Goal: Information Seeking & Learning: Find specific fact

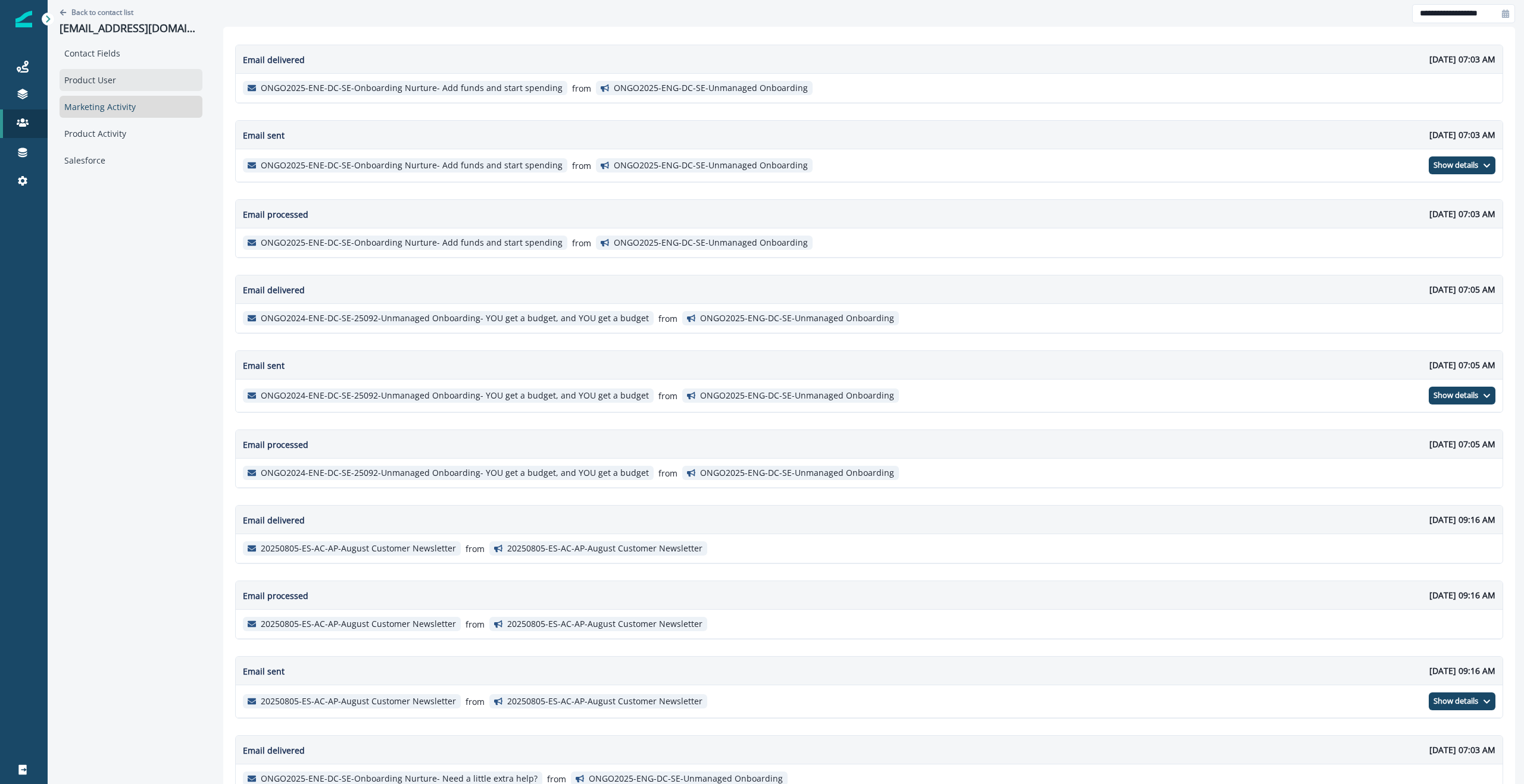
click at [122, 75] on div "Product User" at bounding box center [131, 80] width 143 height 22
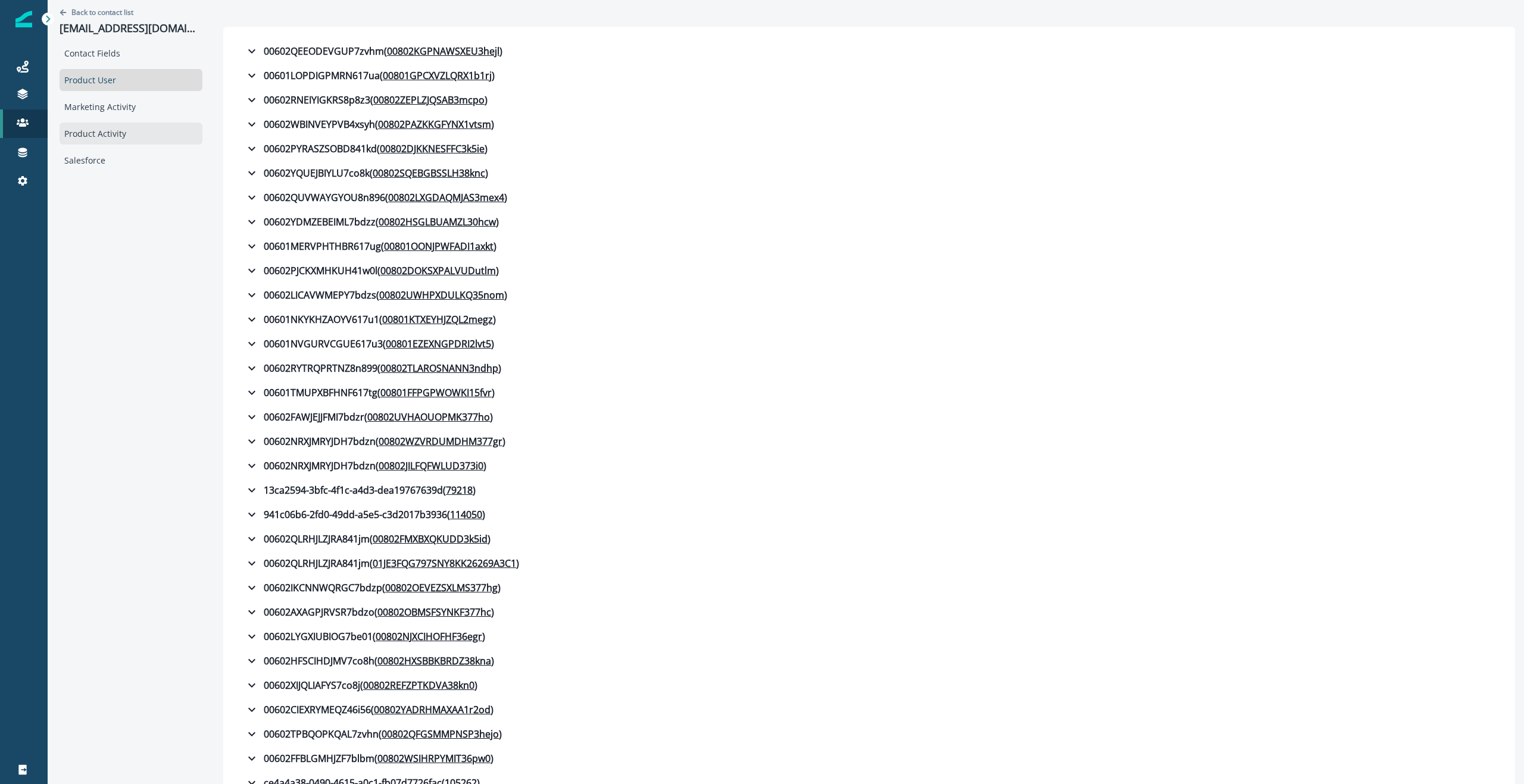
click at [120, 141] on div "Product Activity" at bounding box center [131, 133] width 143 height 22
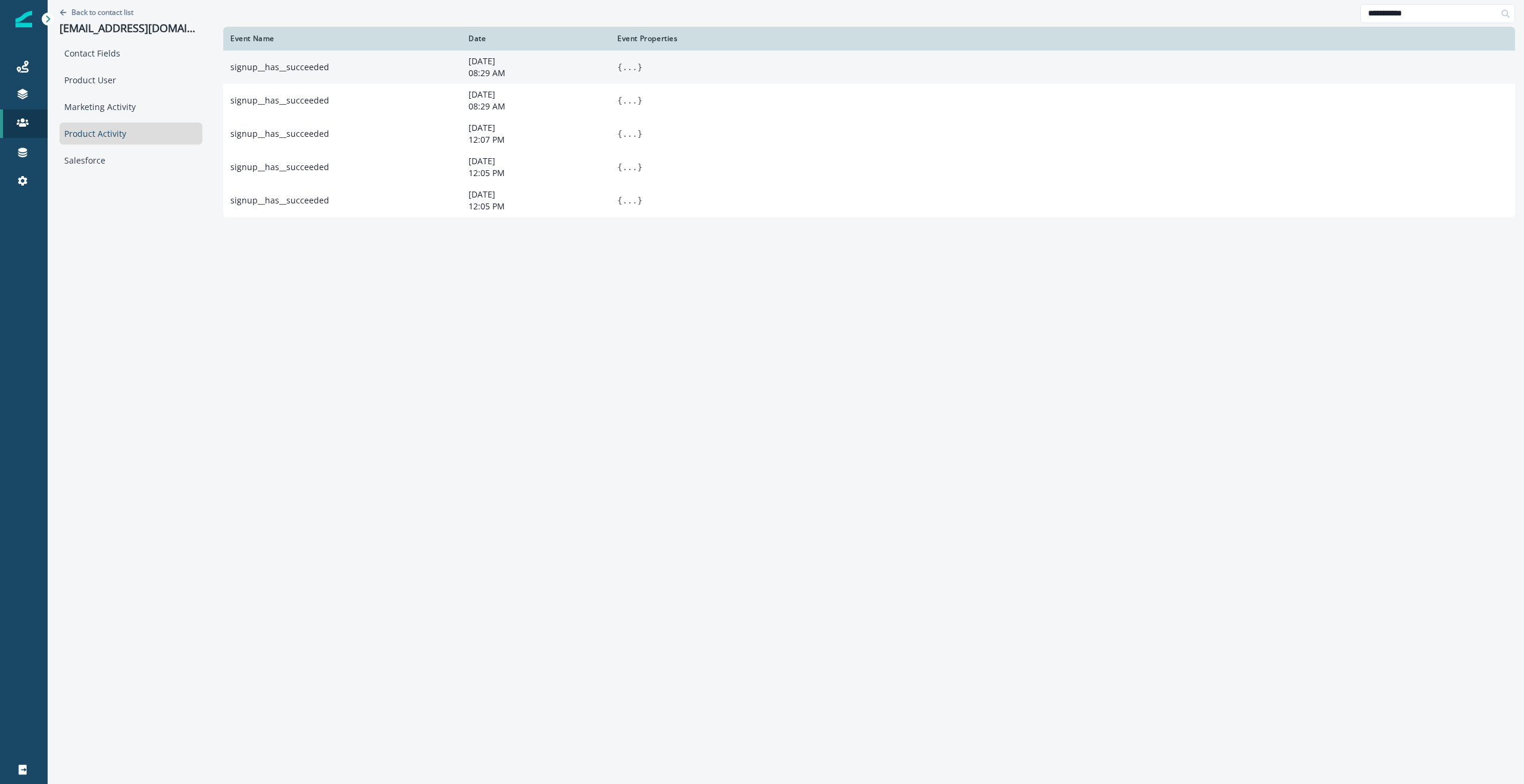
click at [635, 66] on button "..." at bounding box center [630, 67] width 15 height 12
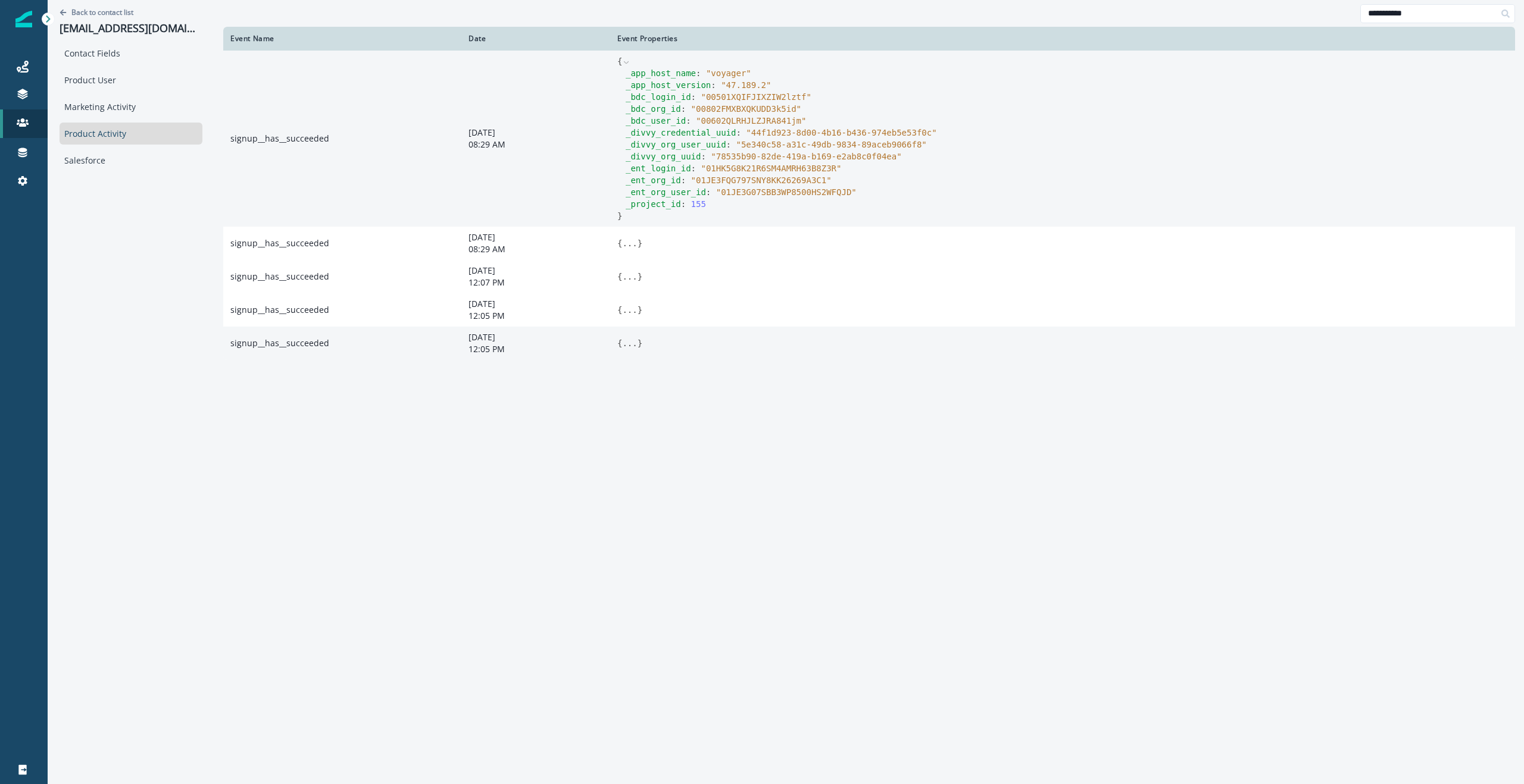
click at [635, 347] on button "..." at bounding box center [630, 343] width 15 height 12
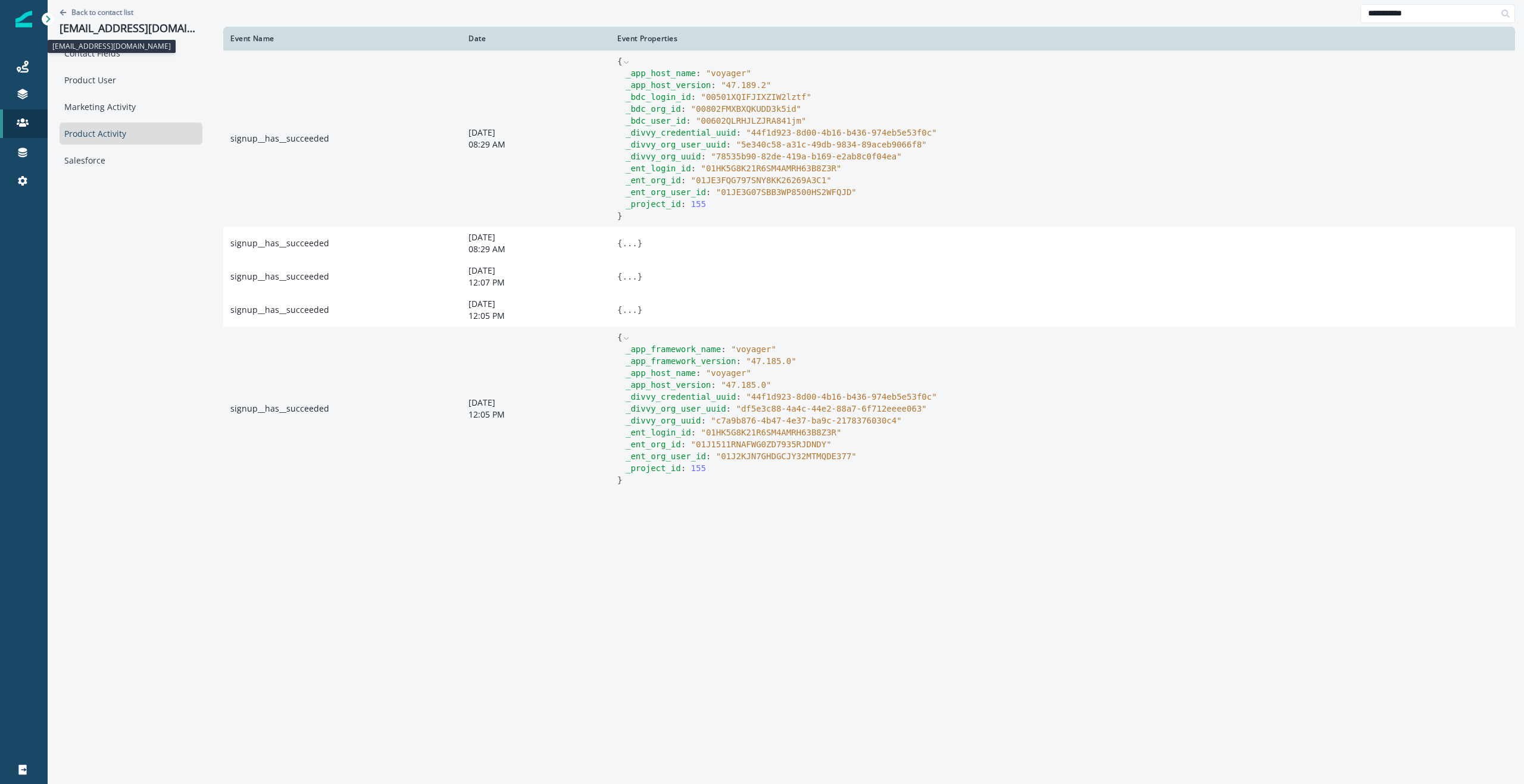
click at [130, 28] on p "alyssa.alexander@prestigeschoolsolutions.com" at bounding box center [131, 28] width 143 height 13
copy p "alyssa.alexander@prestigeschoolsolutions.com"
click at [66, 12] on button "Back to contact list" at bounding box center [96, 12] width 74 height 10
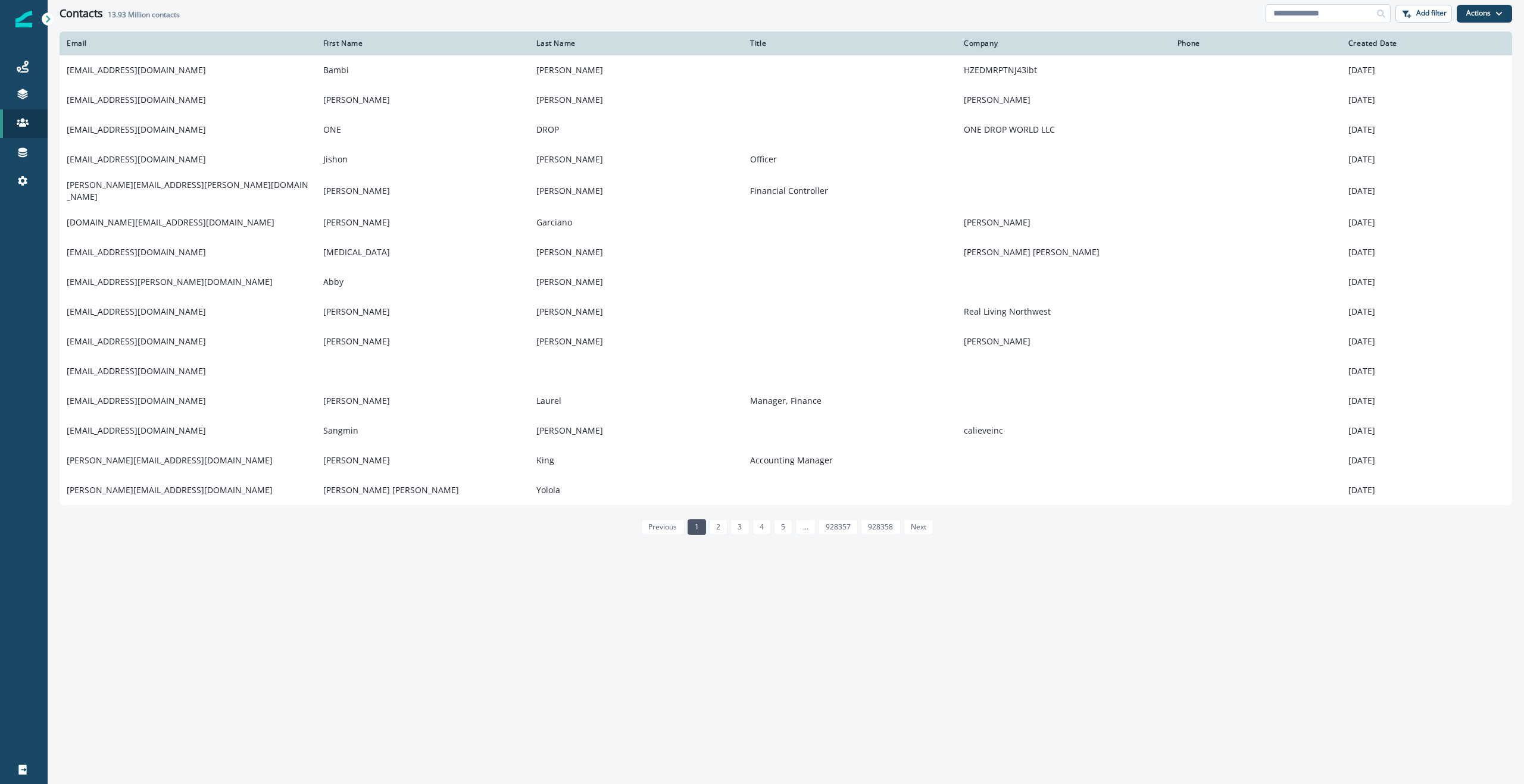
click at [1348, 18] on input at bounding box center [1328, 14] width 125 height 19
paste input "**********"
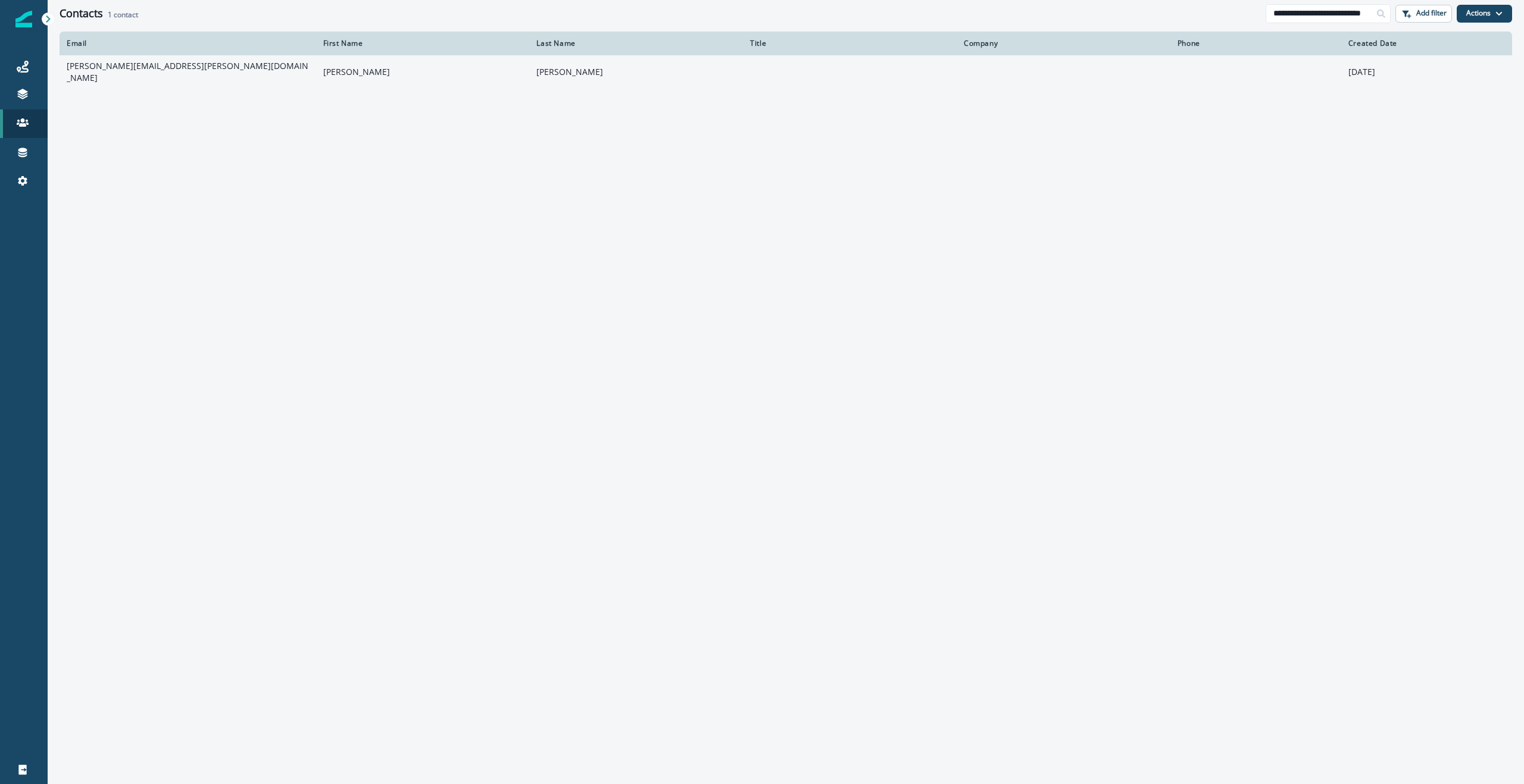
type input "**********"
click at [165, 68] on td "donna.vickery@practicetek.com" at bounding box center [188, 72] width 257 height 34
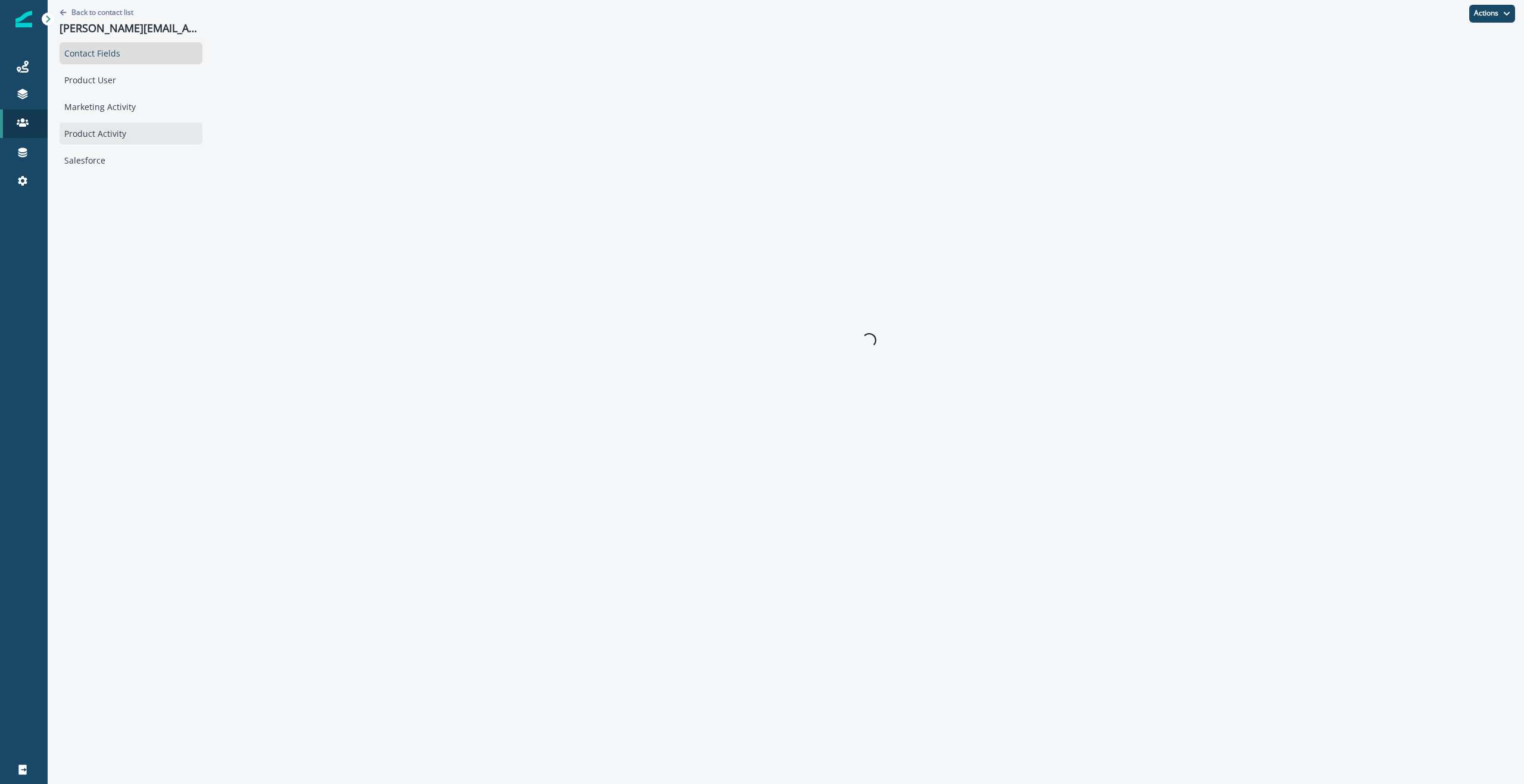
click at [90, 138] on div "Product Activity" at bounding box center [131, 133] width 143 height 22
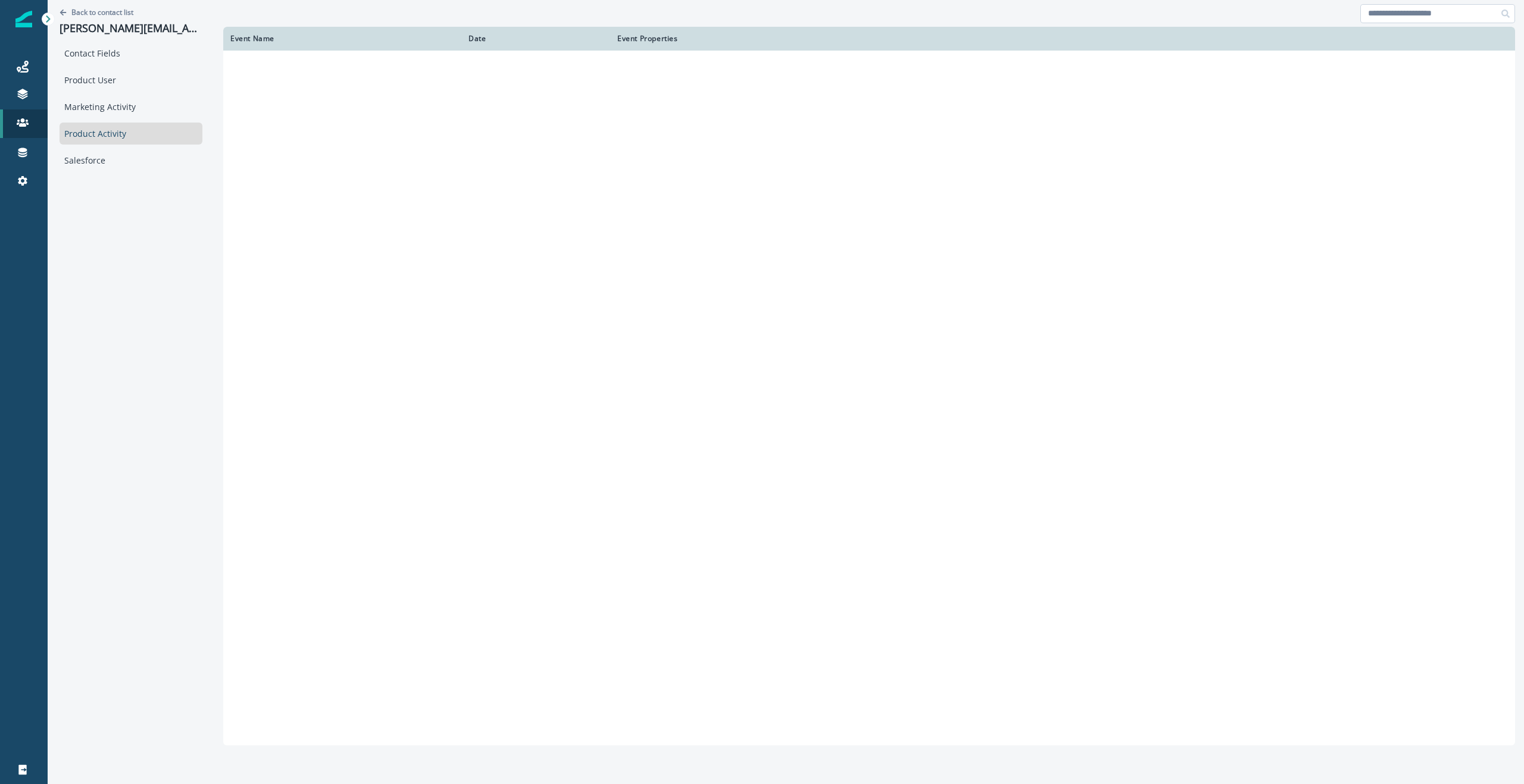
click at [1442, 17] on input at bounding box center [1437, 14] width 155 height 19
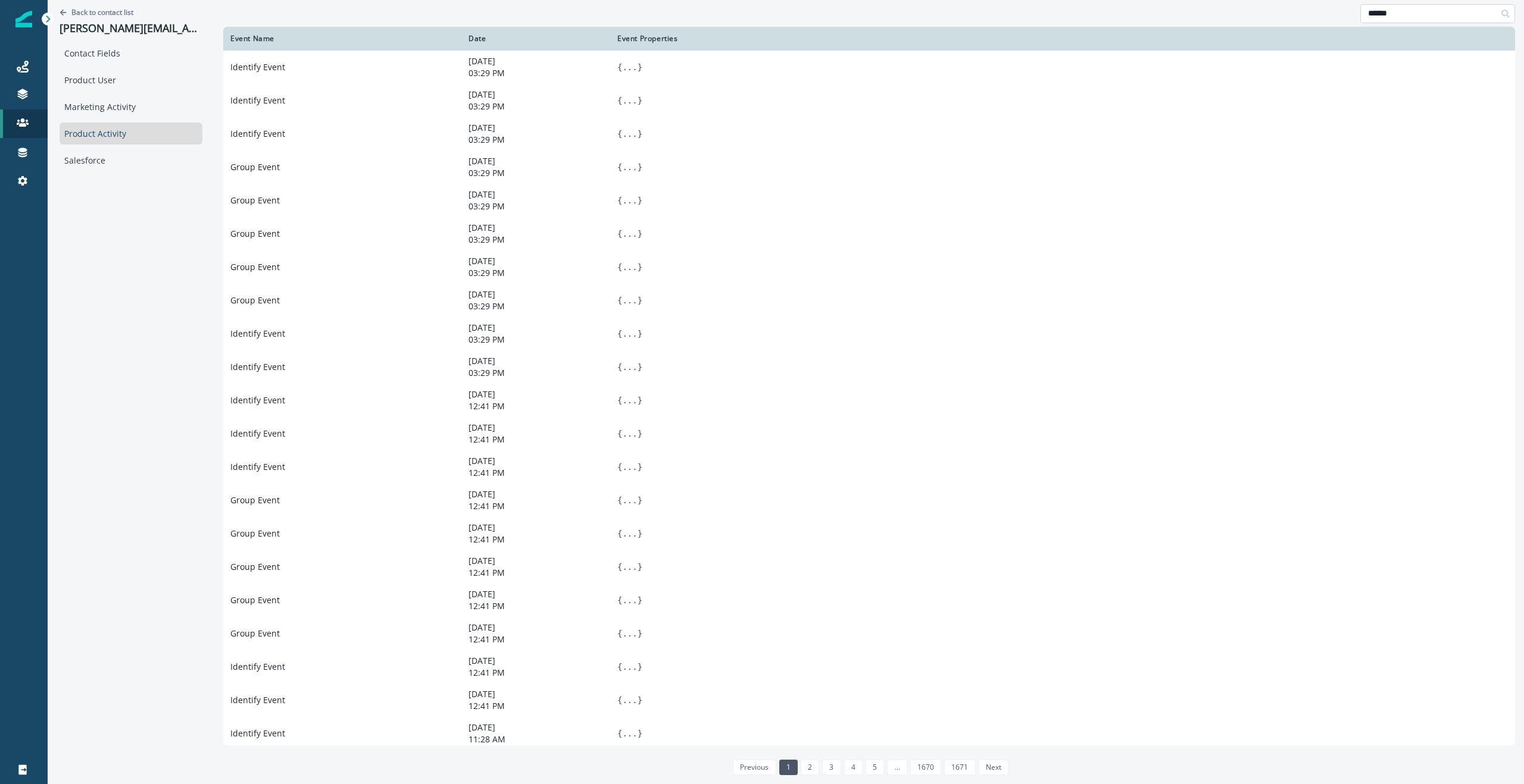
click at [1439, 12] on input "******" at bounding box center [1437, 14] width 155 height 19
type input "**********"
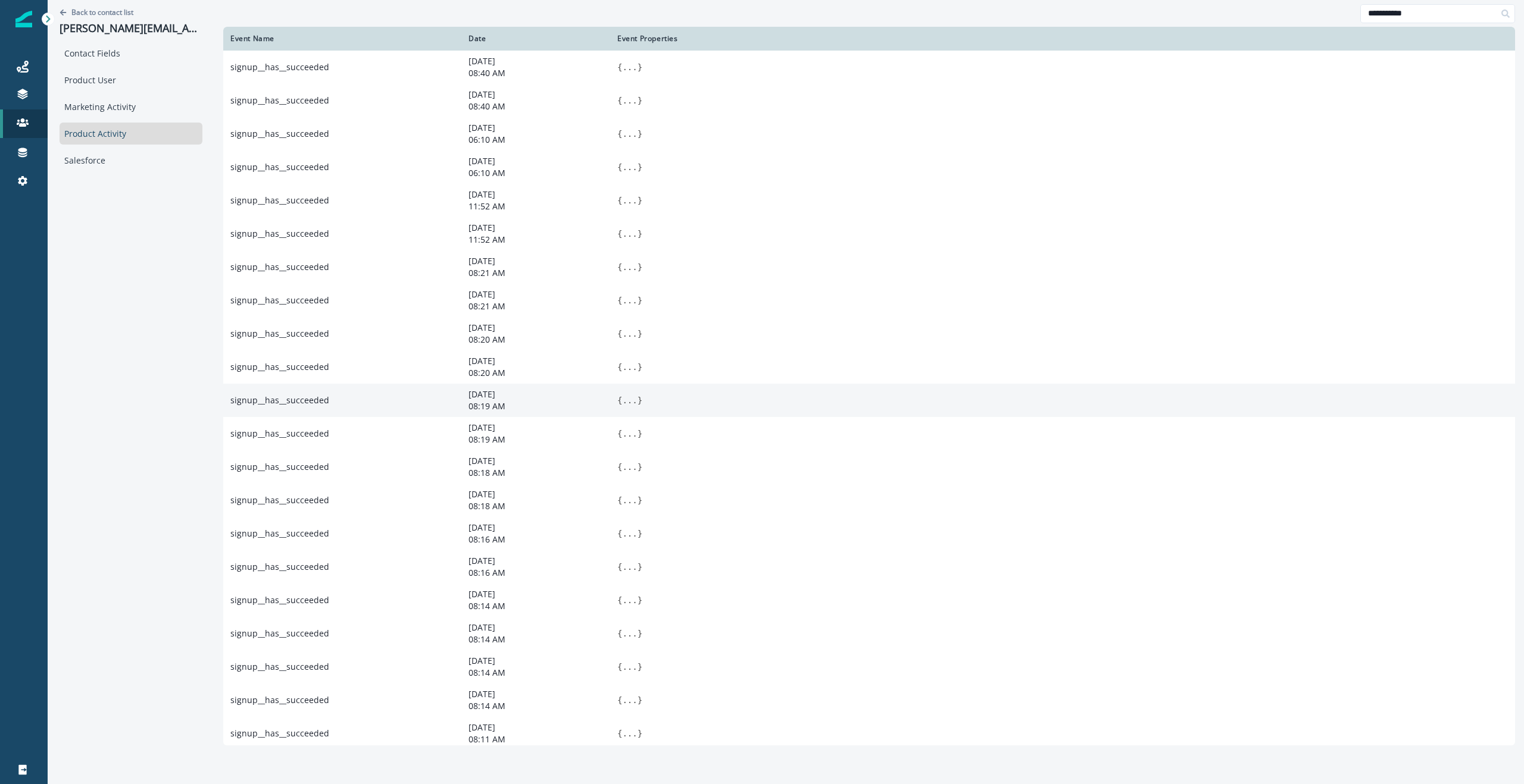
scroll to position [187, 0]
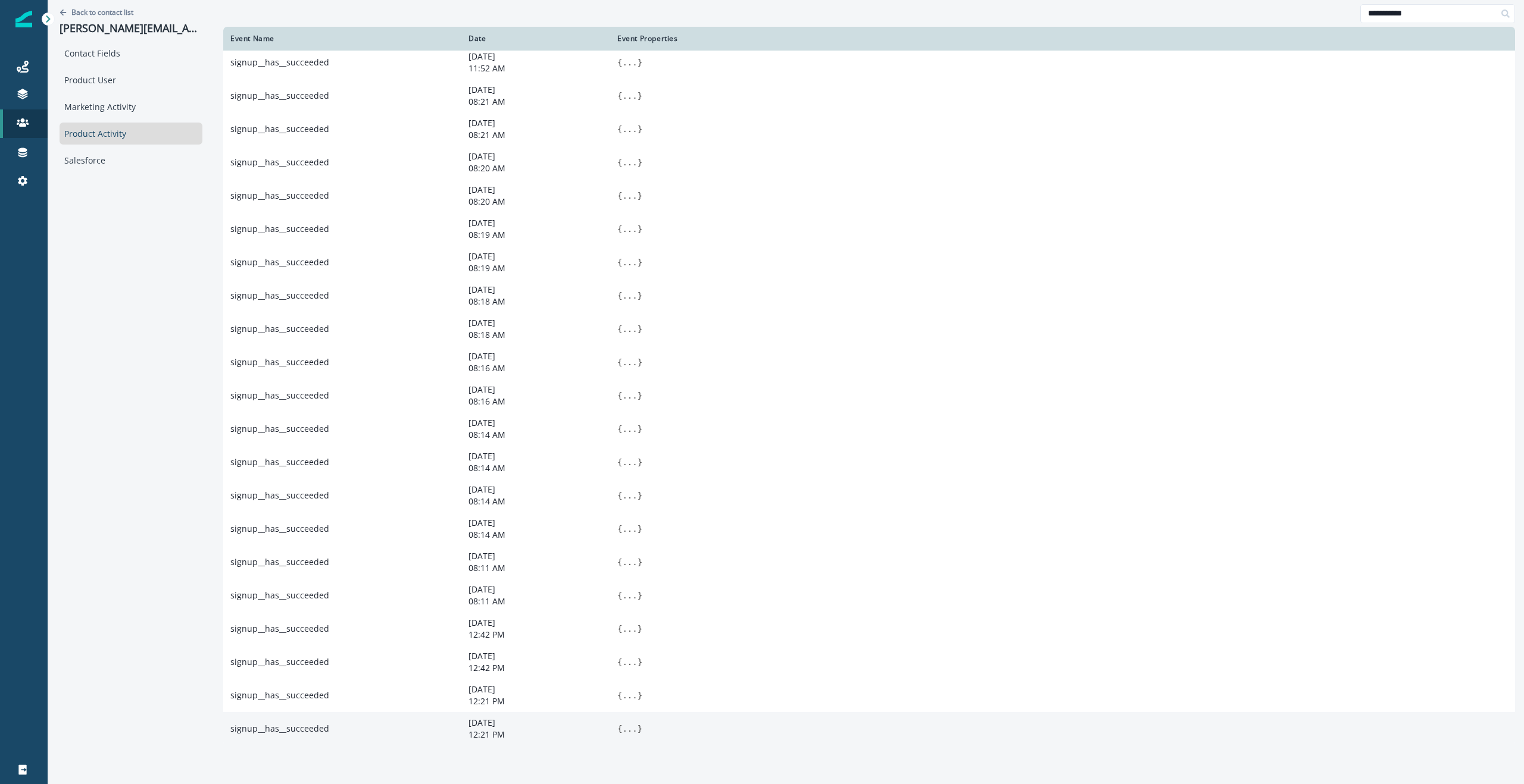
click at [632, 723] on button "..." at bounding box center [630, 729] width 15 height 12
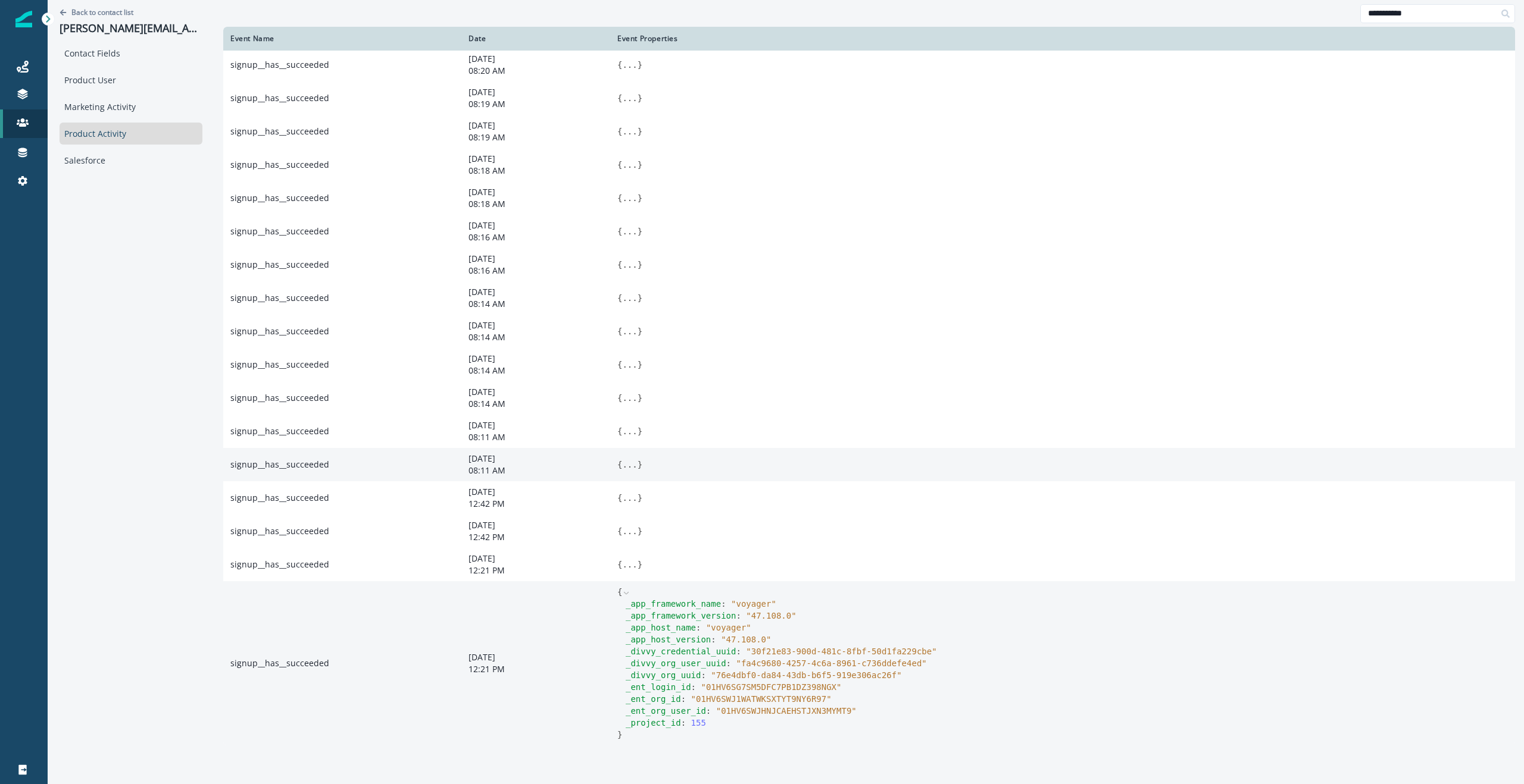
scroll to position [318, 0]
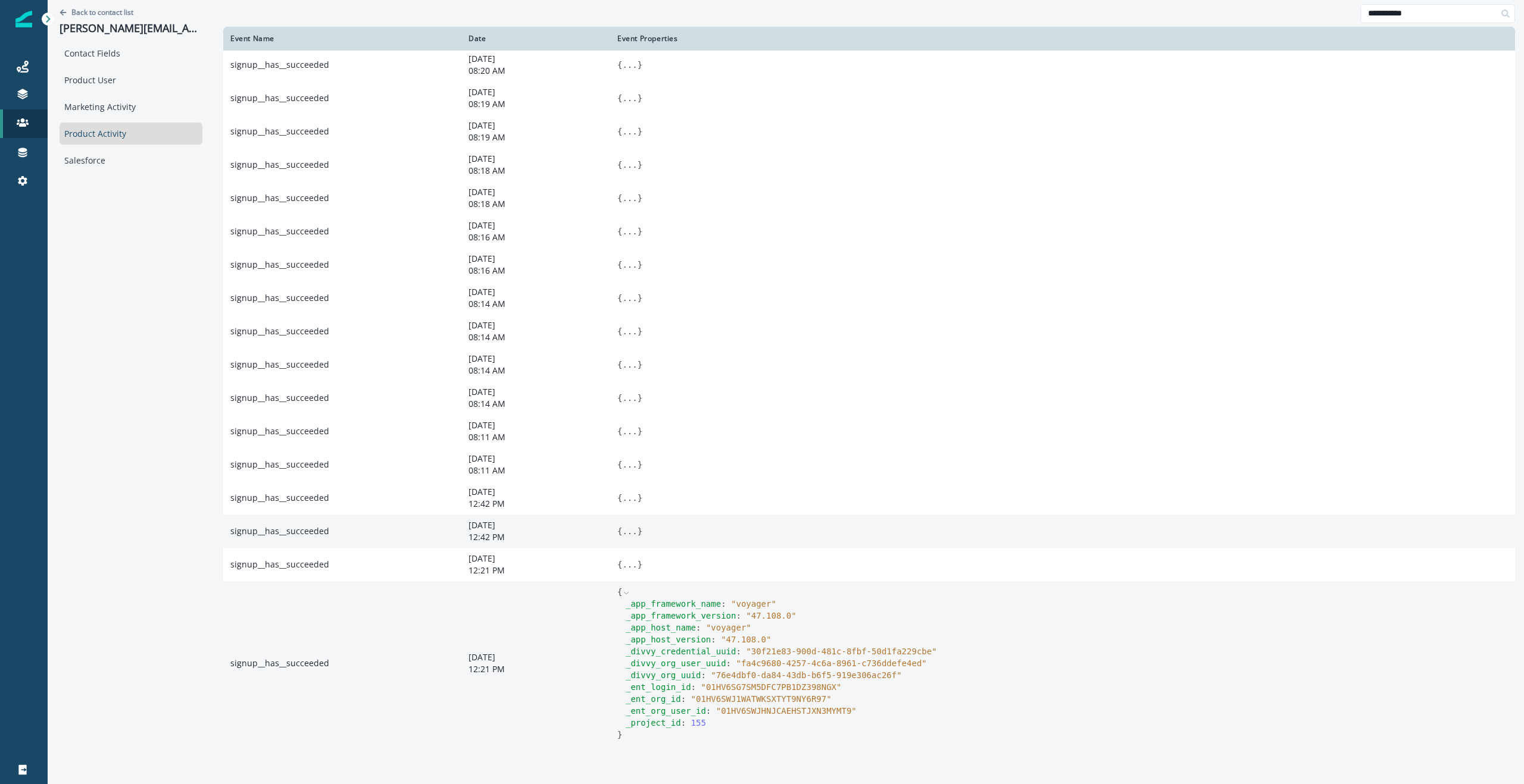
drag, startPoint x: 630, startPoint y: 563, endPoint x: 715, endPoint y: 541, distance: 87.8
click at [630, 563] on button "..." at bounding box center [630, 565] width 15 height 12
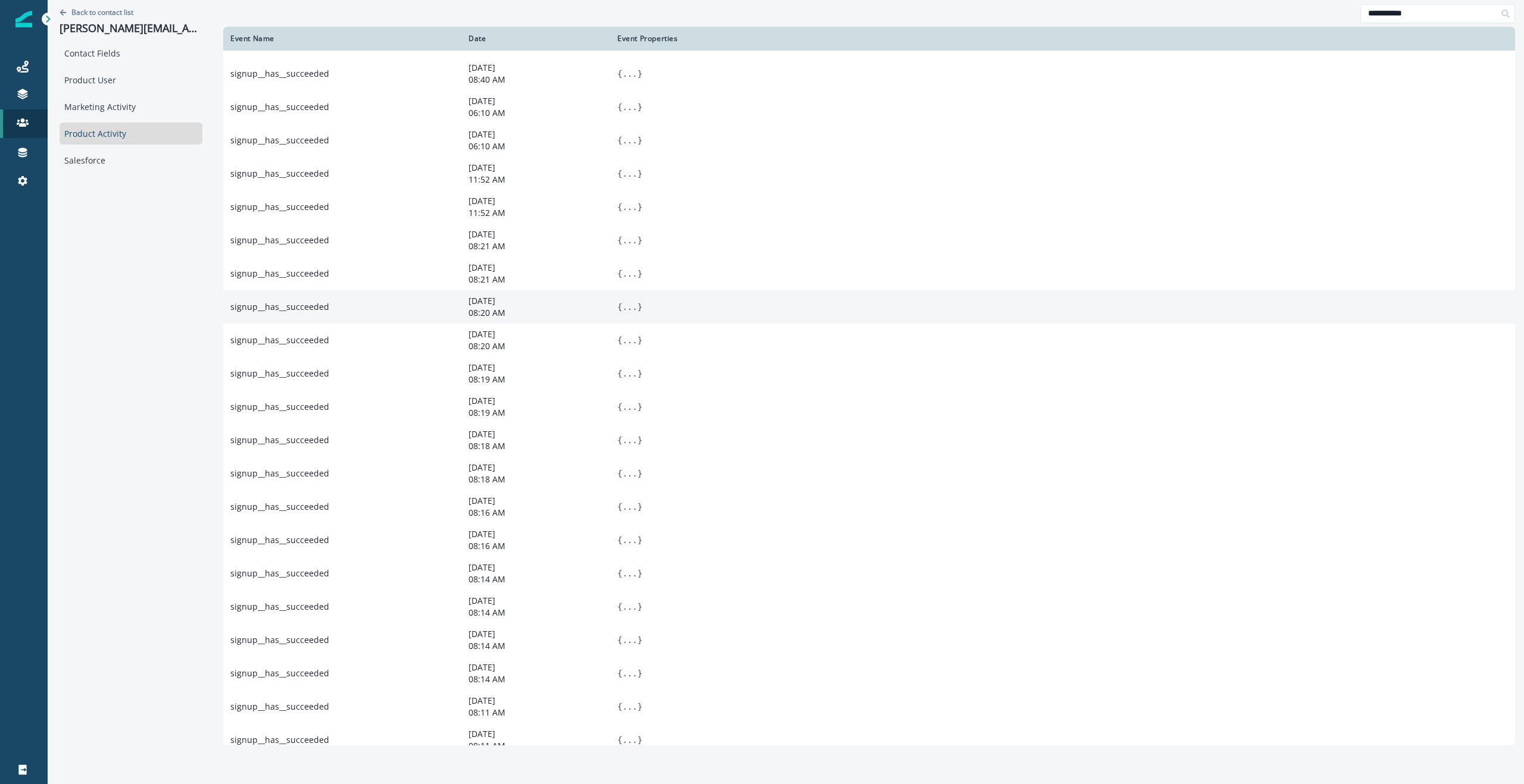
scroll to position [0, 0]
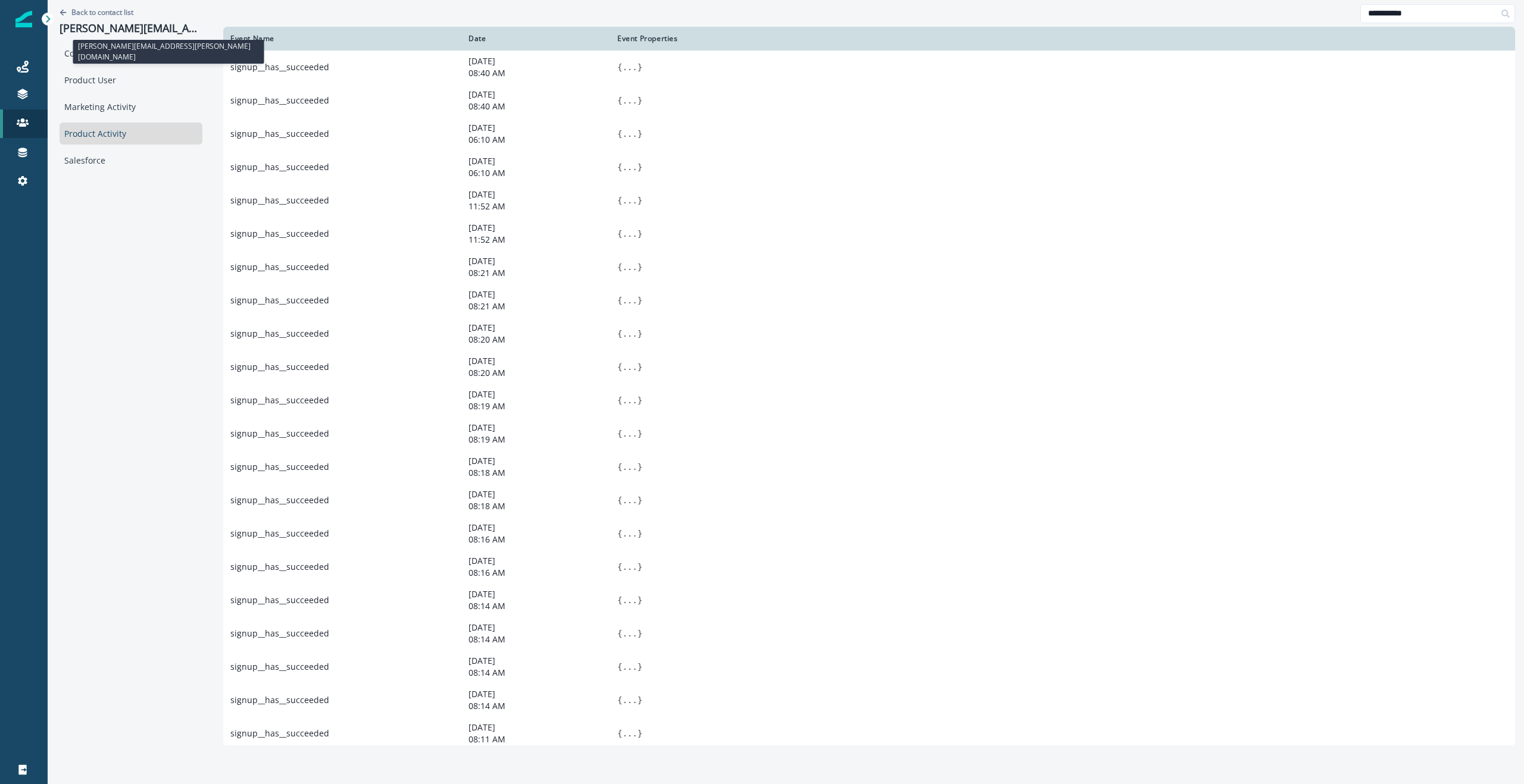
click at [95, 28] on p "donna.vickery@practicetek.com" at bounding box center [131, 28] width 143 height 13
copy p "donna.vickery@practicetek.com"
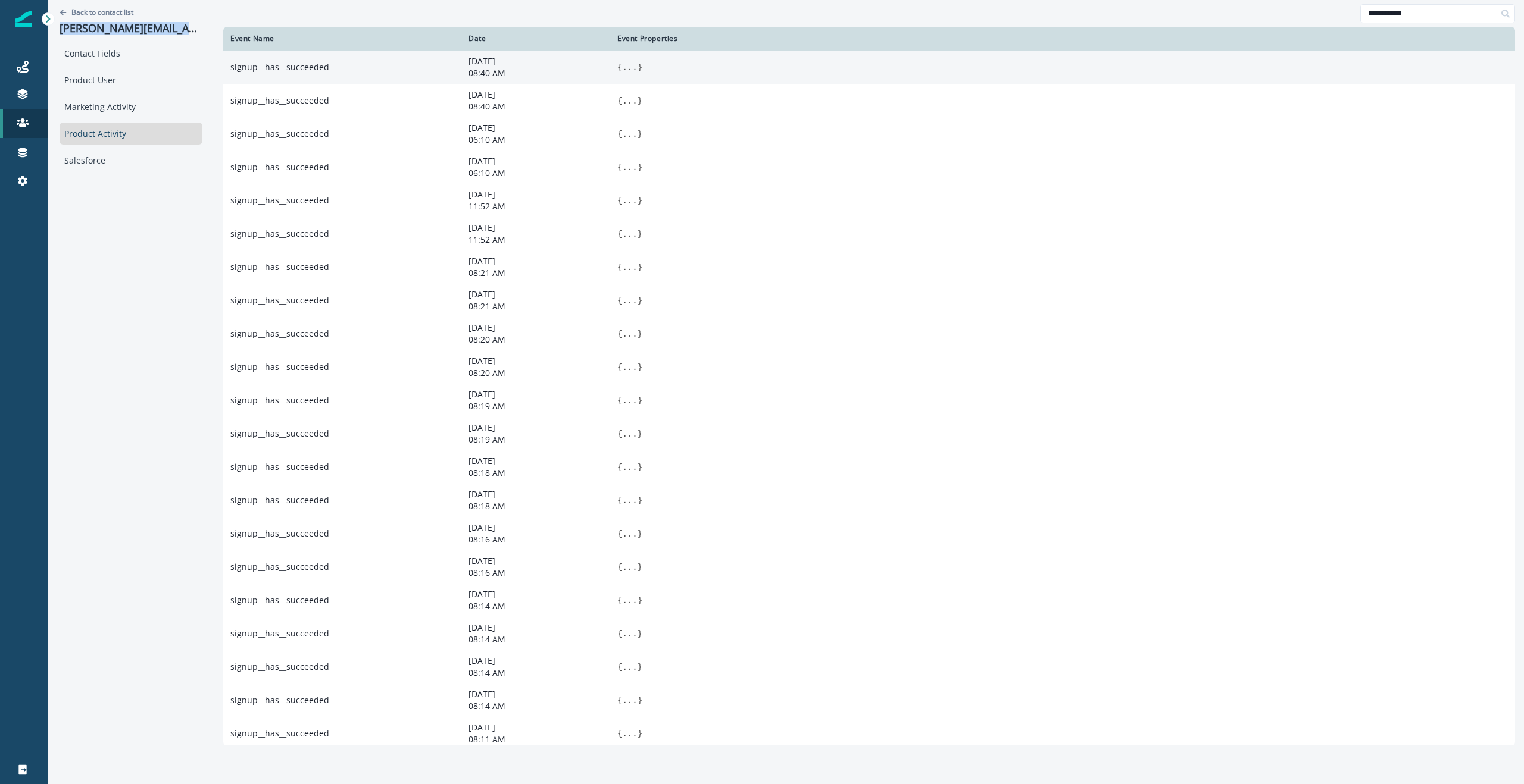
click at [625, 69] on button "..." at bounding box center [630, 67] width 15 height 12
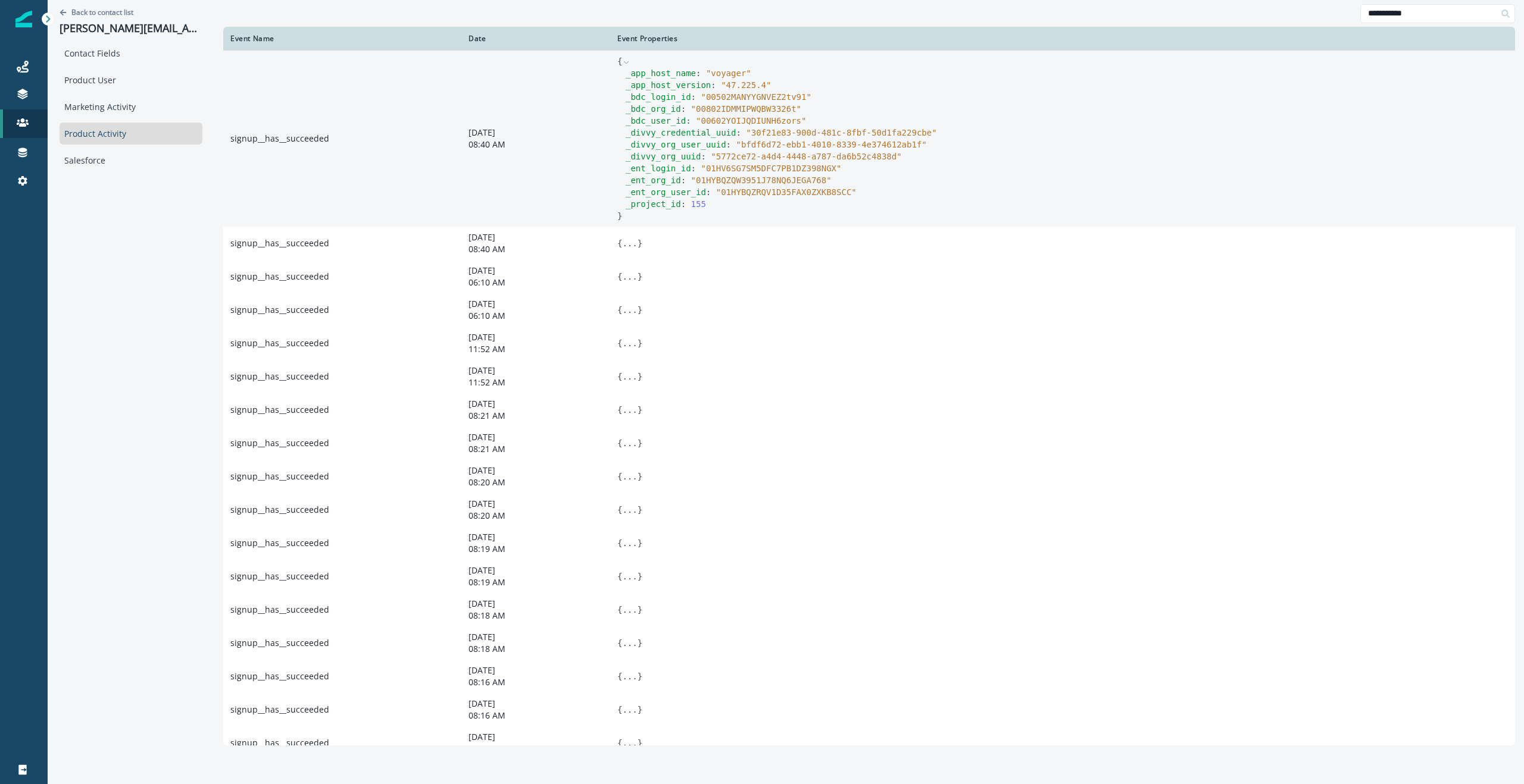
click at [765, 193] on span "" 01HYBQZRQV1D35FAX0ZXKB8SCC "" at bounding box center [786, 192] width 141 height 9
click at [737, 97] on span "" 00502MANYYGNVEZ2tv91 "" at bounding box center [755, 97] width 110 height 9
click at [732, 106] on span "" 00802IDMMIPWQBW3326t "" at bounding box center [746, 109] width 110 height 9
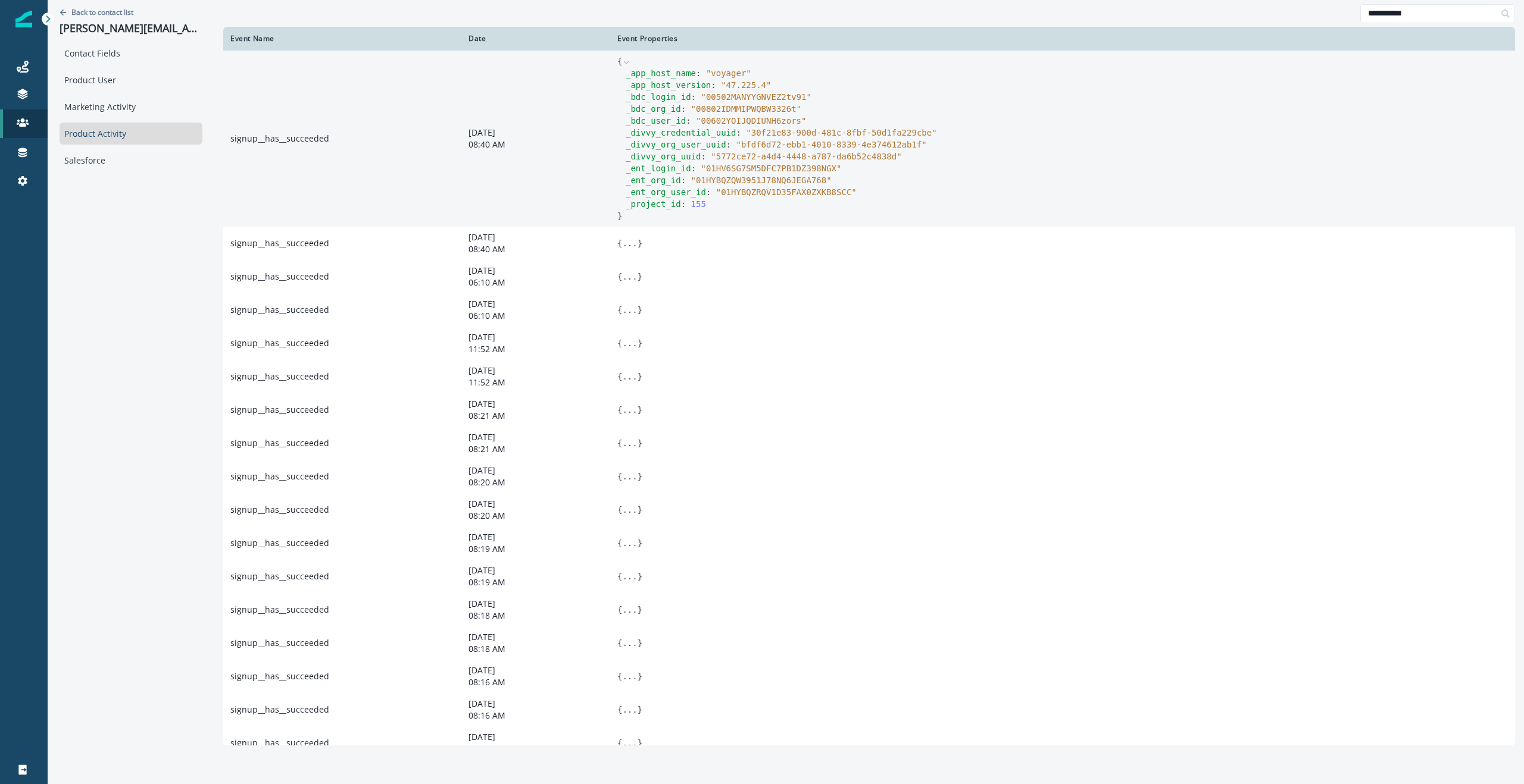
click at [732, 116] on span "" 00602YOIJQDIUNH6zors "" at bounding box center [751, 120] width 110 height 9
click at [731, 122] on span "" 00602YOIJQDIUNH6zors "" at bounding box center [751, 120] width 110 height 9
copy span "00602YOIJQDIUNH6zors"
click at [823, 163] on div "_ent_login_id : " 01HV6SG7SM5DFC7PB1DZ398NGX "" at bounding box center [1066, 168] width 882 height 12
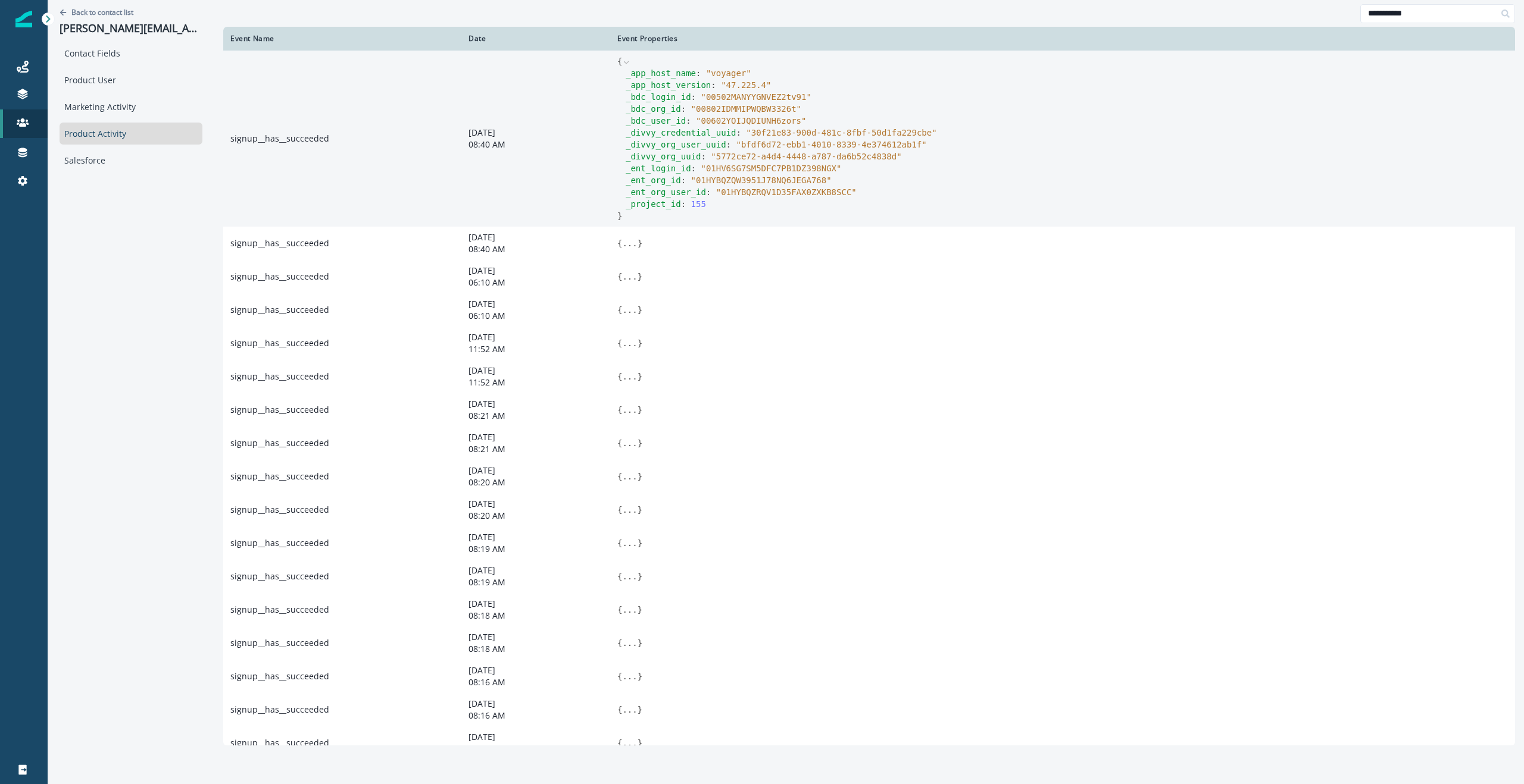
click at [736, 109] on span "" 00802IDMMIPWQBW3326t "" at bounding box center [746, 109] width 110 height 9
click at [749, 119] on span "" 00602YOIJQDIUNH6zors "" at bounding box center [751, 120] width 110 height 9
copy span "00602YOIJQDIUNH6zors"
click at [1103, 118] on div "_bdc_user_id : " 00602YOIJQDIUNH6zors "" at bounding box center [1066, 121] width 882 height 12
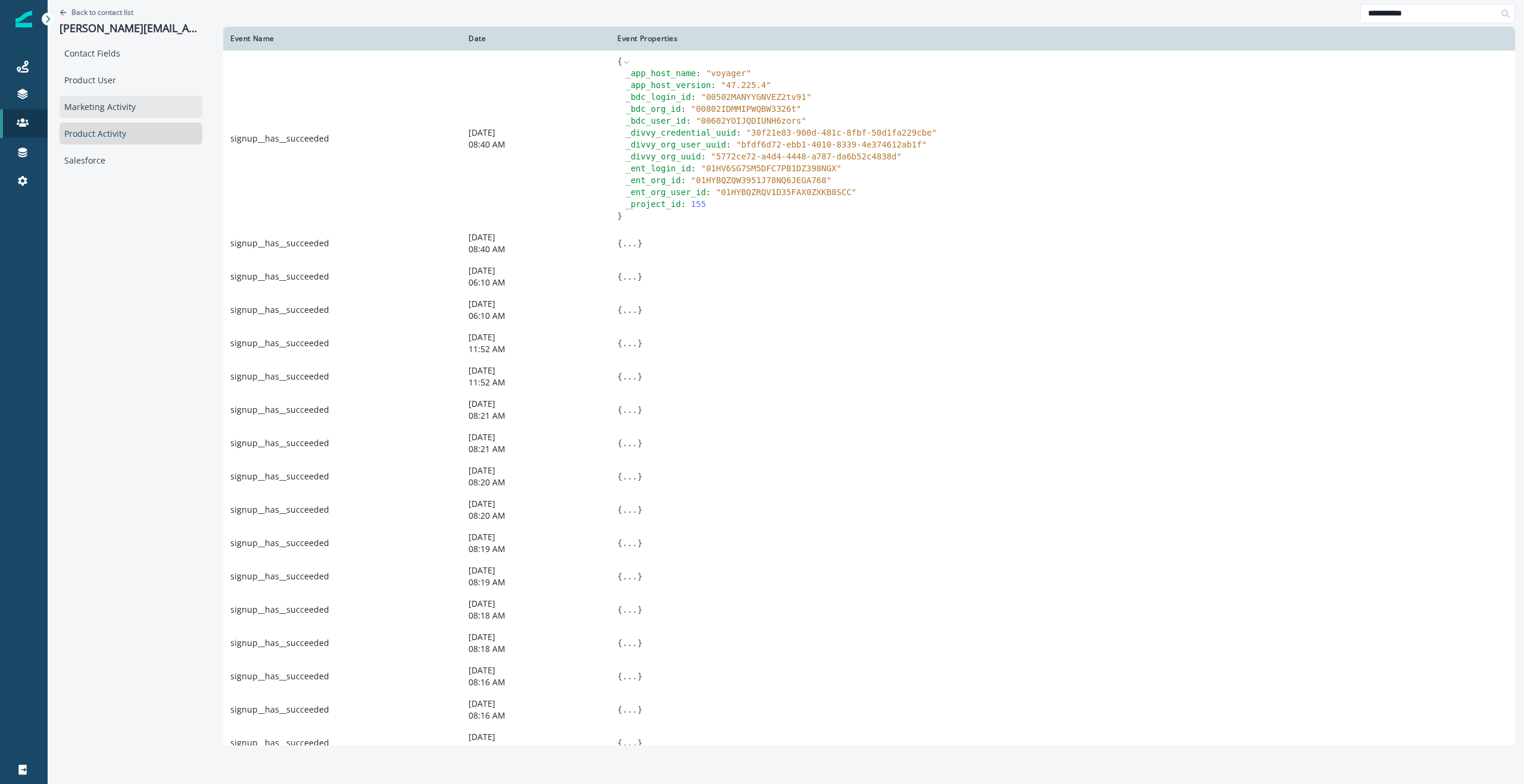
click at [92, 109] on div "Marketing Activity" at bounding box center [131, 106] width 143 height 22
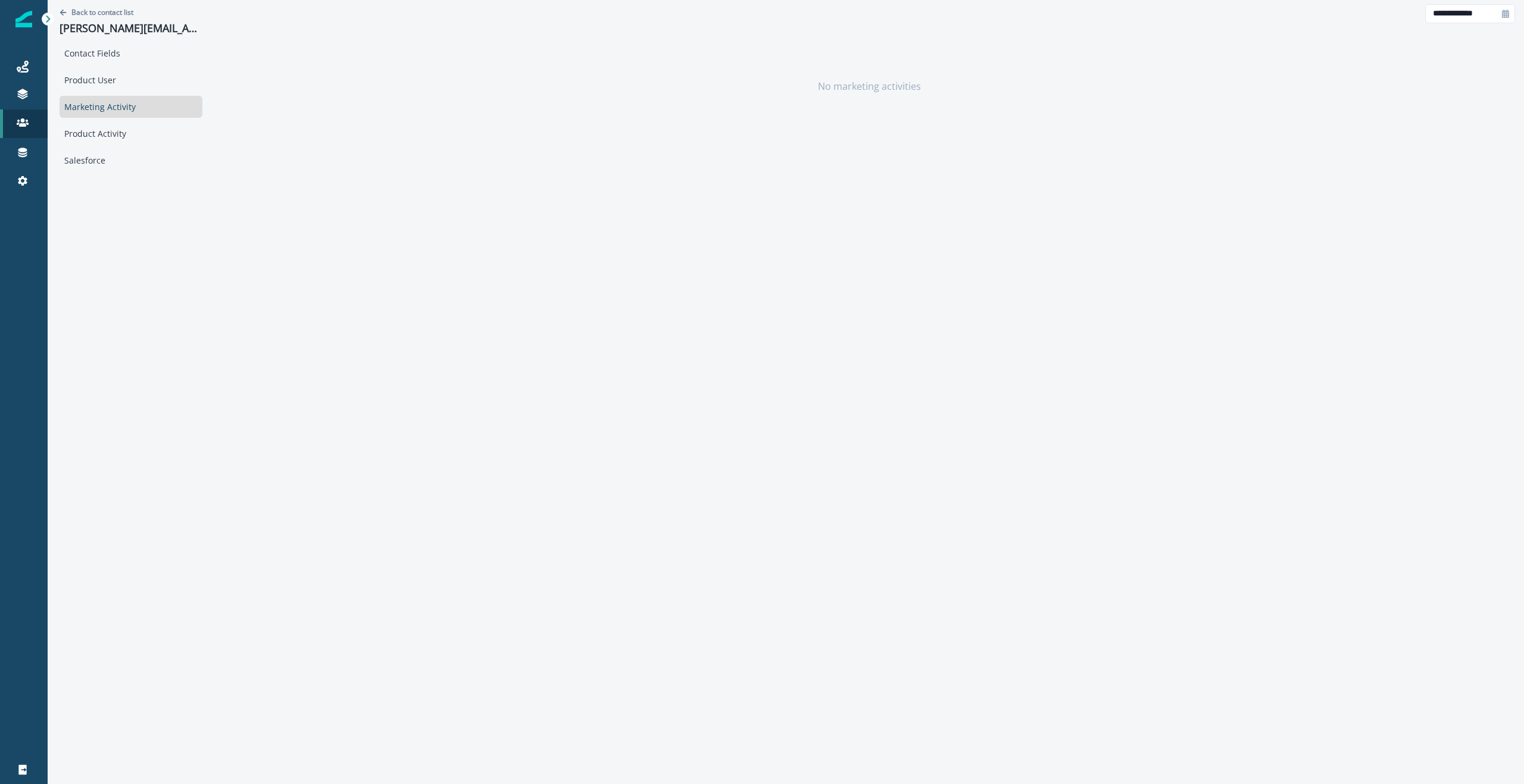
click at [94, 104] on div "Marketing Activity" at bounding box center [131, 106] width 143 height 22
click at [97, 83] on div "Product User" at bounding box center [131, 80] width 143 height 22
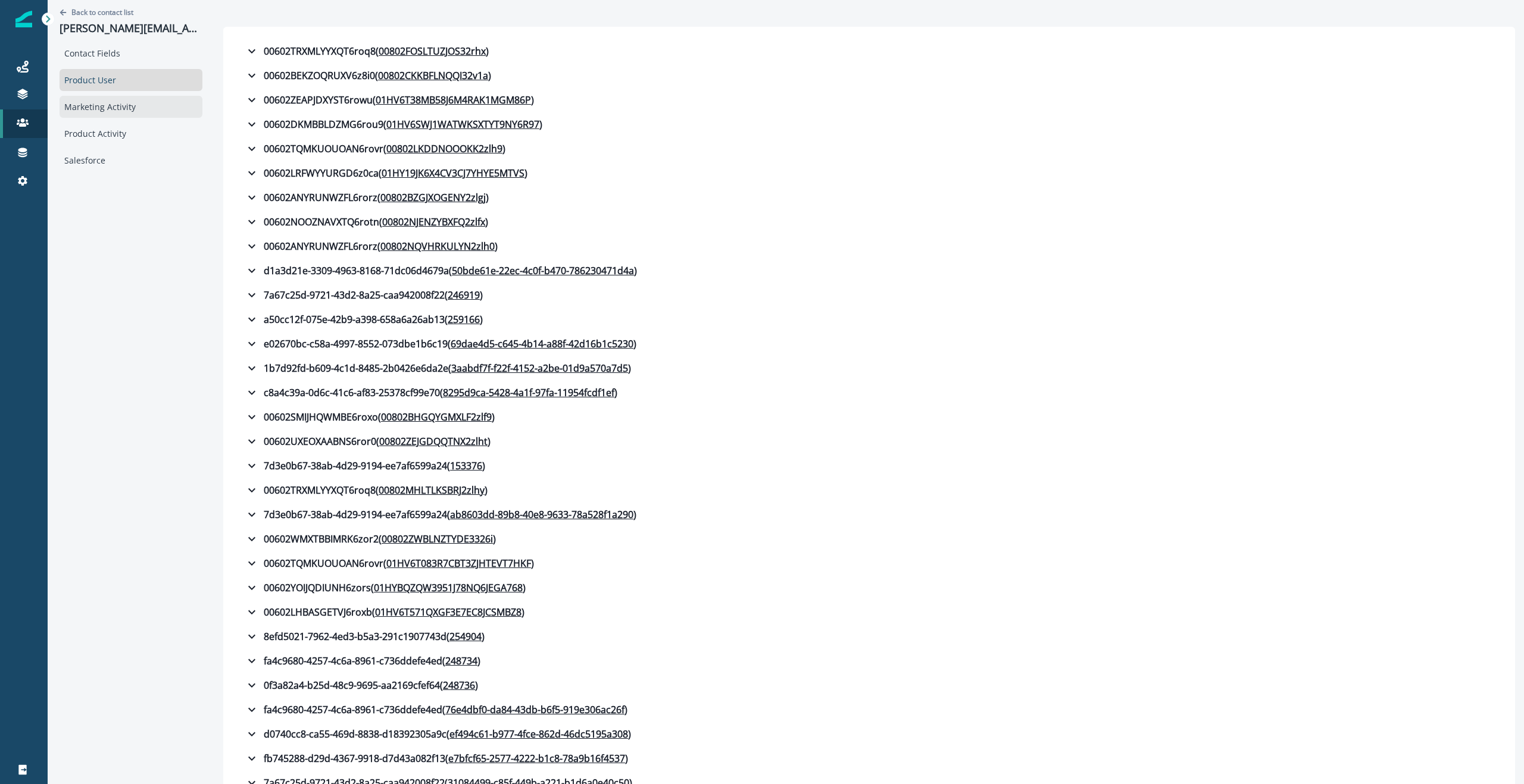
click at [90, 105] on div "Marketing Activity" at bounding box center [131, 106] width 143 height 22
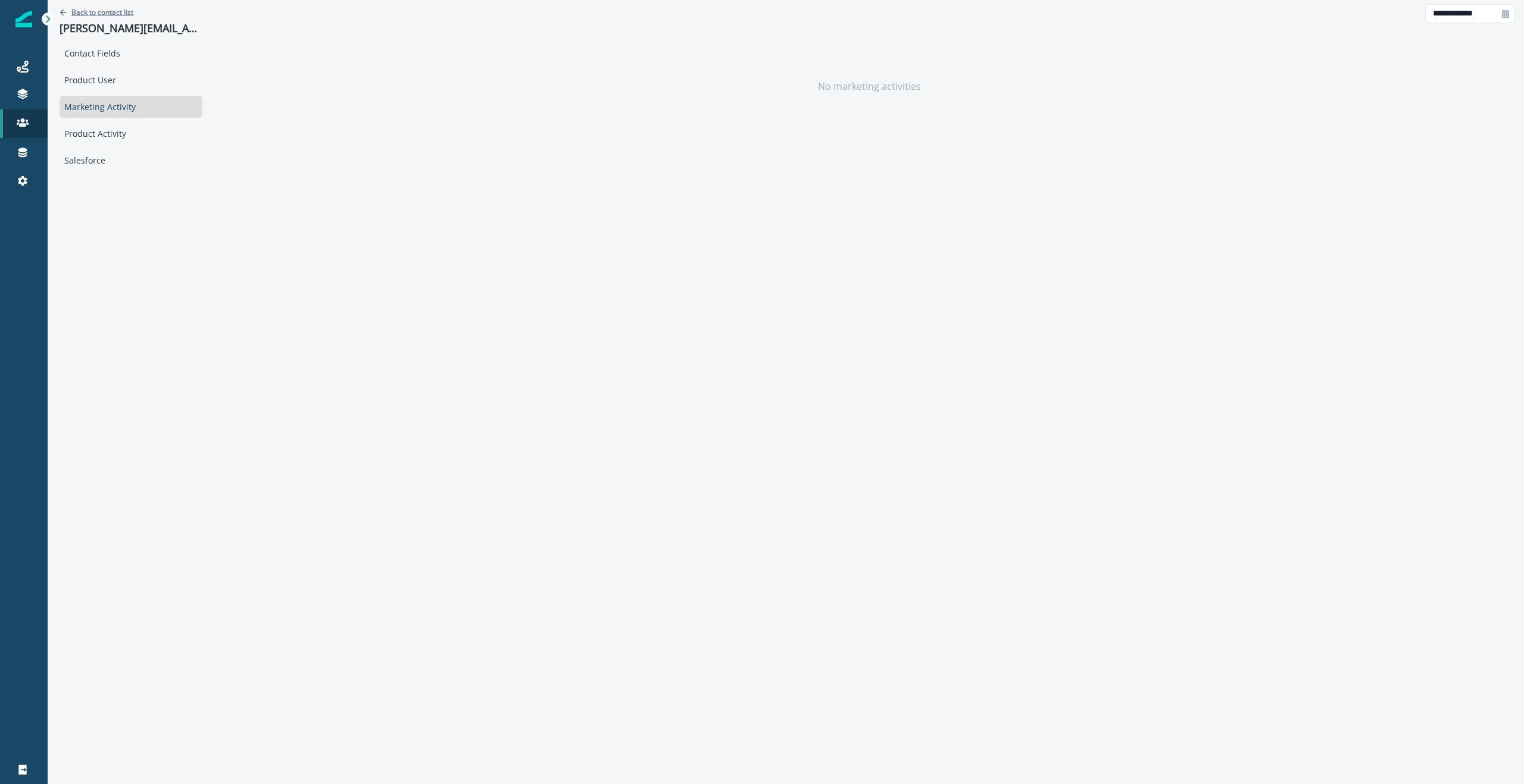
click at [74, 12] on p "Back to contact list" at bounding box center [102, 12] width 62 height 10
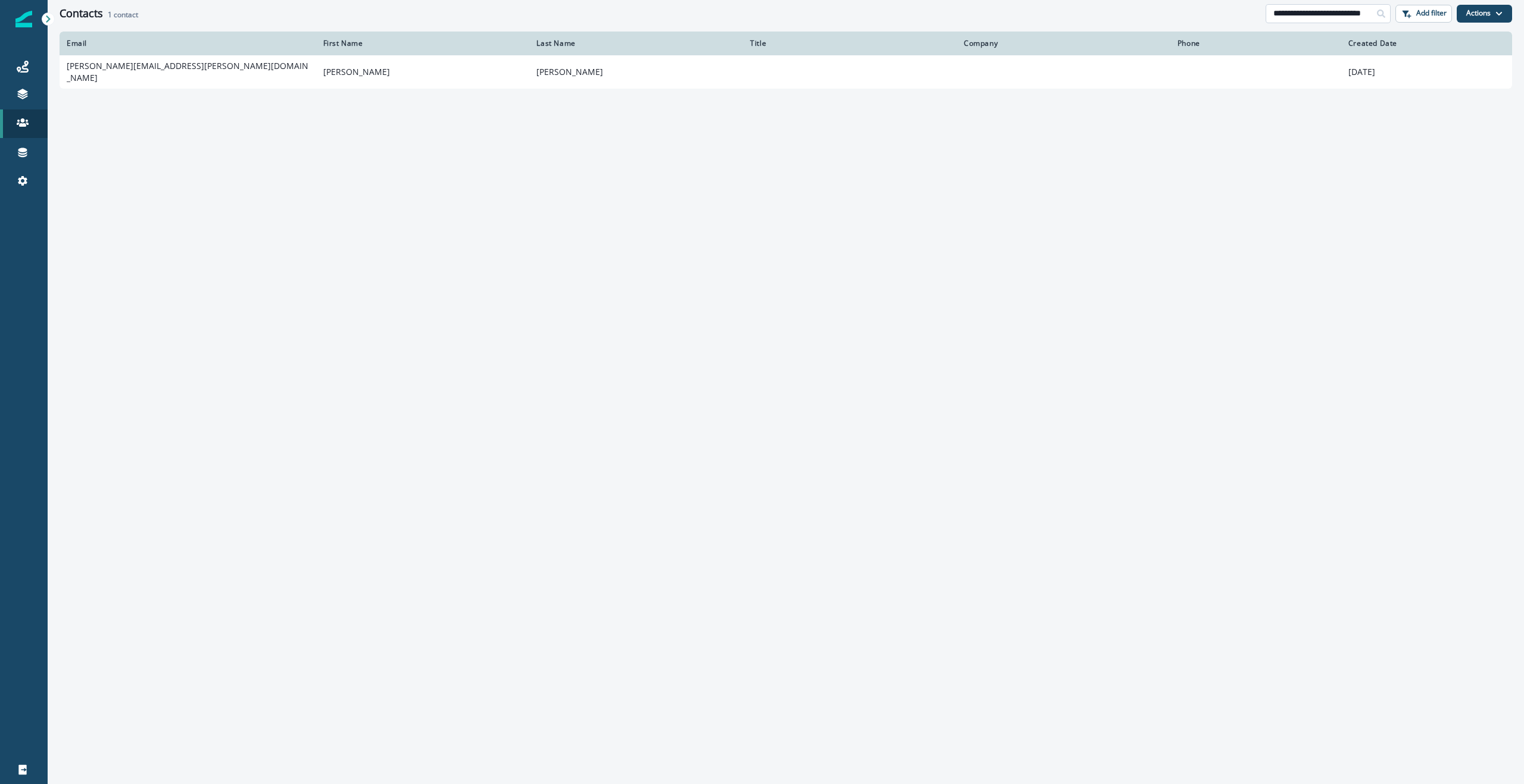
click at [1327, 12] on input "**********" at bounding box center [1328, 14] width 125 height 19
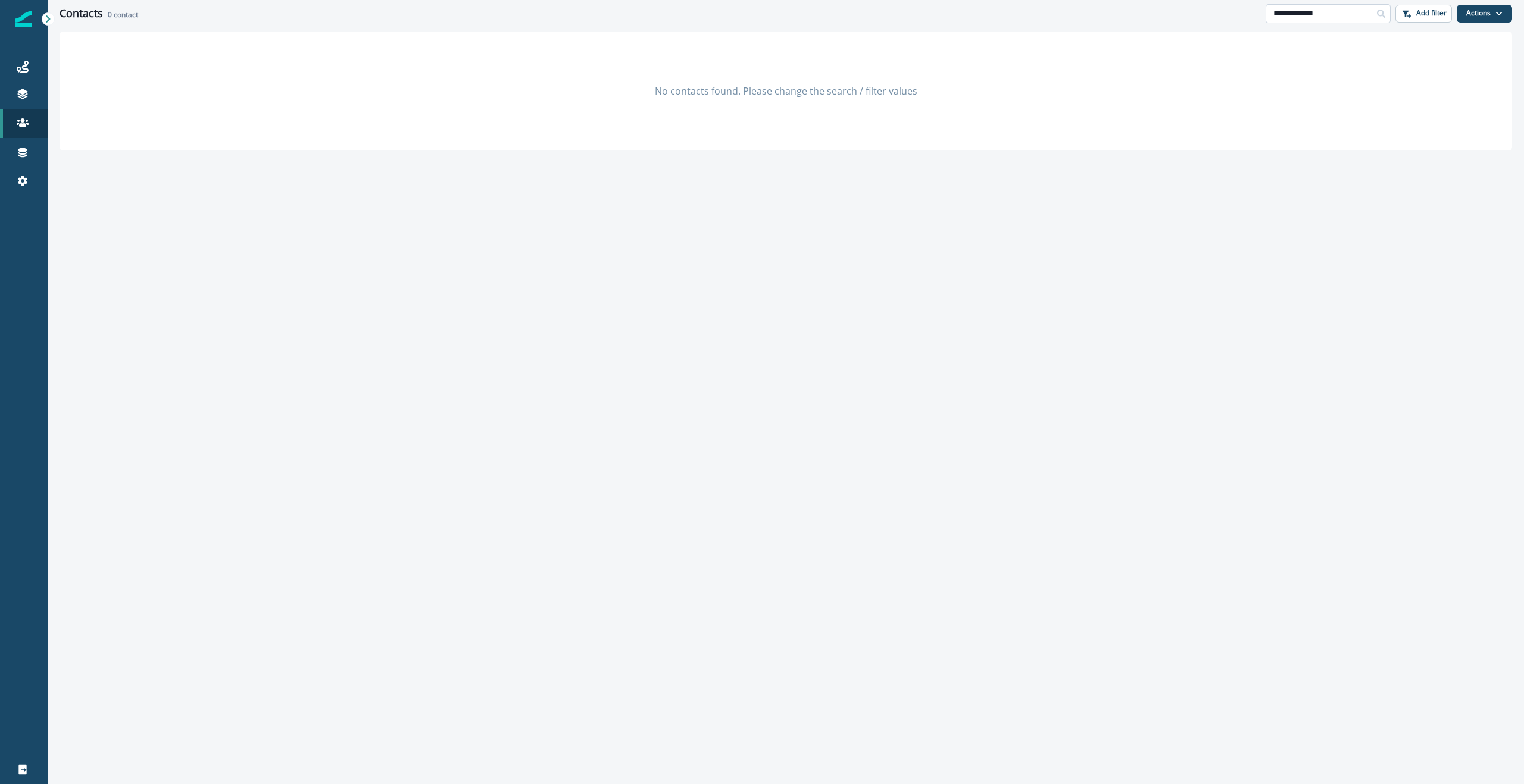
click at [1314, 12] on input "**********" at bounding box center [1328, 14] width 125 height 19
type input "********"
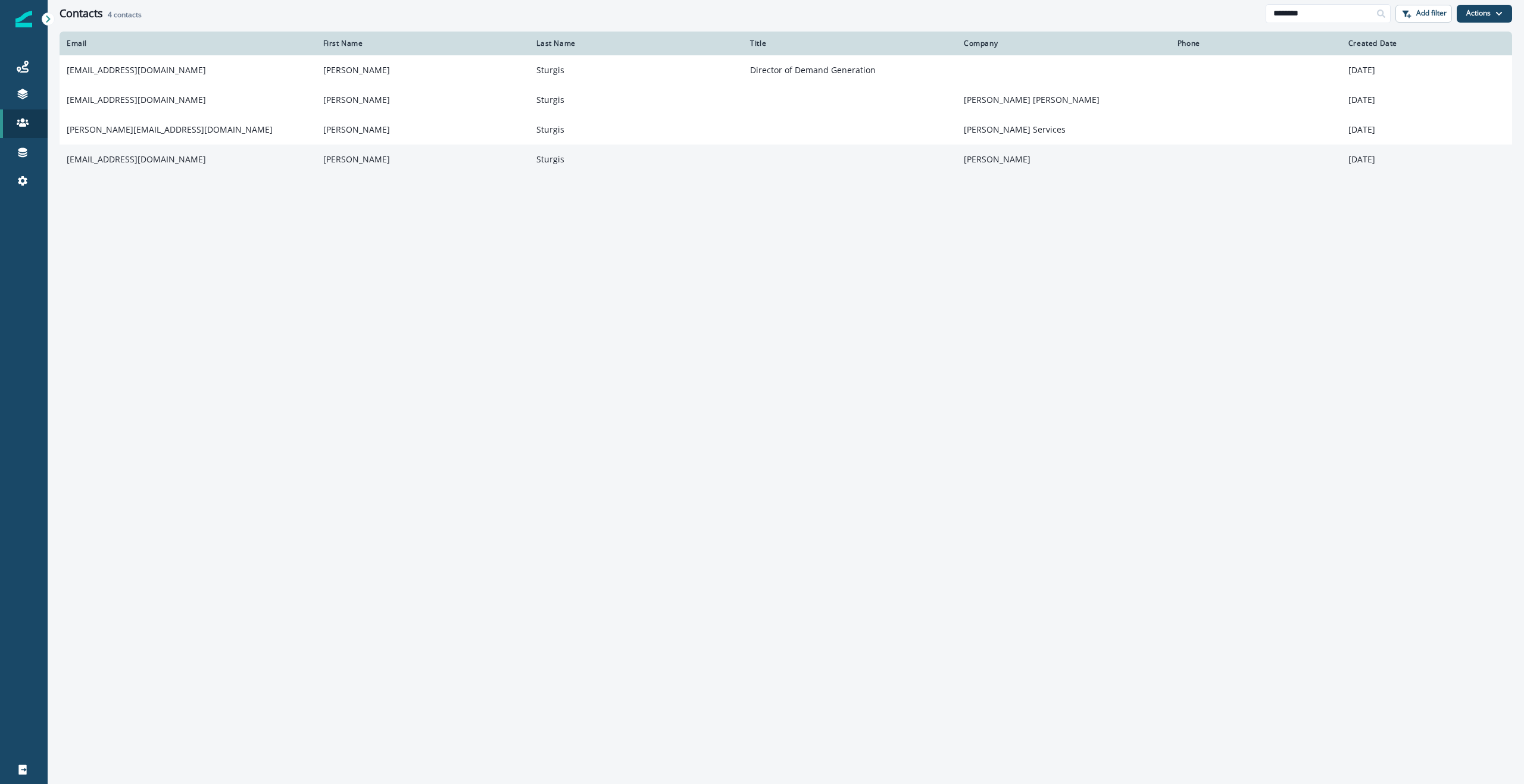
click at [174, 160] on td "tgsturgis82@gmail.com" at bounding box center [188, 159] width 257 height 30
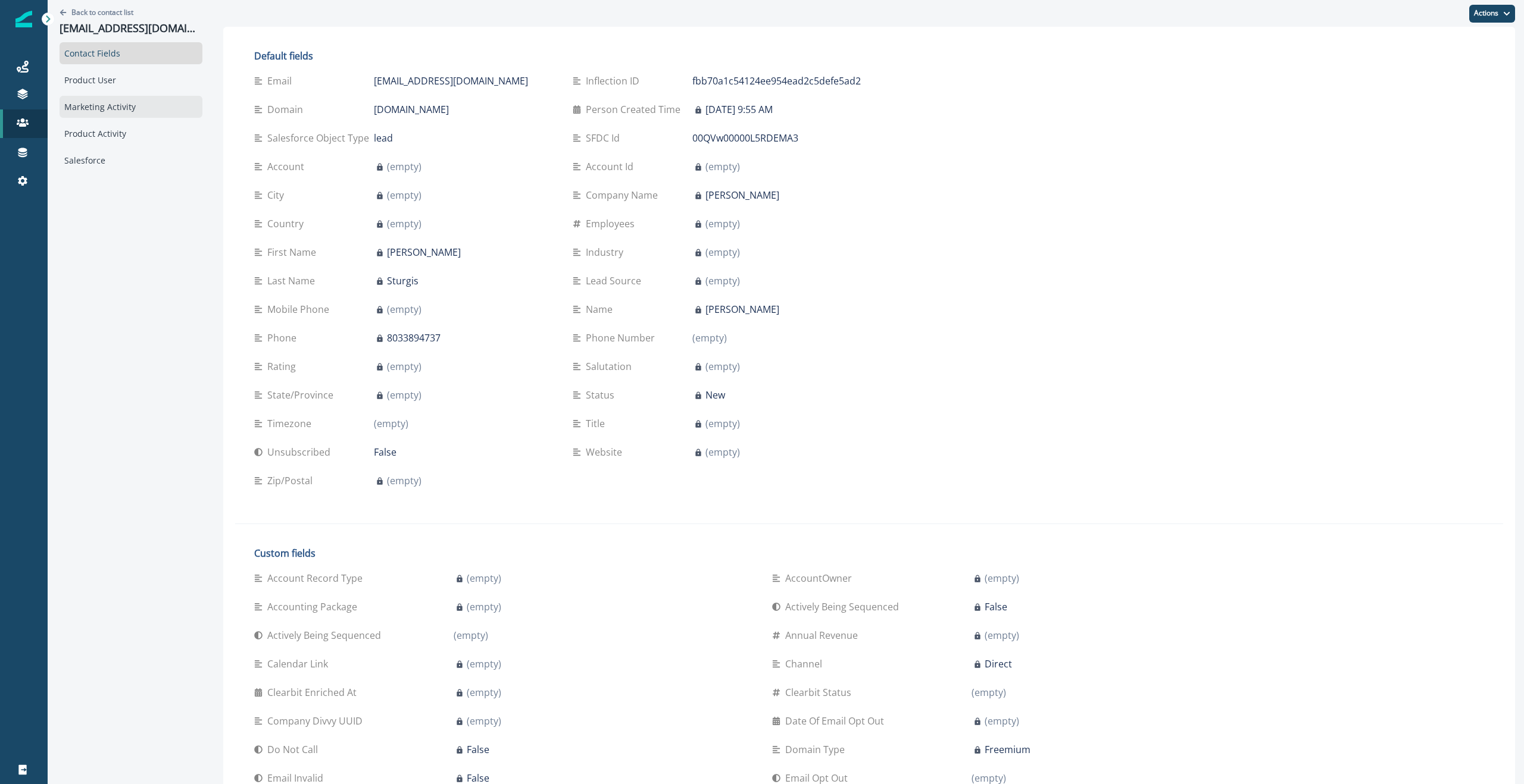
click at [109, 109] on div "Marketing Activity" at bounding box center [131, 106] width 143 height 22
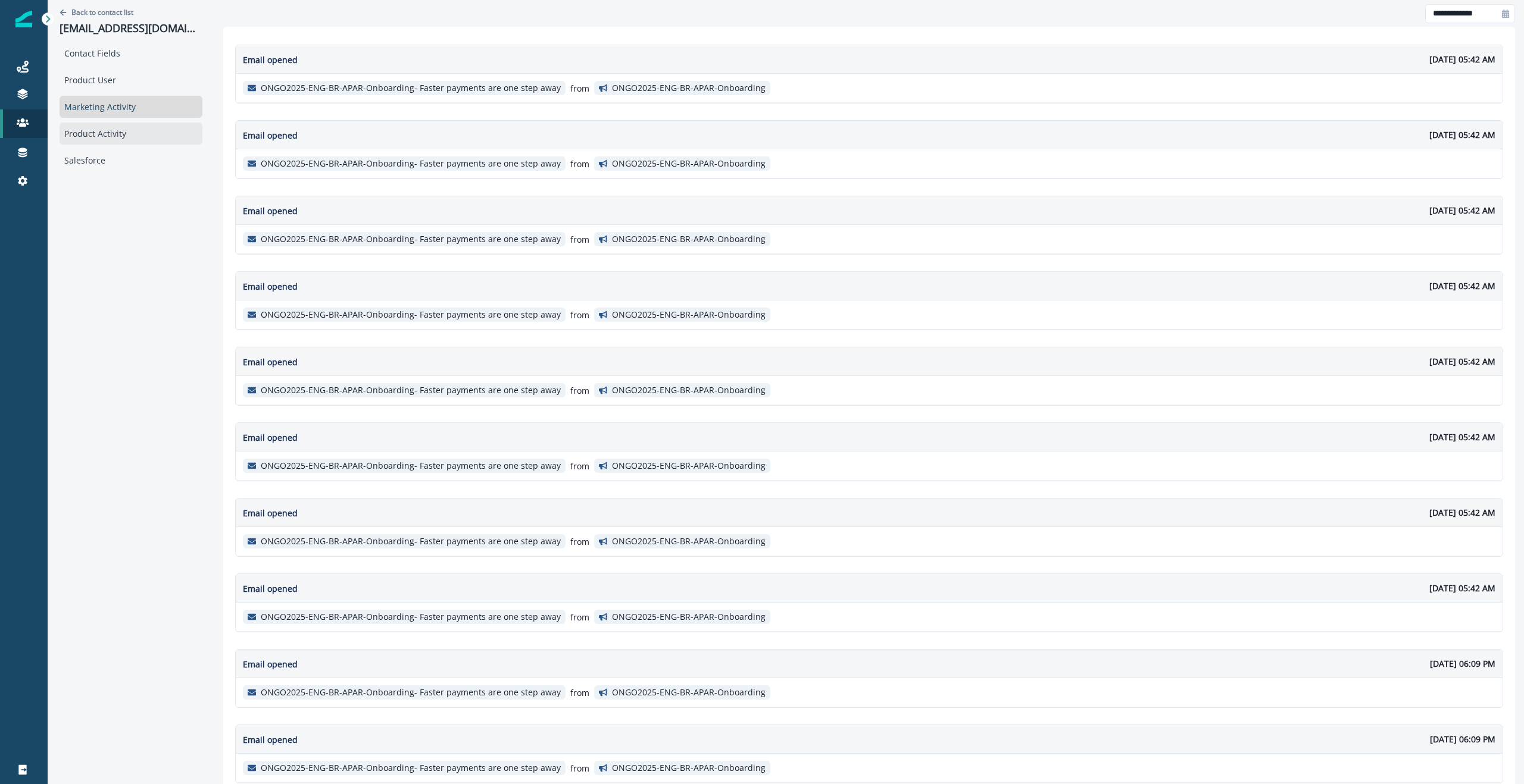
click at [100, 139] on div "Product Activity" at bounding box center [131, 133] width 143 height 22
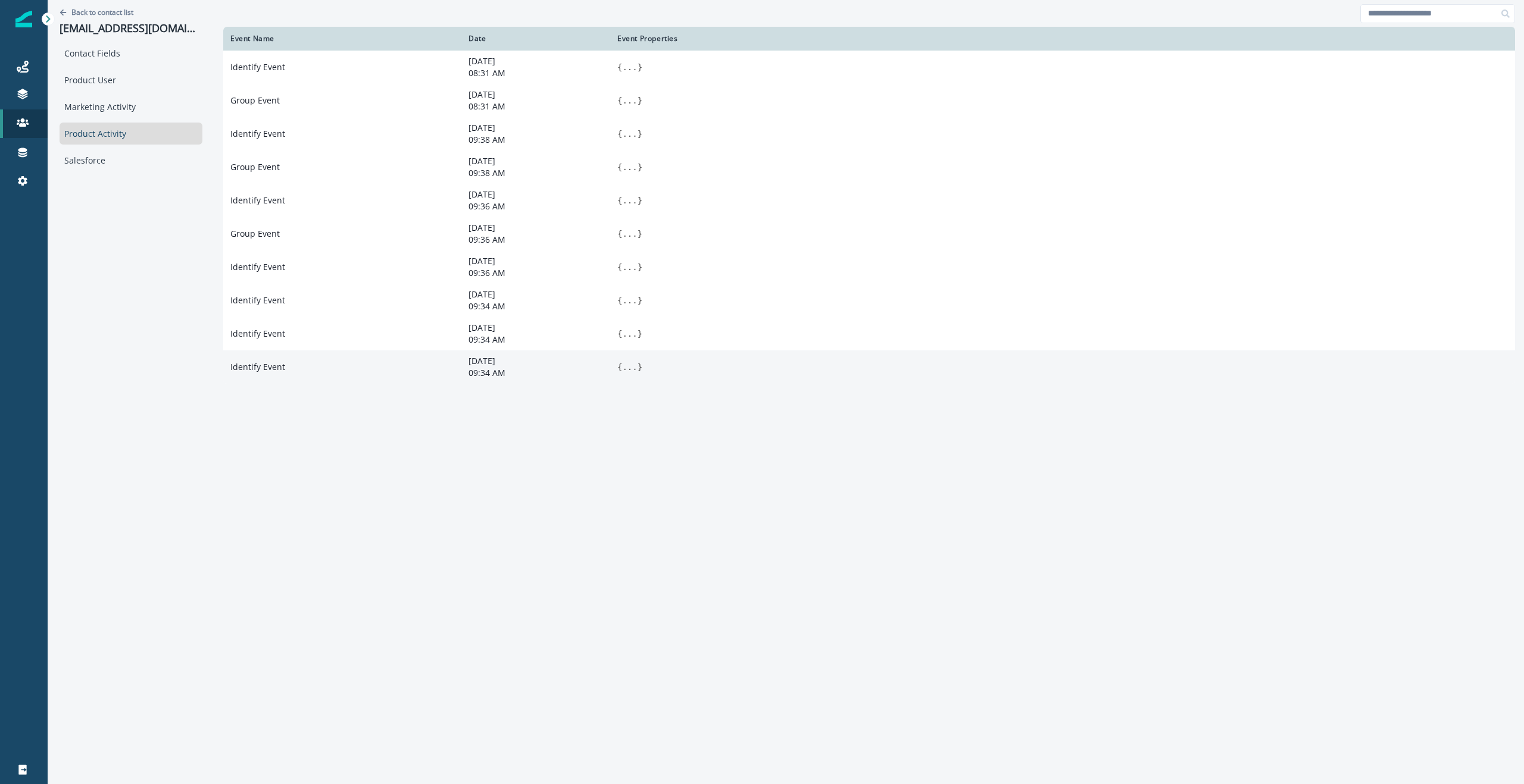
click at [622, 373] on button "..." at bounding box center [630, 367] width 15 height 12
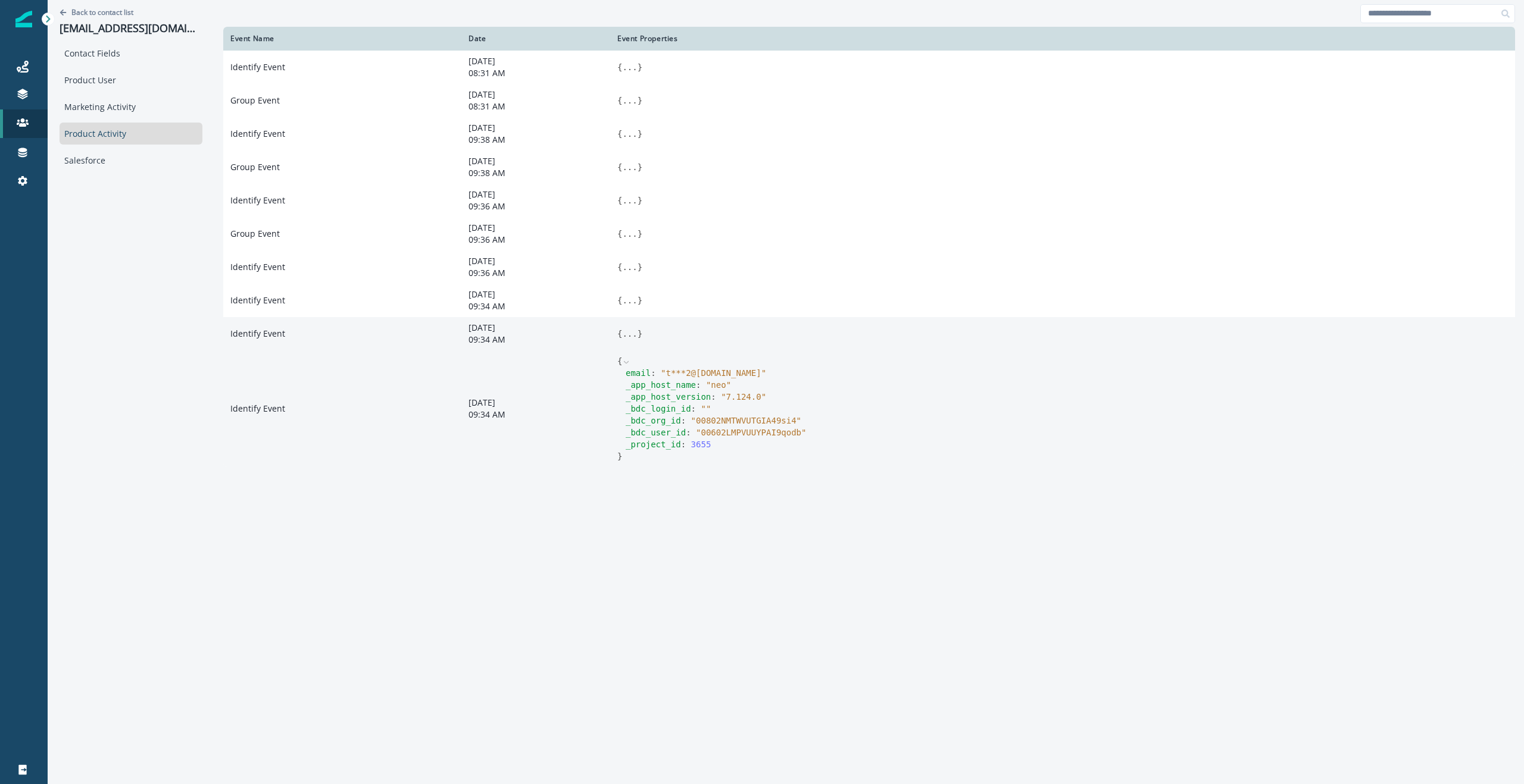
click at [622, 340] on button "..." at bounding box center [630, 334] width 15 height 12
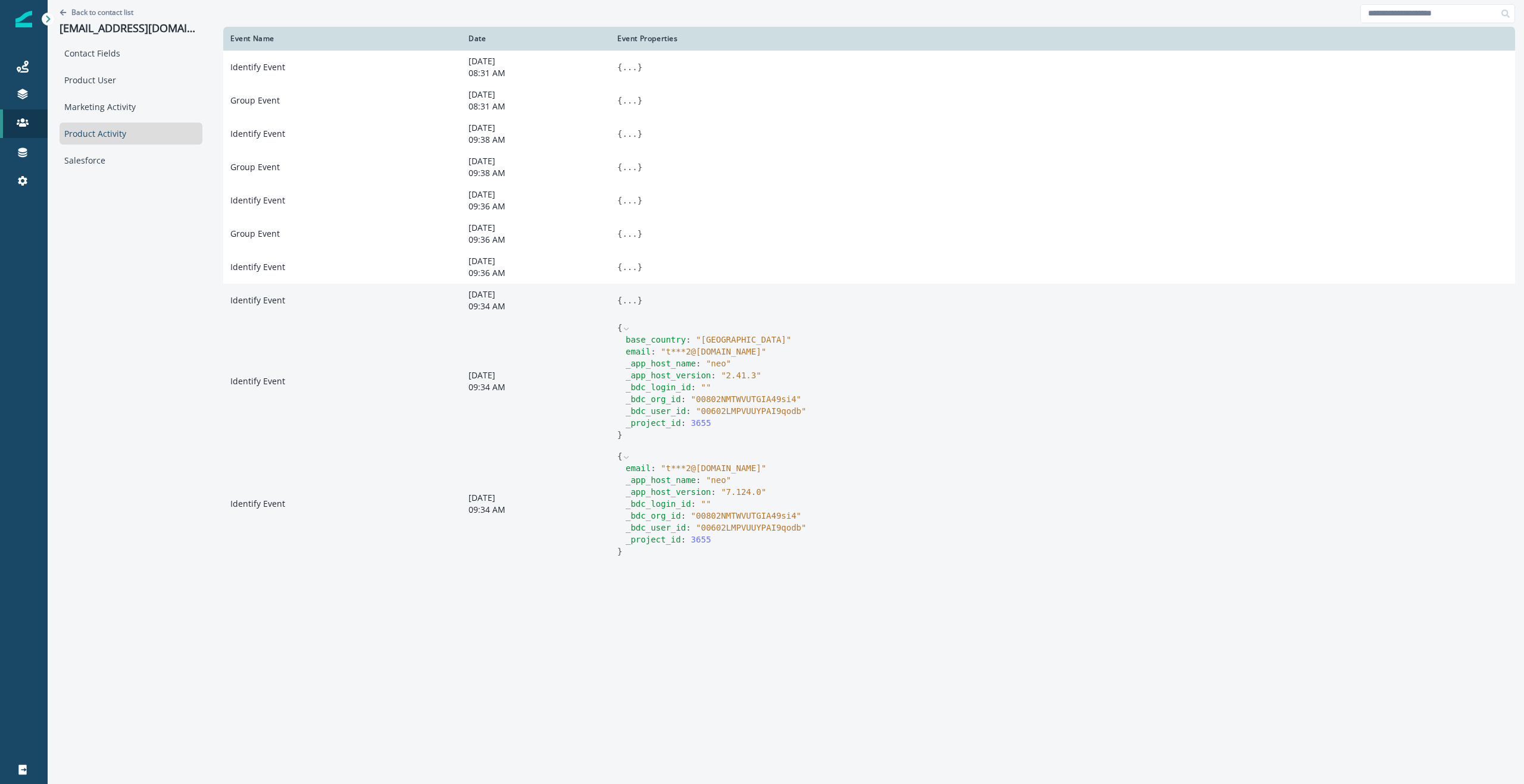
click at [622, 300] on button "..." at bounding box center [630, 300] width 15 height 12
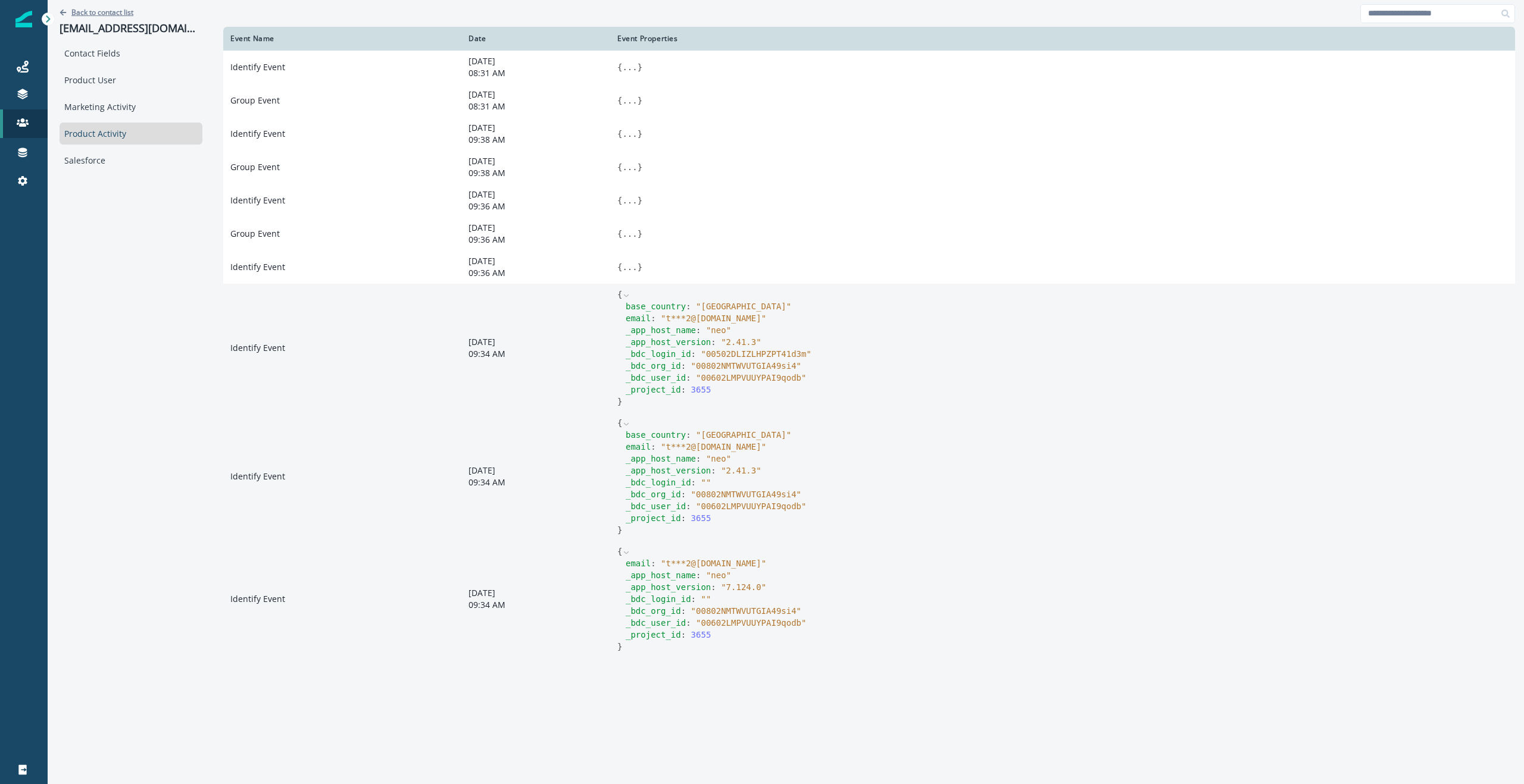
click at [60, 9] on icon "Go back" at bounding box center [63, 12] width 7 height 7
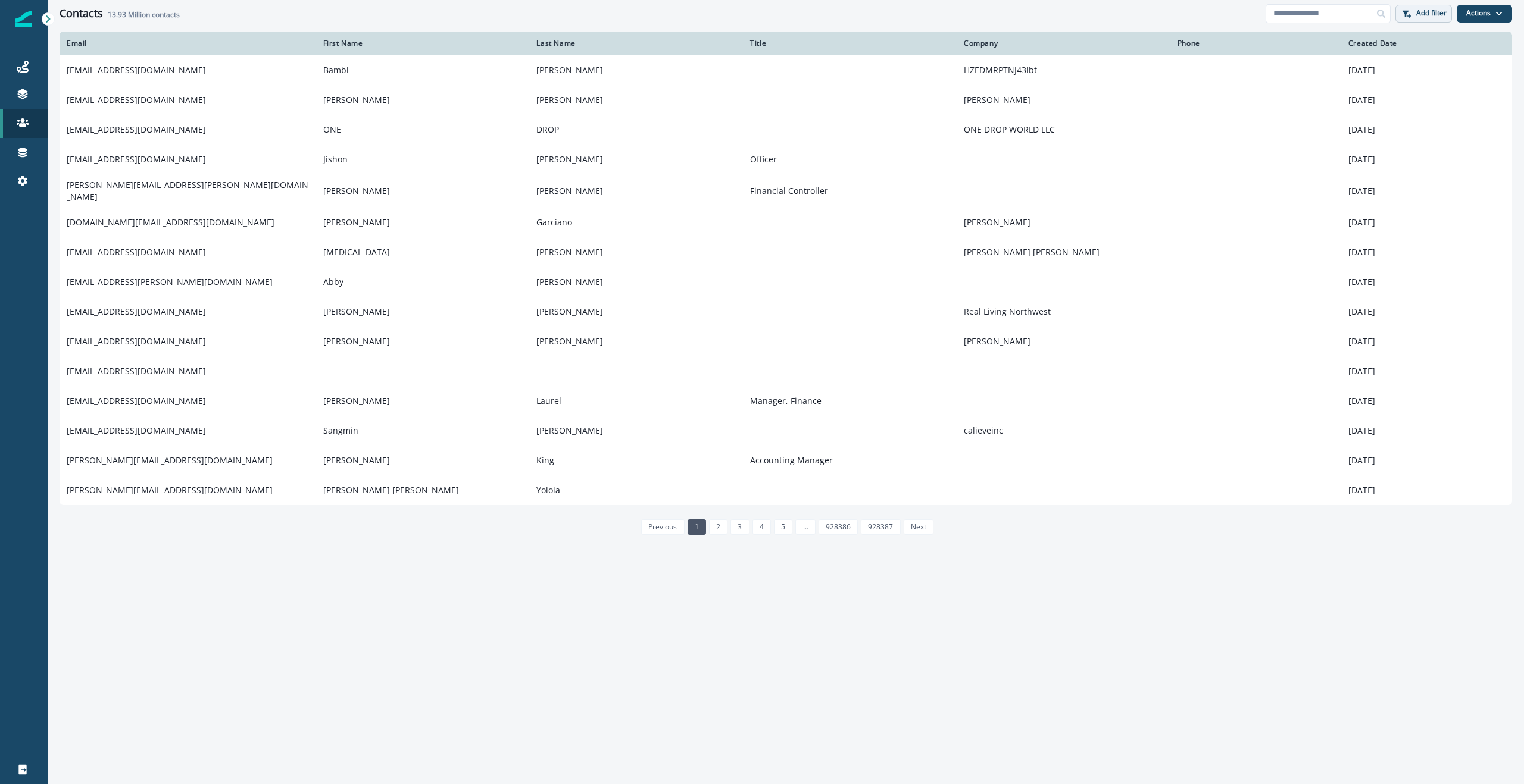
click at [1434, 10] on p "Add filter" at bounding box center [1431, 12] width 31 height 8
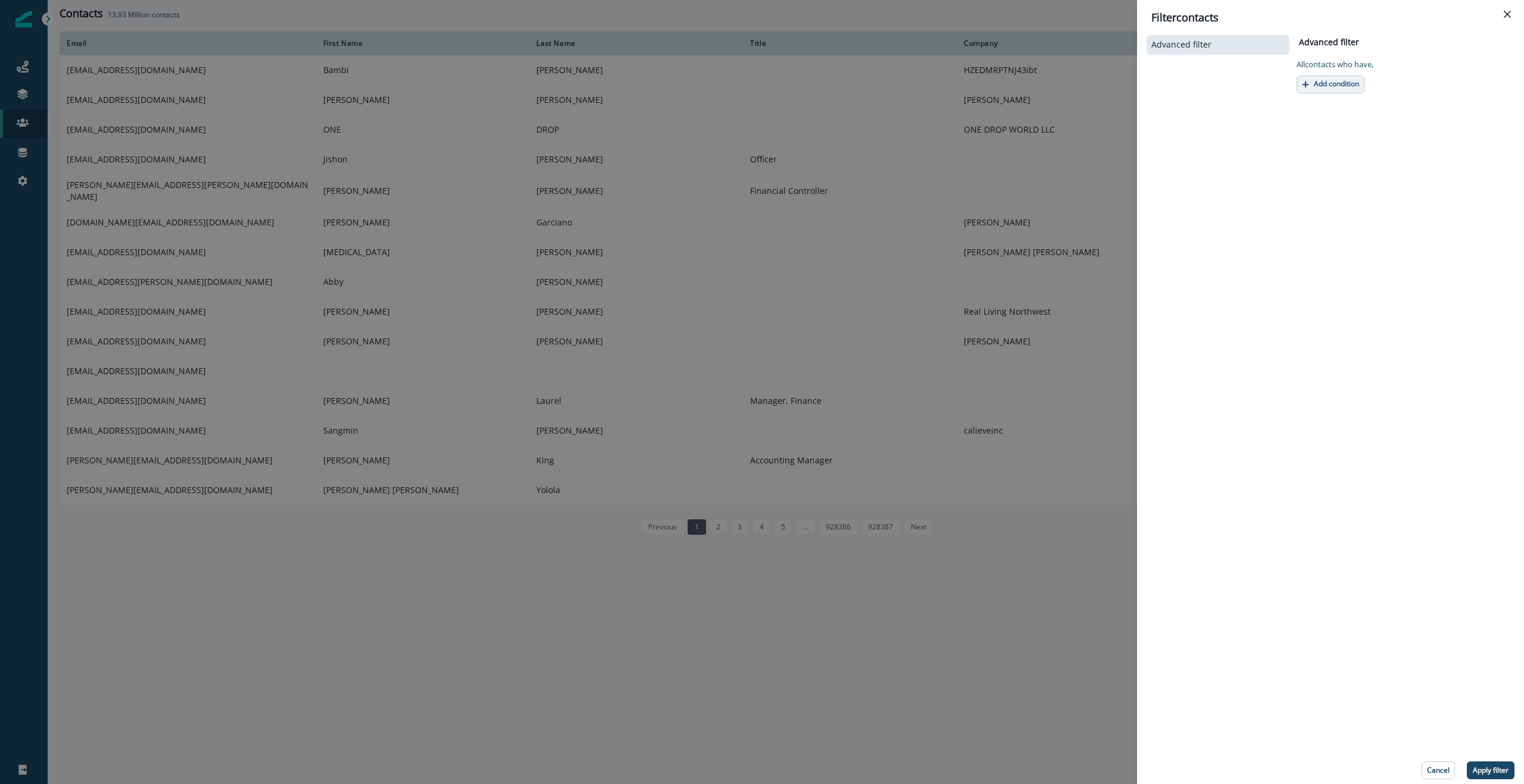
click at [1330, 85] on p "Add condition" at bounding box center [1337, 83] width 45 height 8
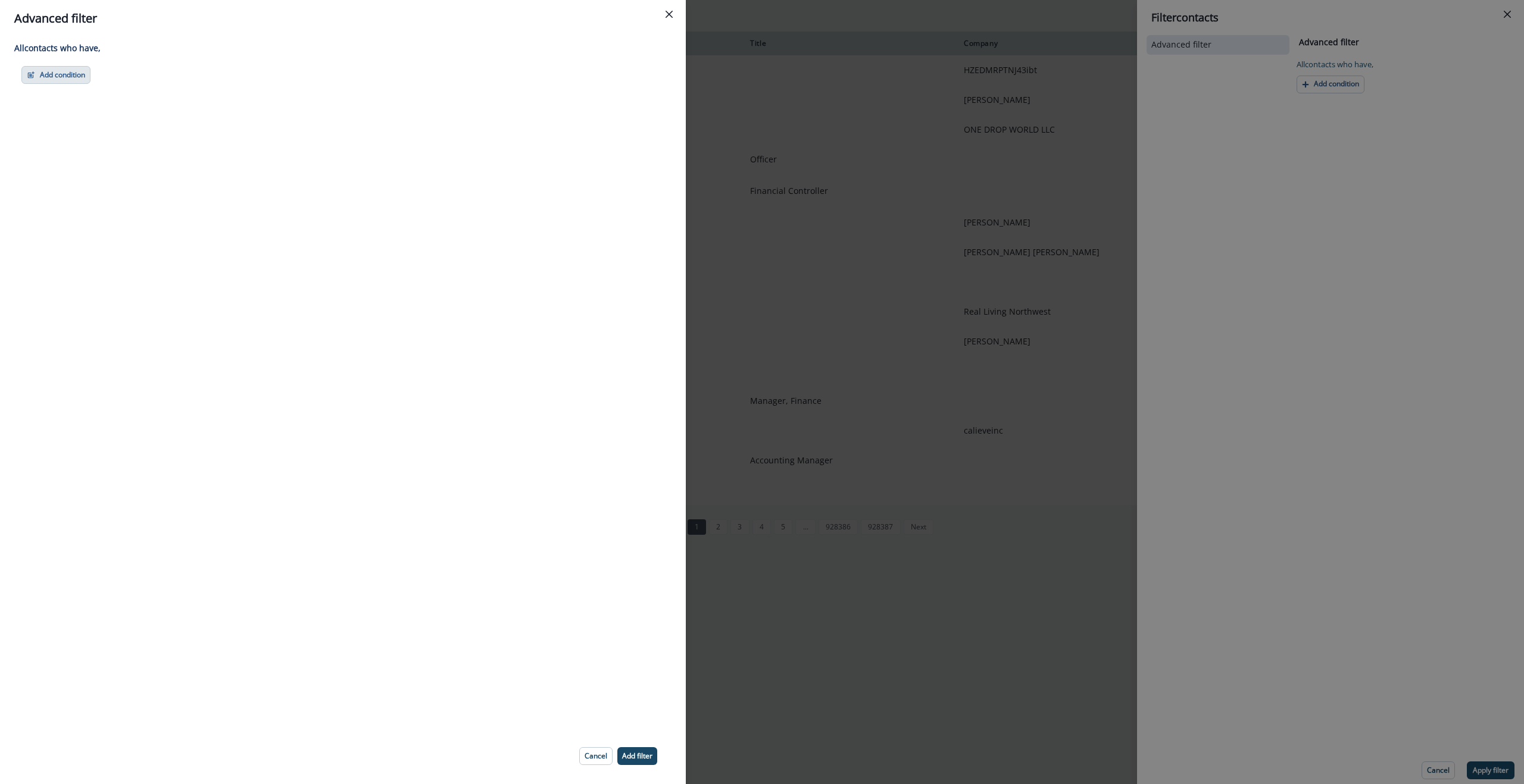
click at [79, 74] on button "Add condition" at bounding box center [55, 75] width 69 height 18
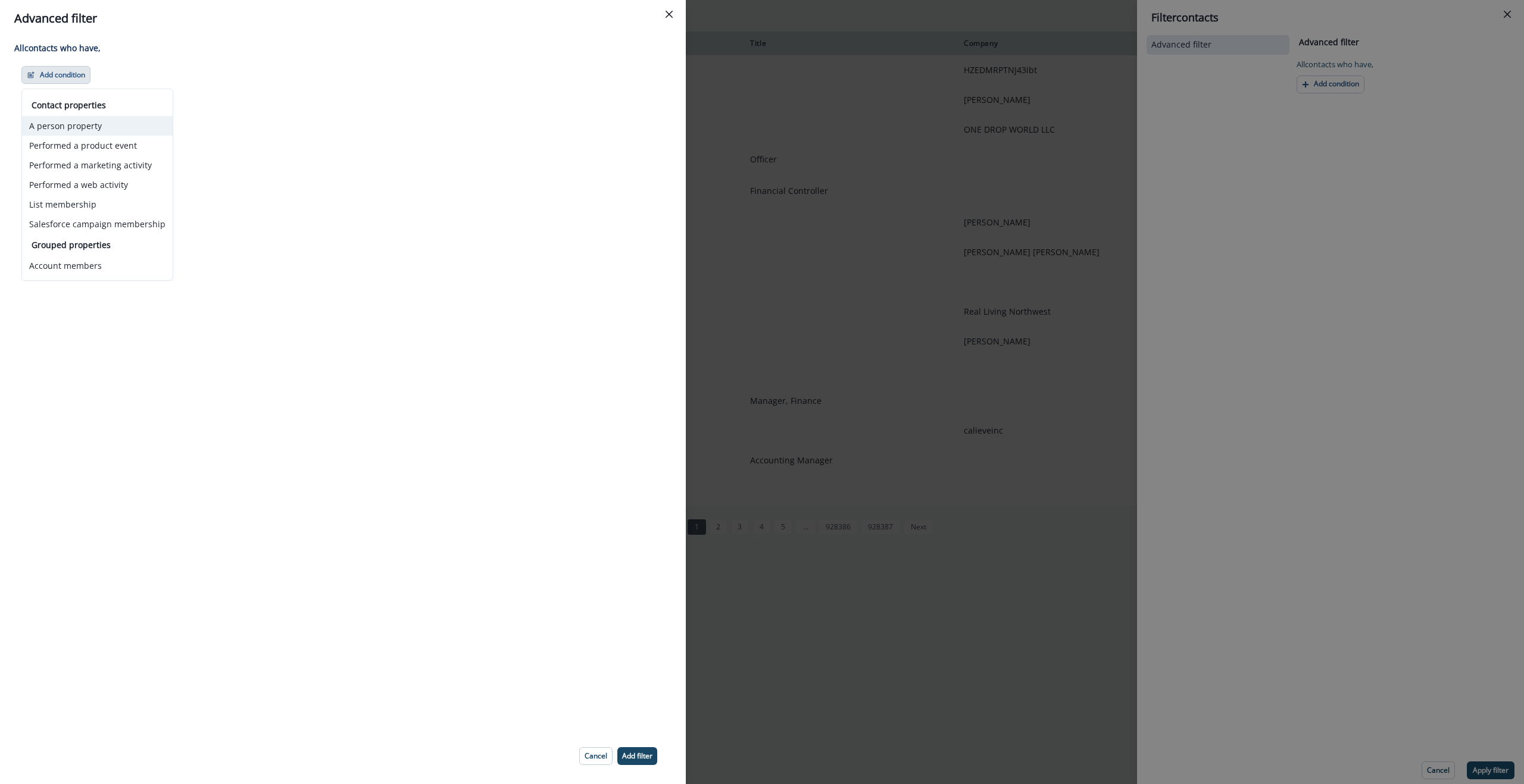
click at [55, 126] on button "A person property" at bounding box center [97, 125] width 151 height 20
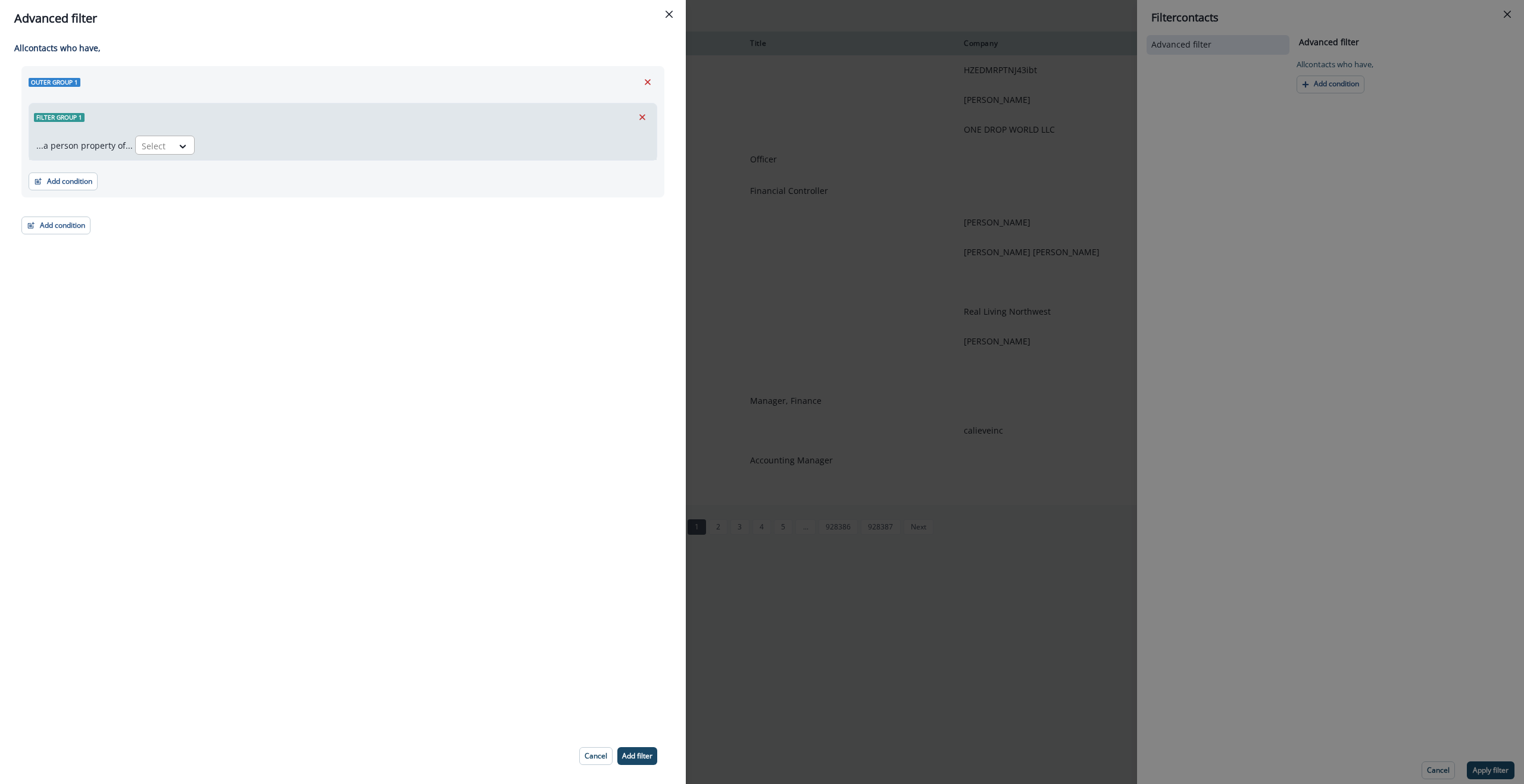
click at [162, 145] on div at bounding box center [154, 146] width 25 height 15
click at [190, 146] on div at bounding box center [183, 146] width 21 height 20
click at [643, 119] on icon "Remove" at bounding box center [642, 117] width 11 height 11
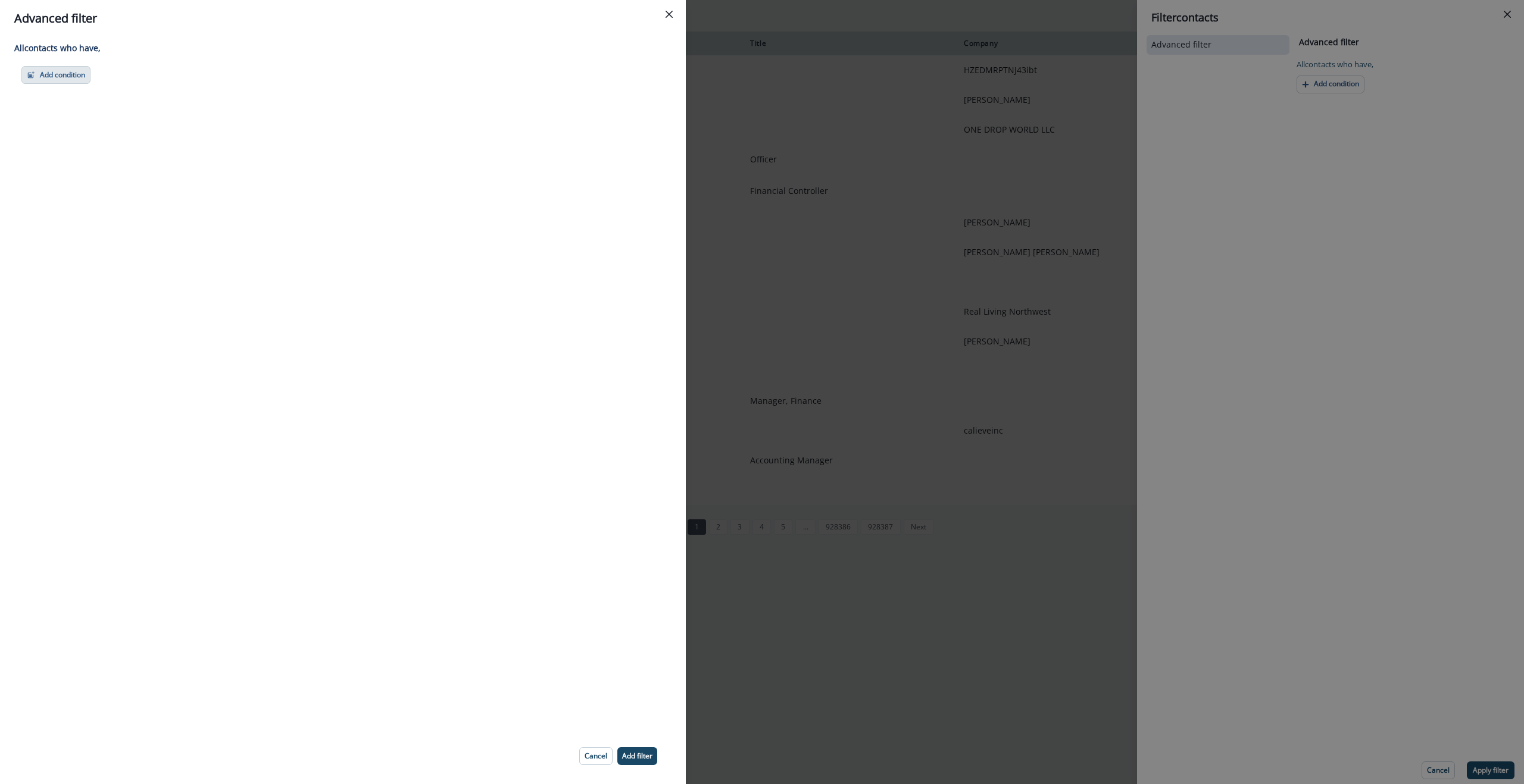
click at [57, 75] on button "Add condition" at bounding box center [55, 75] width 69 height 18
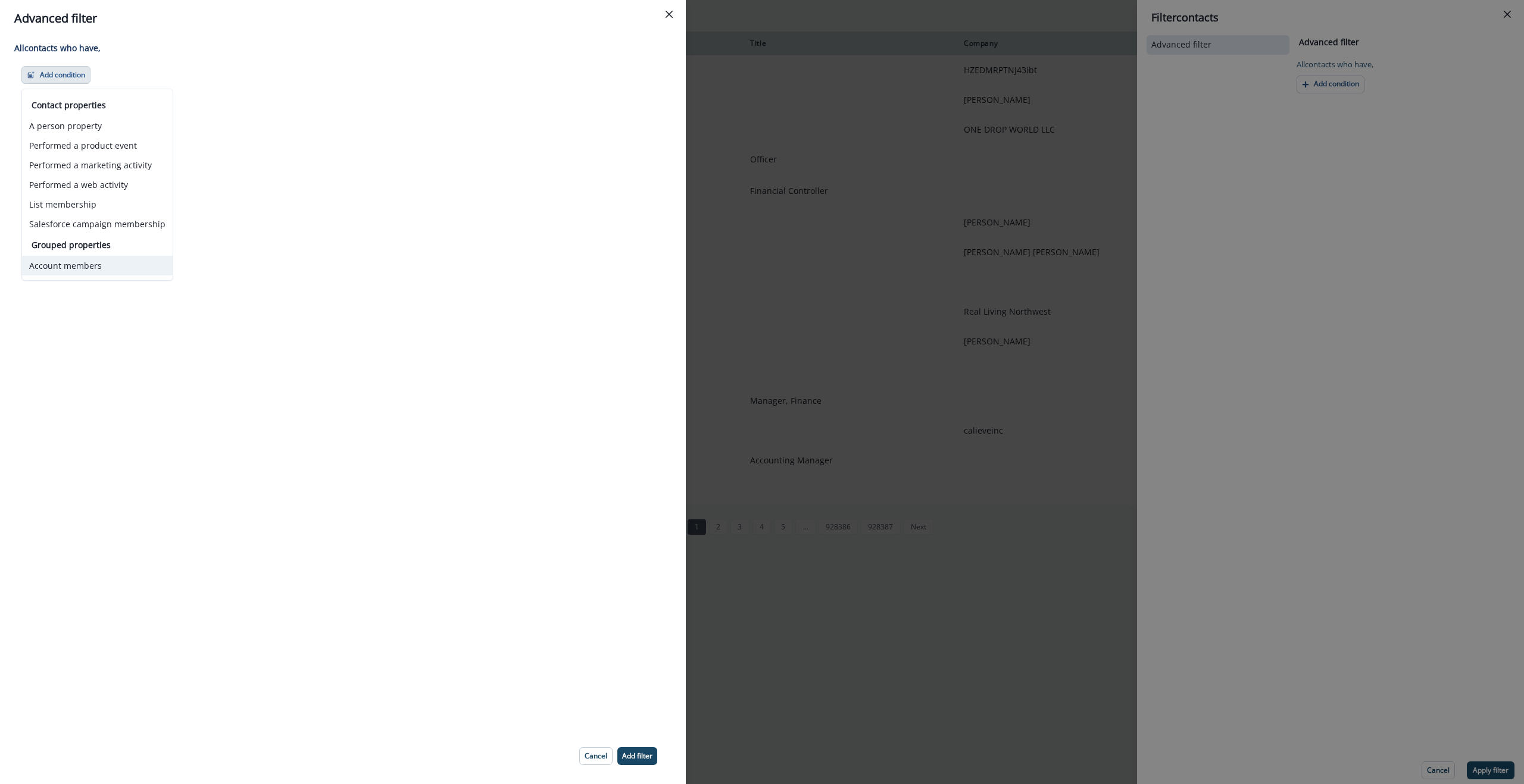
click at [77, 268] on button "Account members" at bounding box center [97, 265] width 151 height 20
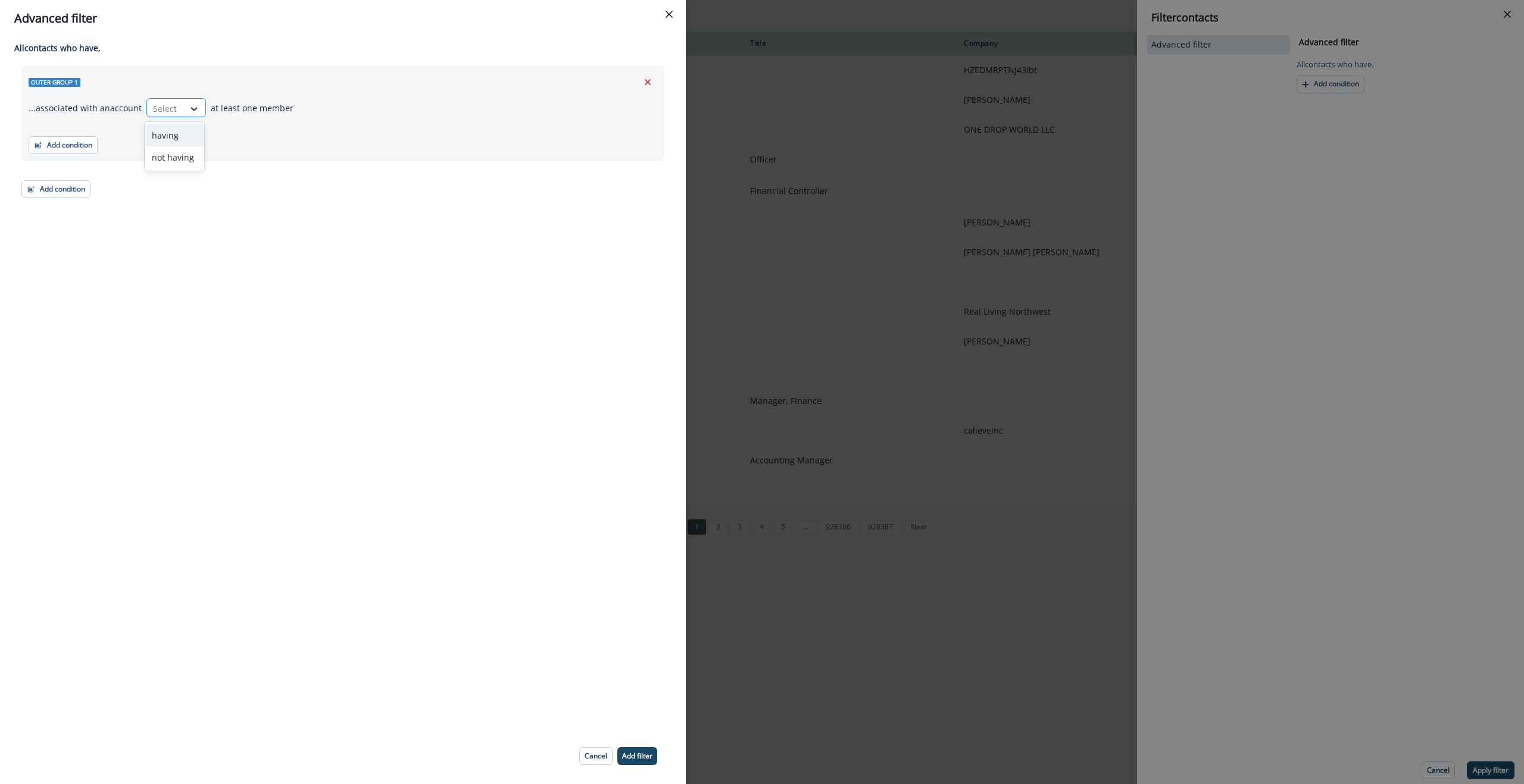
click at [189, 103] on icon at bounding box center [194, 109] width 11 height 12
click at [173, 137] on div "having" at bounding box center [174, 136] width 60 height 22
click at [479, 137] on div "Add condition Contact properties A person property Performed a product event Pe…" at bounding box center [343, 139] width 628 height 30
drag, startPoint x: 646, startPoint y: 82, endPoint x: 597, endPoint y: 75, distance: 49.5
click at [646, 82] on icon "Remove" at bounding box center [647, 82] width 11 height 11
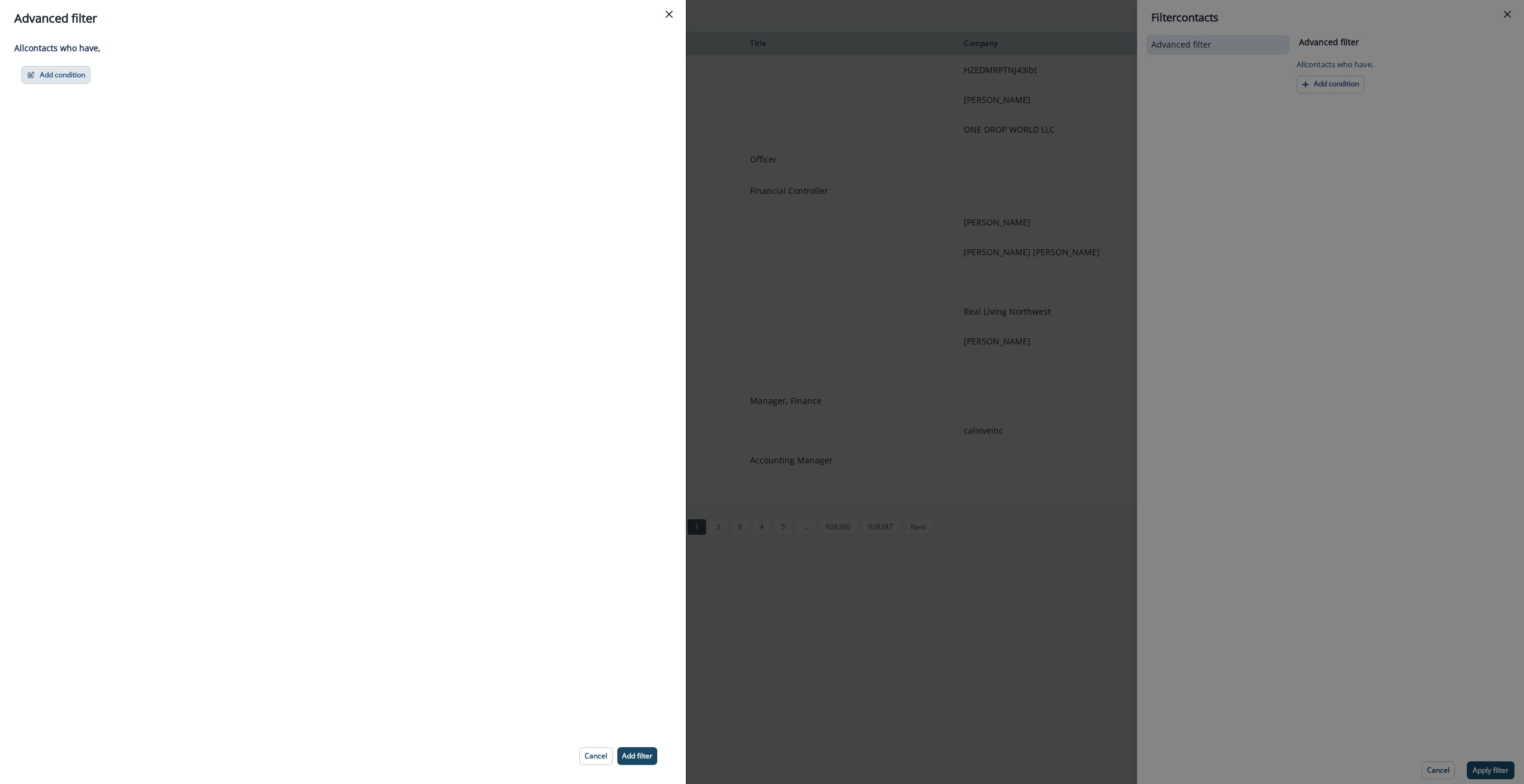
click at [46, 72] on button "Add condition" at bounding box center [55, 75] width 69 height 18
drag, startPoint x: 114, startPoint y: 147, endPoint x: 124, endPoint y: 161, distance: 17.2
click at [124, 161] on div "Contact properties A person property Performed a product event Performed a mark…" at bounding box center [97, 166] width 151 height 135
click at [145, 165] on button "Performed a marketing activity" at bounding box center [97, 165] width 151 height 20
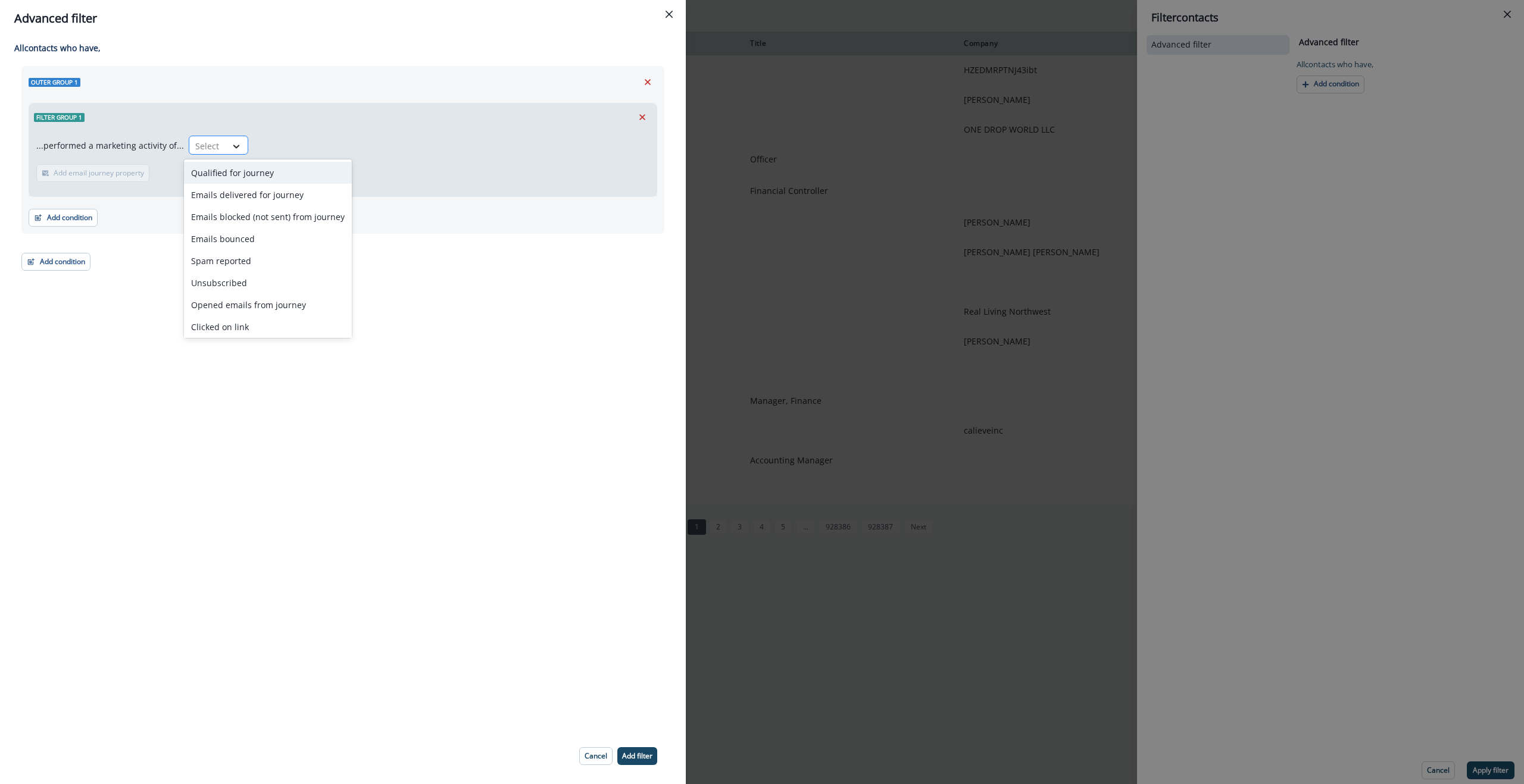
click at [231, 149] on icon at bounding box center [236, 146] width 11 height 12
click at [231, 150] on icon at bounding box center [236, 146] width 11 height 12
click at [649, 79] on icon "Remove" at bounding box center [648, 82] width 6 height 6
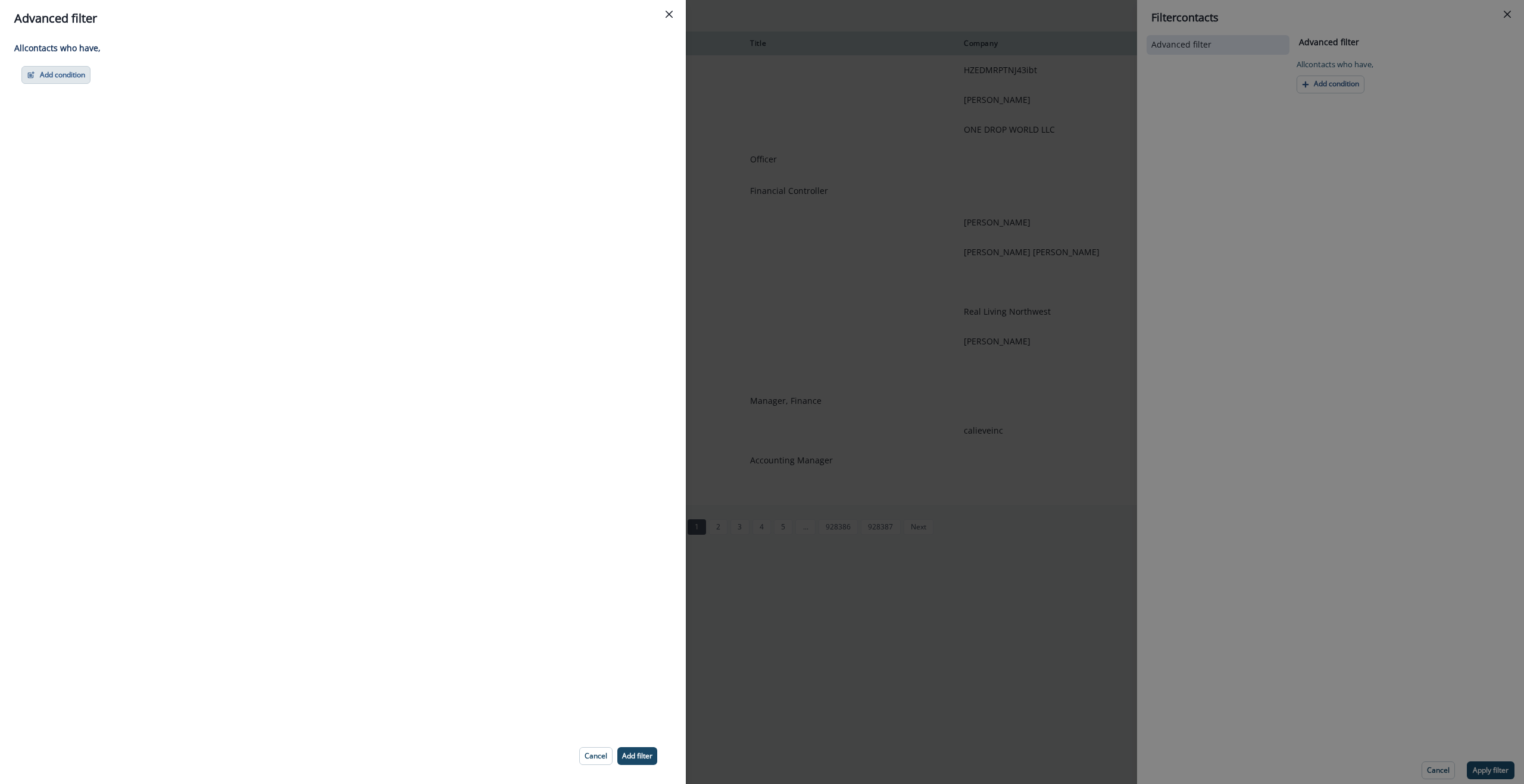
click at [42, 76] on button "Add condition" at bounding box center [55, 75] width 69 height 18
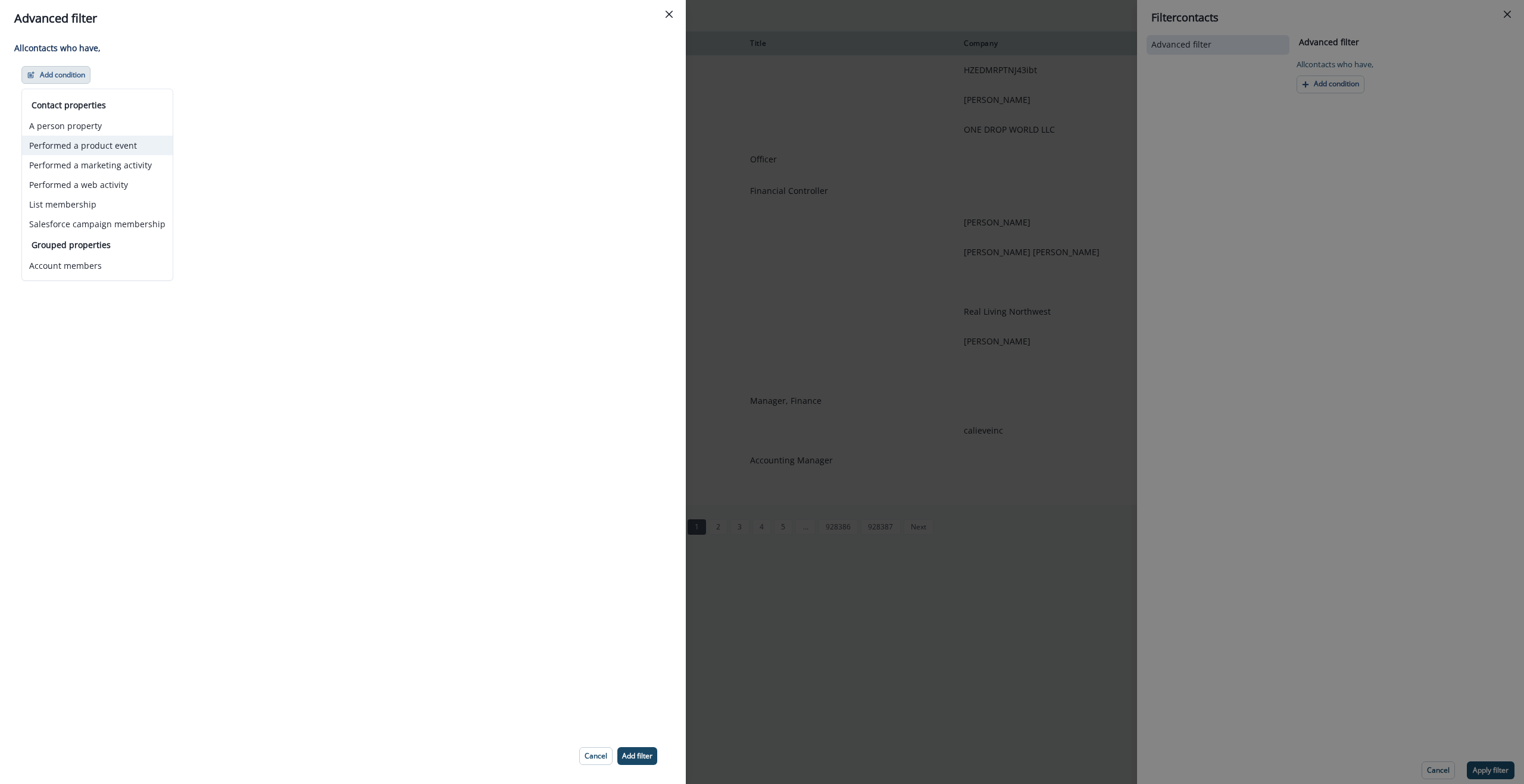
click at [102, 148] on button "Performed a product event" at bounding box center [97, 145] width 151 height 20
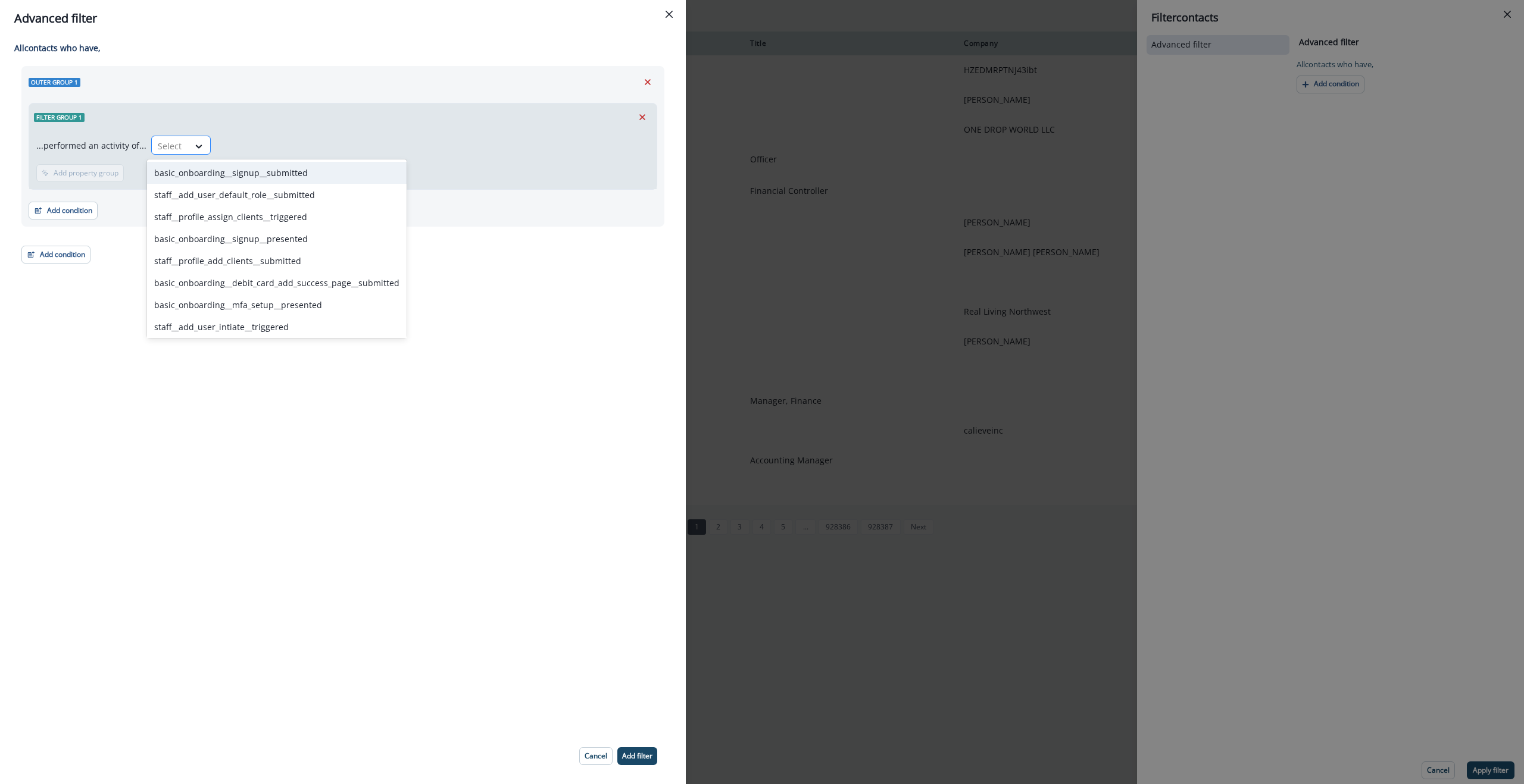
click at [168, 146] on div at bounding box center [170, 146] width 25 height 15
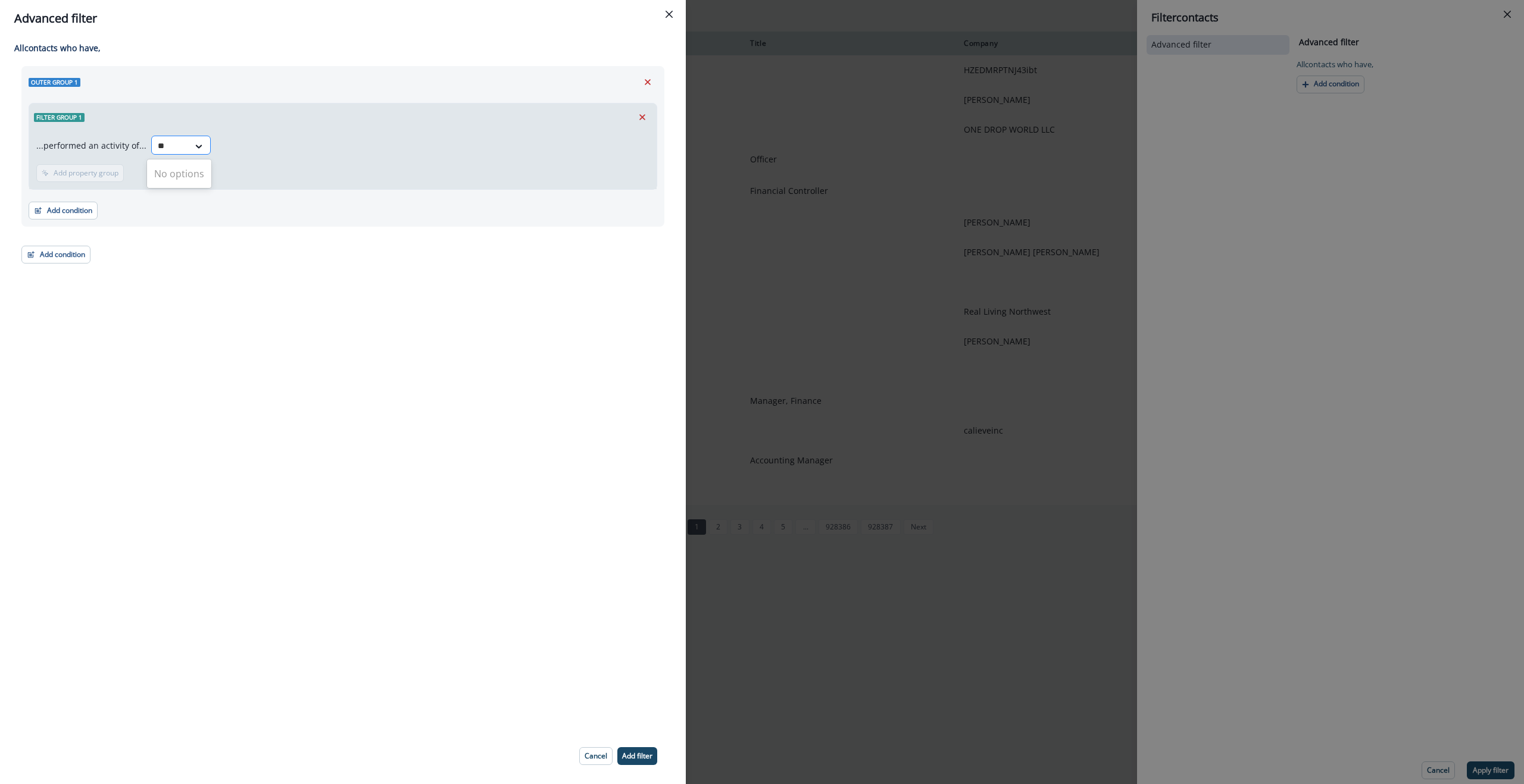
type input "*"
type input "******"
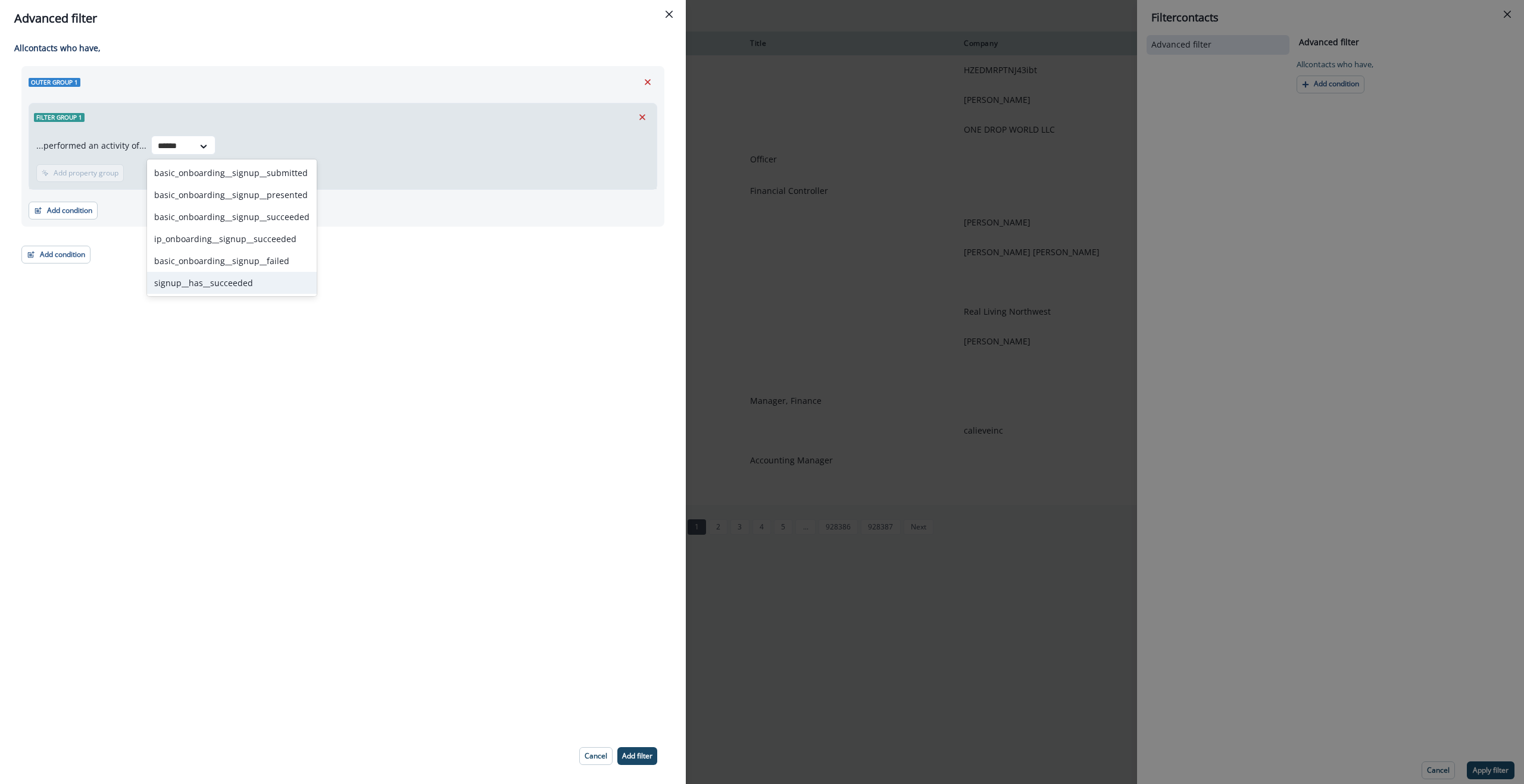
click at [230, 281] on div "signup__has__succeeded" at bounding box center [232, 283] width 170 height 22
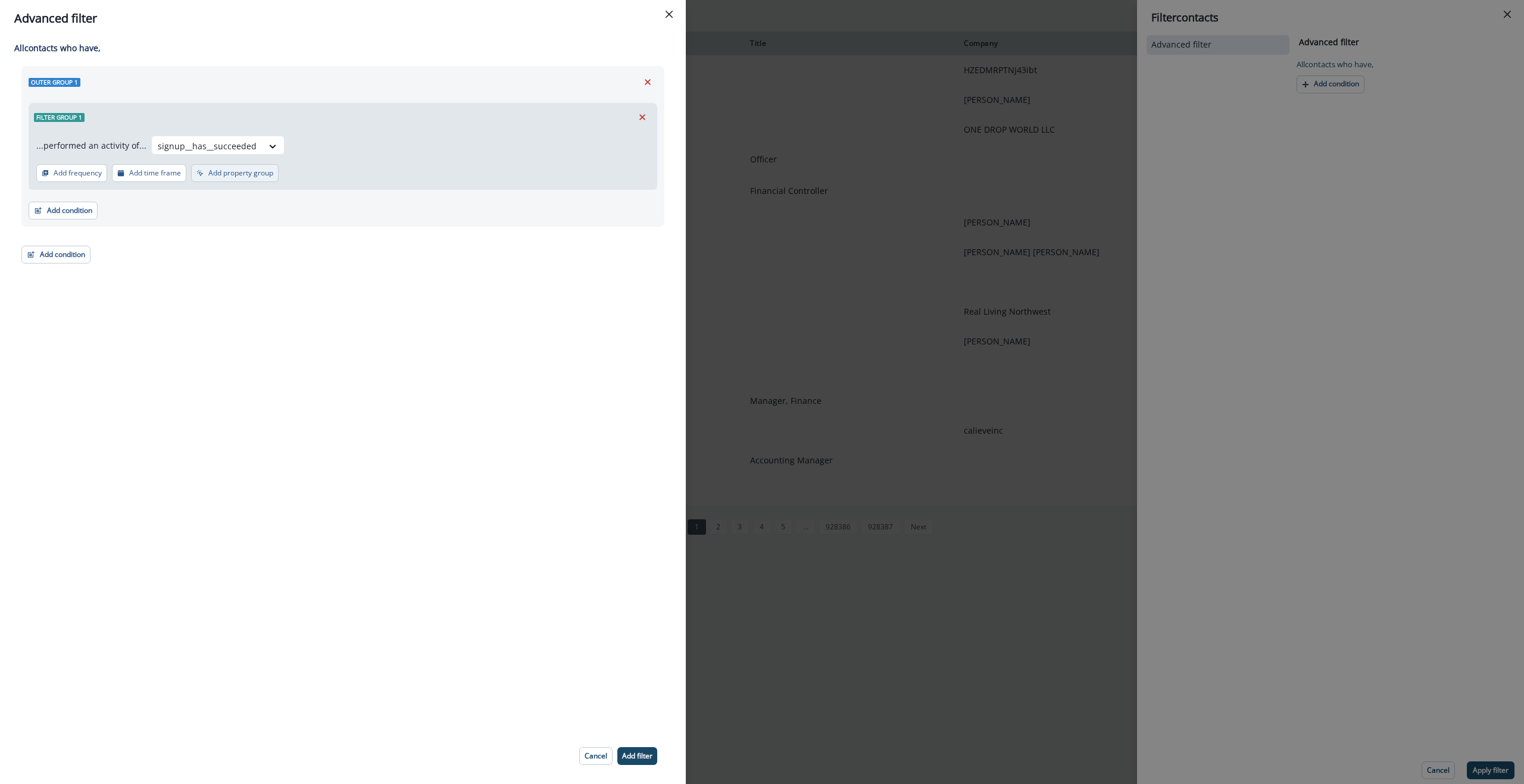
click at [265, 177] on button "Add property group" at bounding box center [235, 173] width 87 height 18
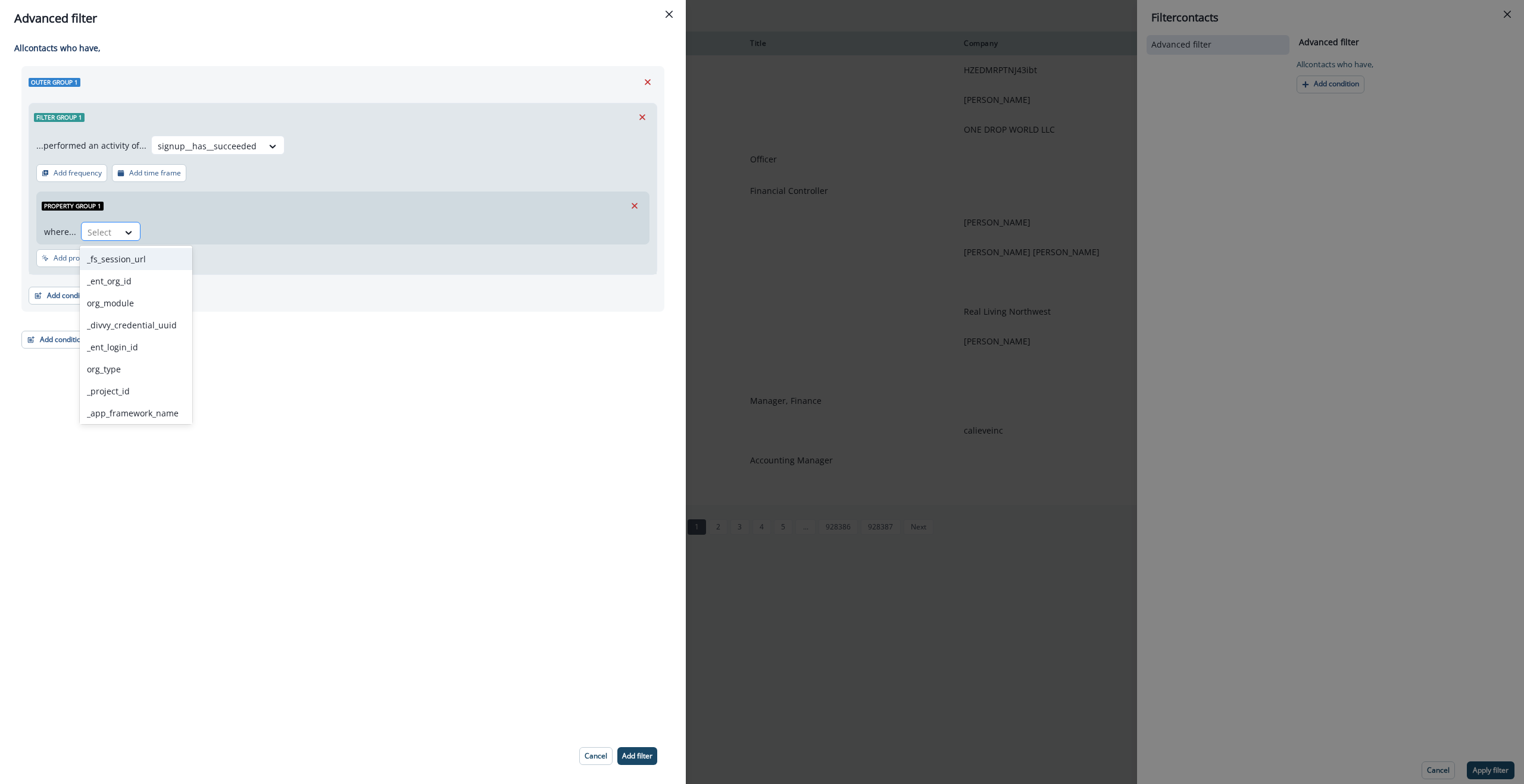
click at [114, 235] on div "Select" at bounding box center [100, 232] width 37 height 20
type input "***"
click at [136, 284] on div "_app_host_name" at bounding box center [136, 281] width 112 height 22
click at [213, 230] on div at bounding box center [206, 232] width 25 height 15
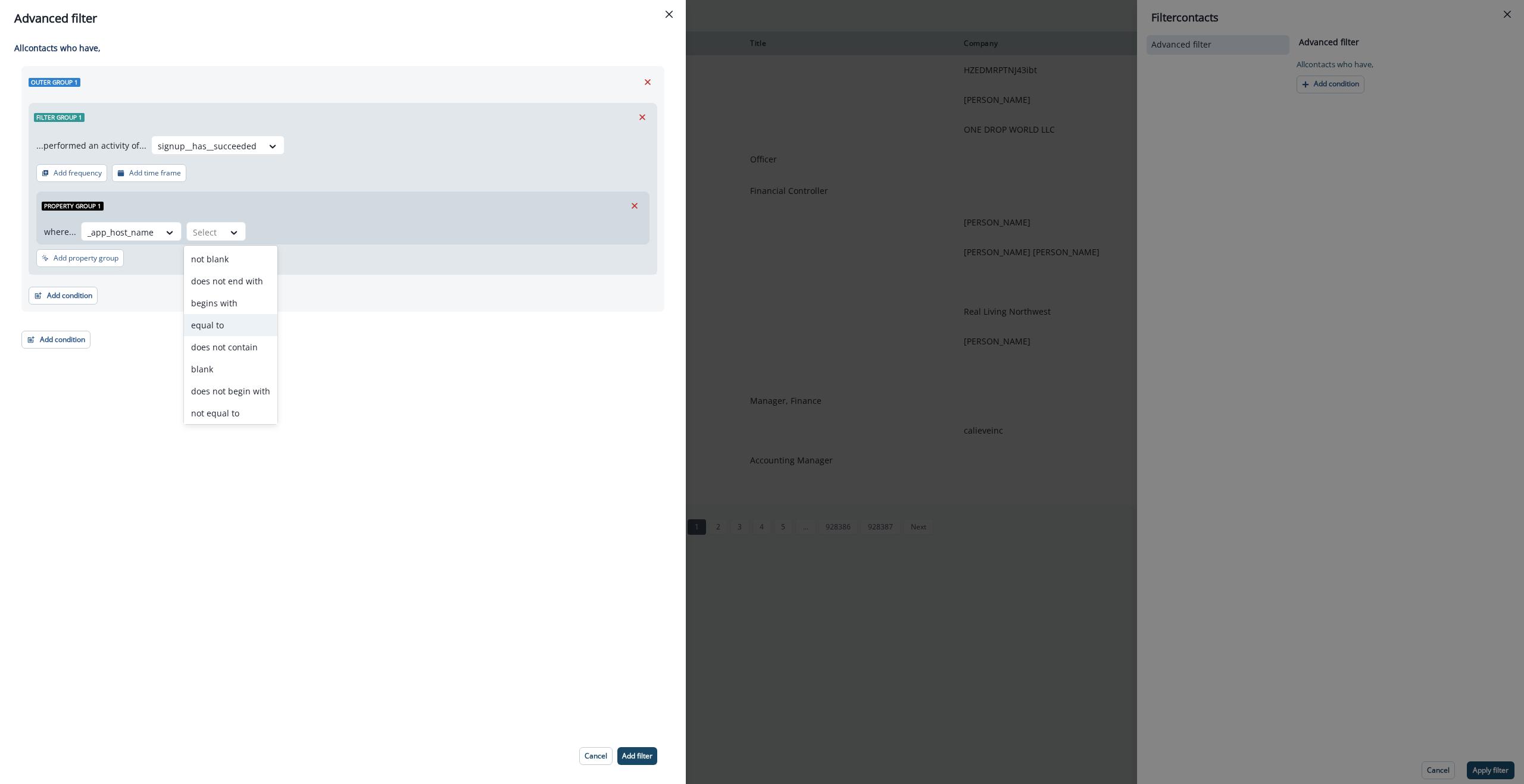
scroll to position [2, 0]
click at [219, 325] on div "equal to" at bounding box center [230, 323] width 93 height 22
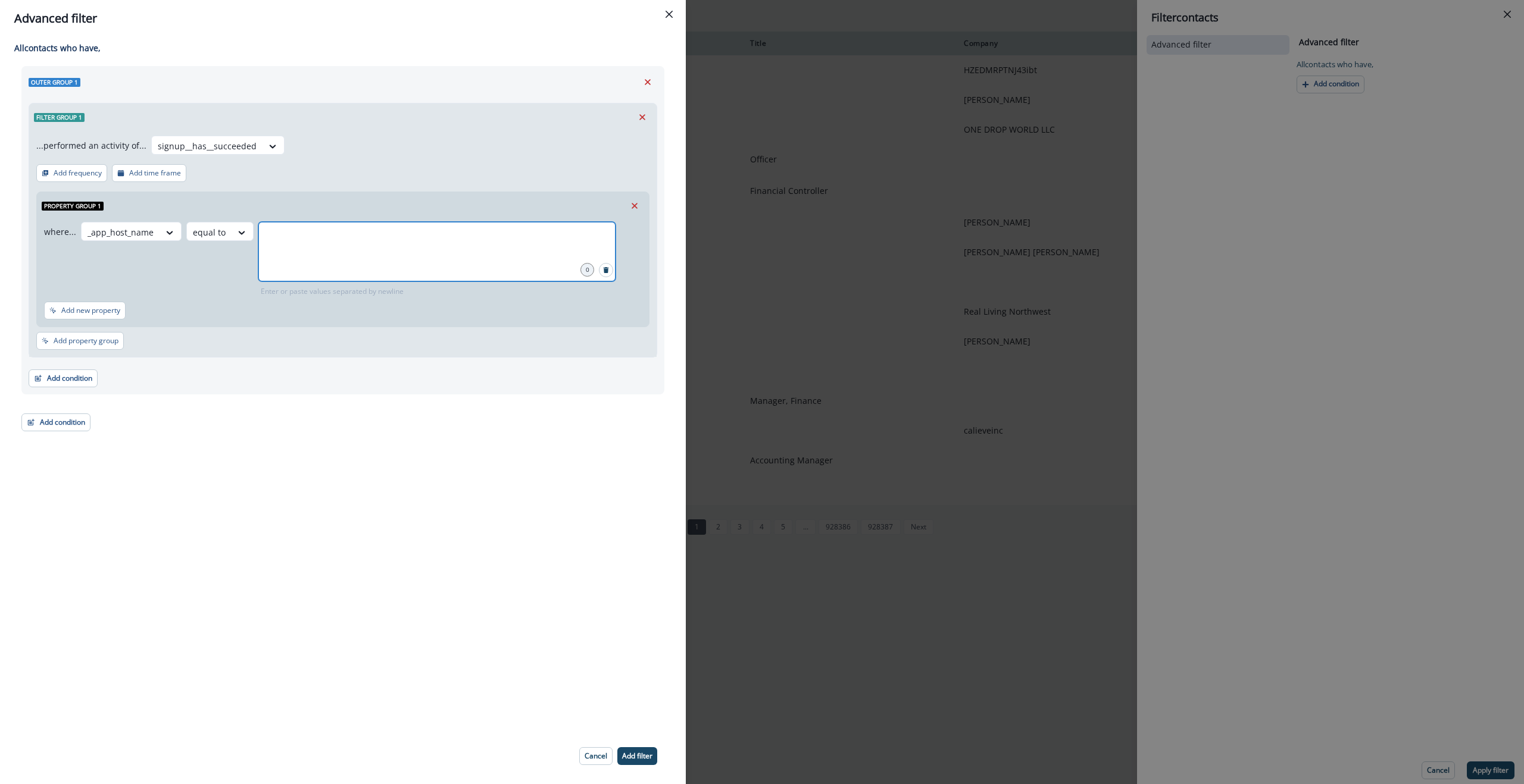
click at [333, 242] on input "text" at bounding box center [437, 237] width 353 height 24
type input "*******"
click at [633, 758] on p "Add filter" at bounding box center [638, 756] width 31 height 8
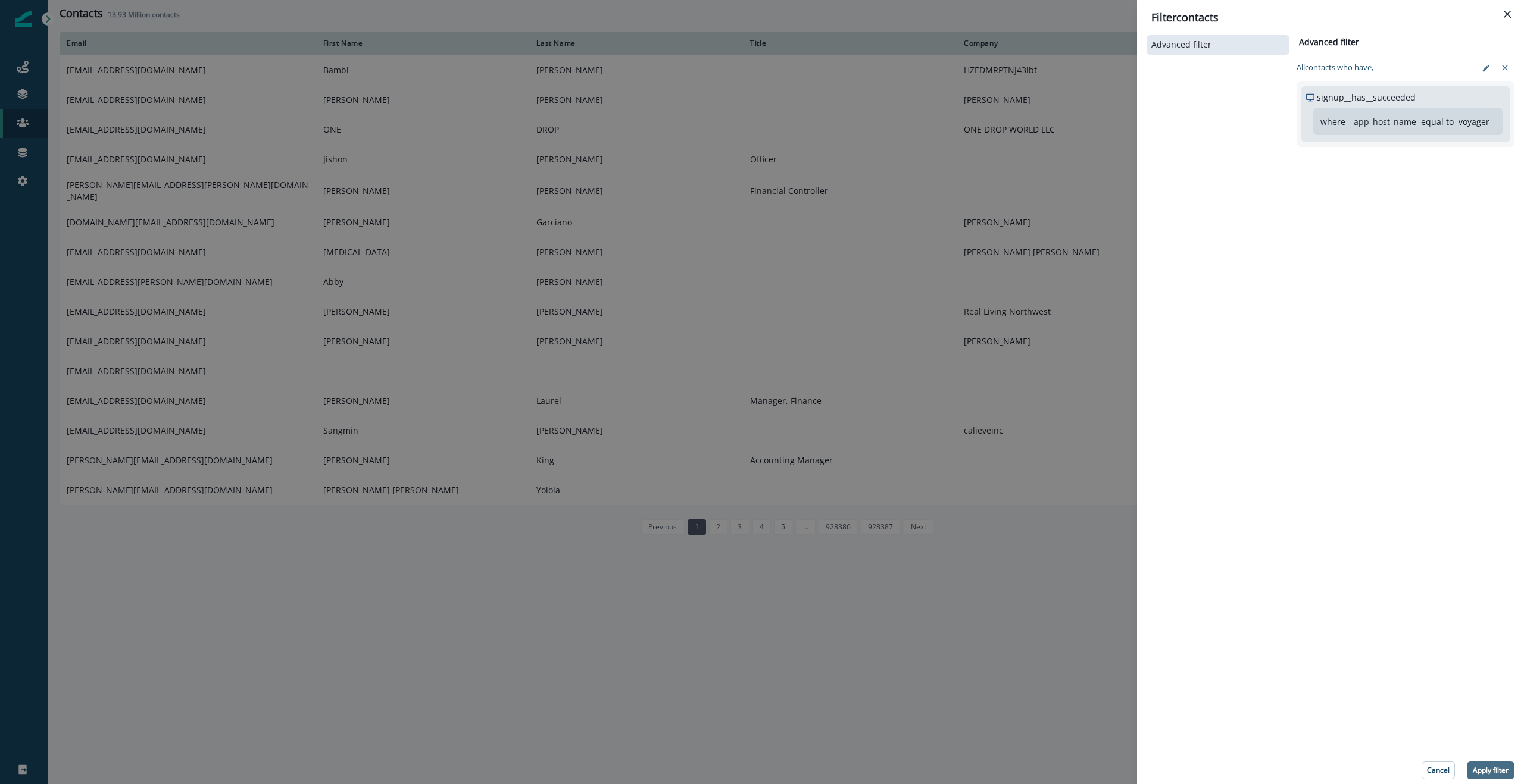
click at [1483, 767] on p "Apply filter" at bounding box center [1490, 770] width 36 height 8
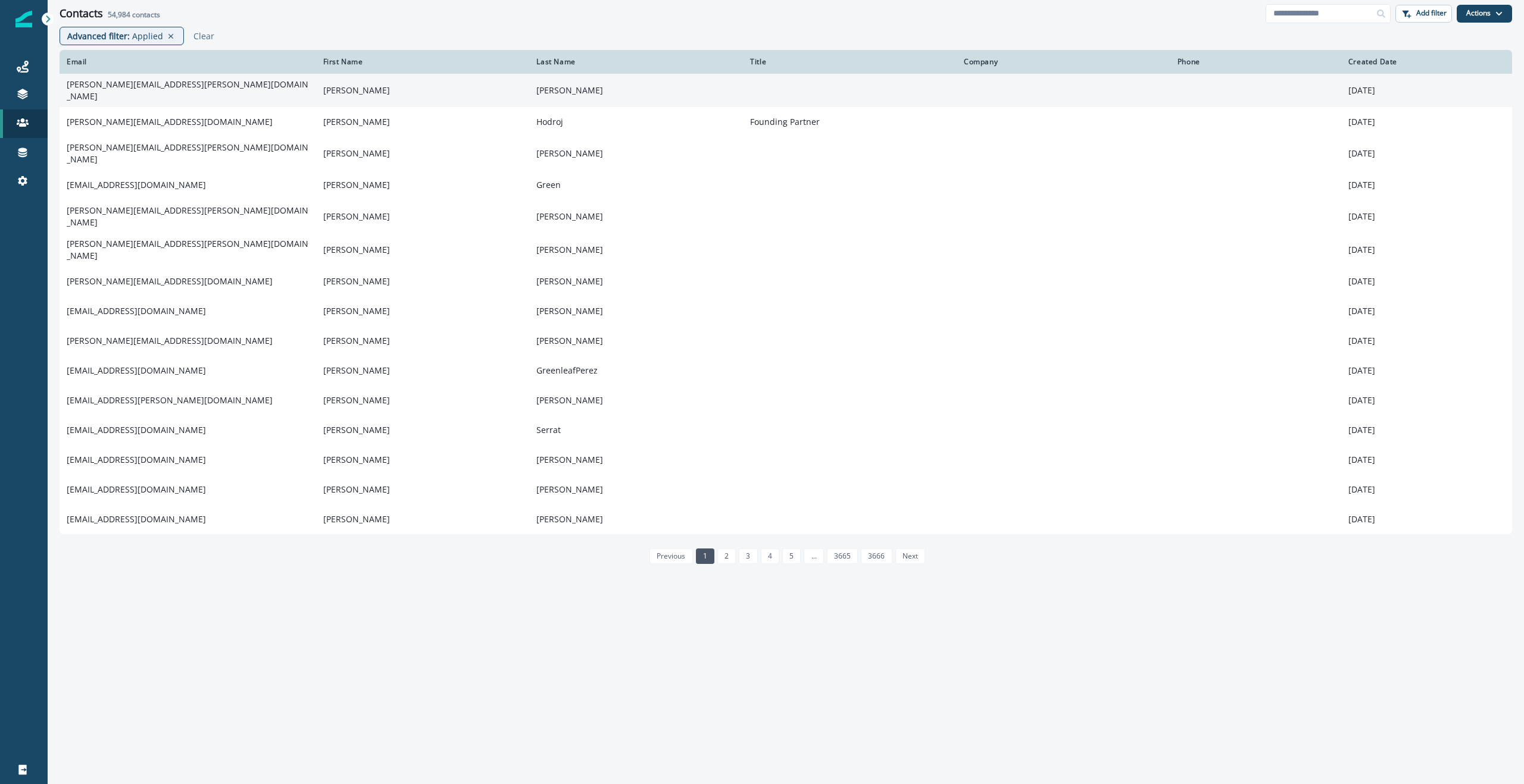
click at [151, 85] on td "maggie.deever@mangovoice.com" at bounding box center [188, 90] width 257 height 34
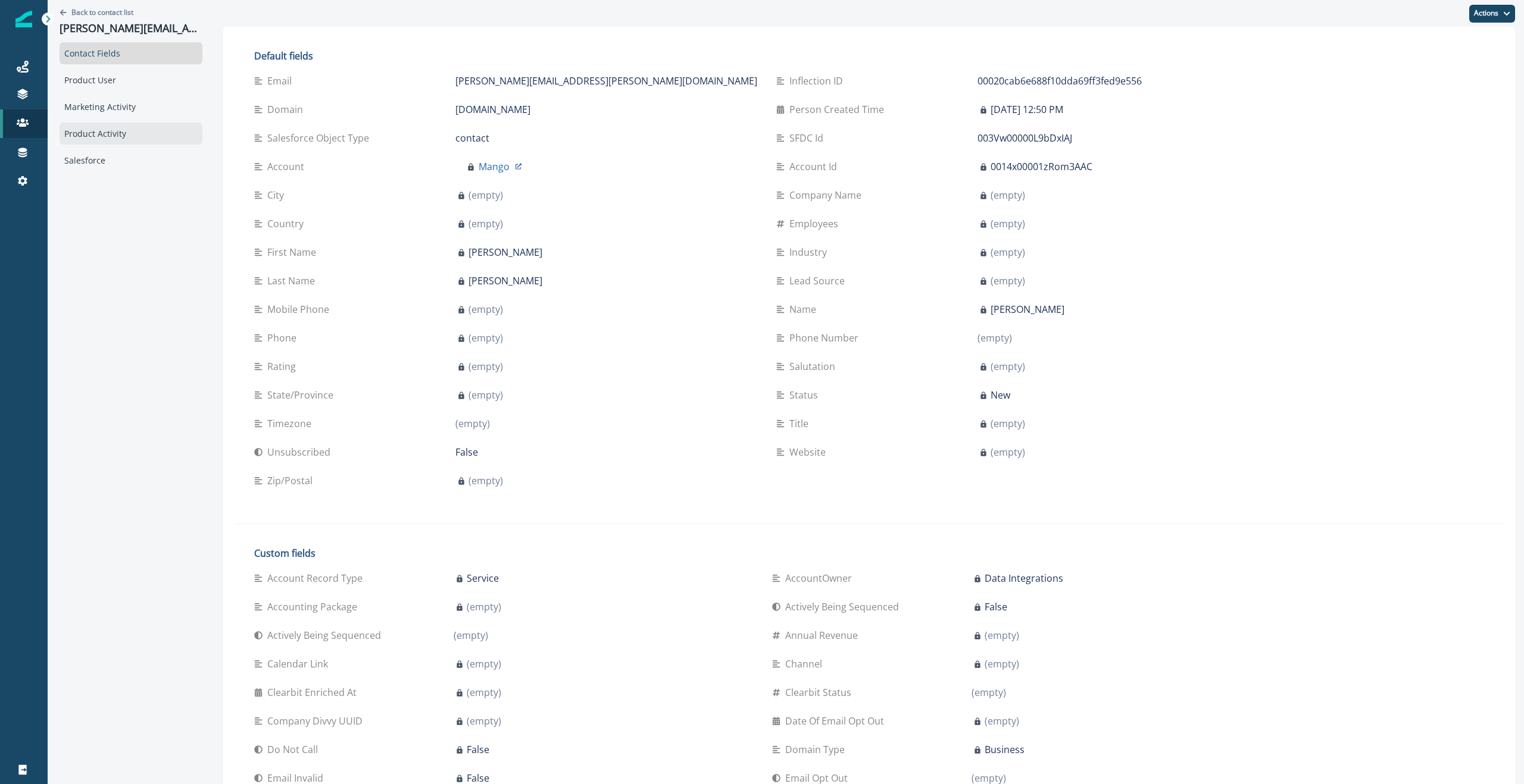
click at [89, 130] on div "Product Activity" at bounding box center [131, 133] width 143 height 22
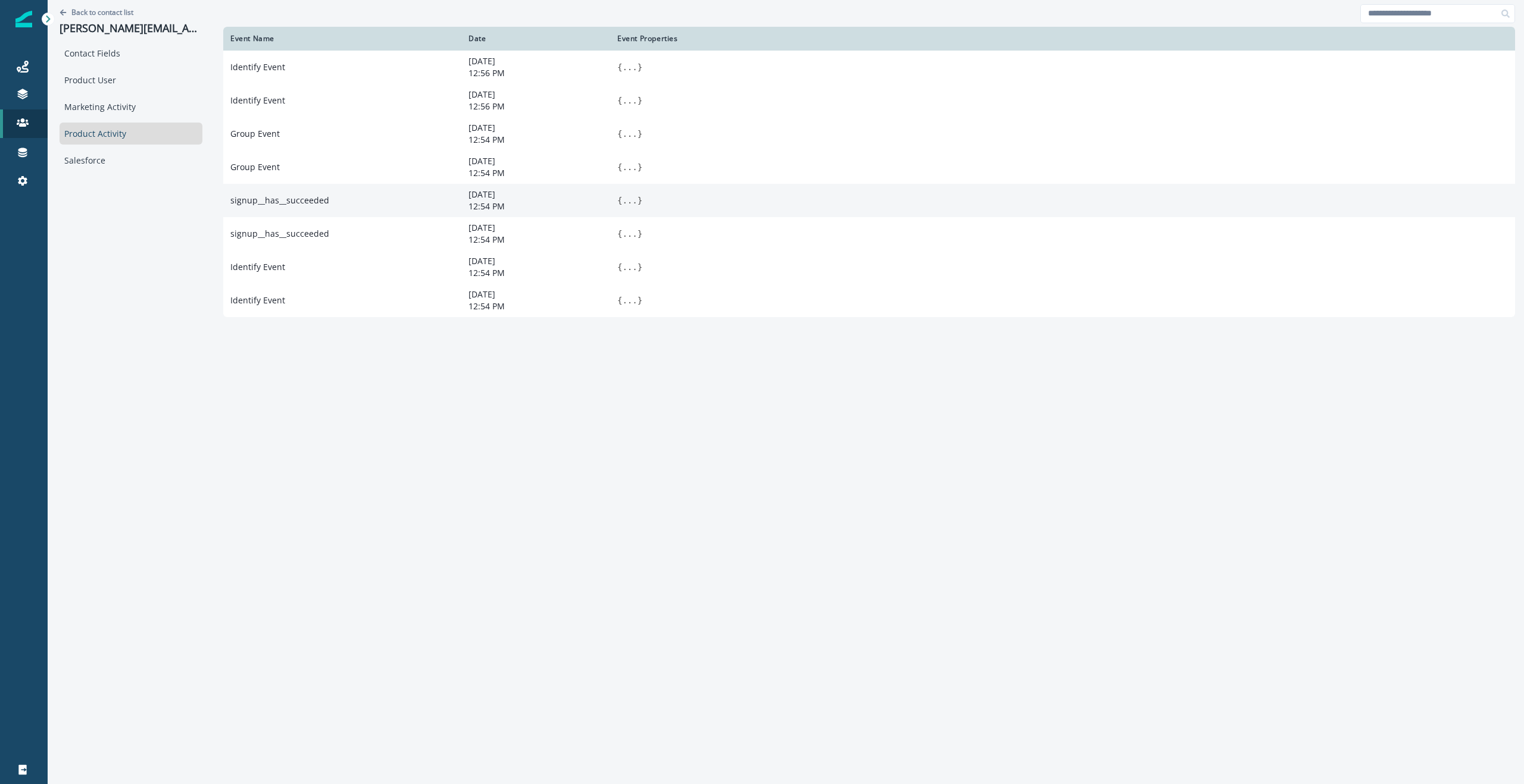
click at [626, 203] on button "..." at bounding box center [630, 200] width 15 height 12
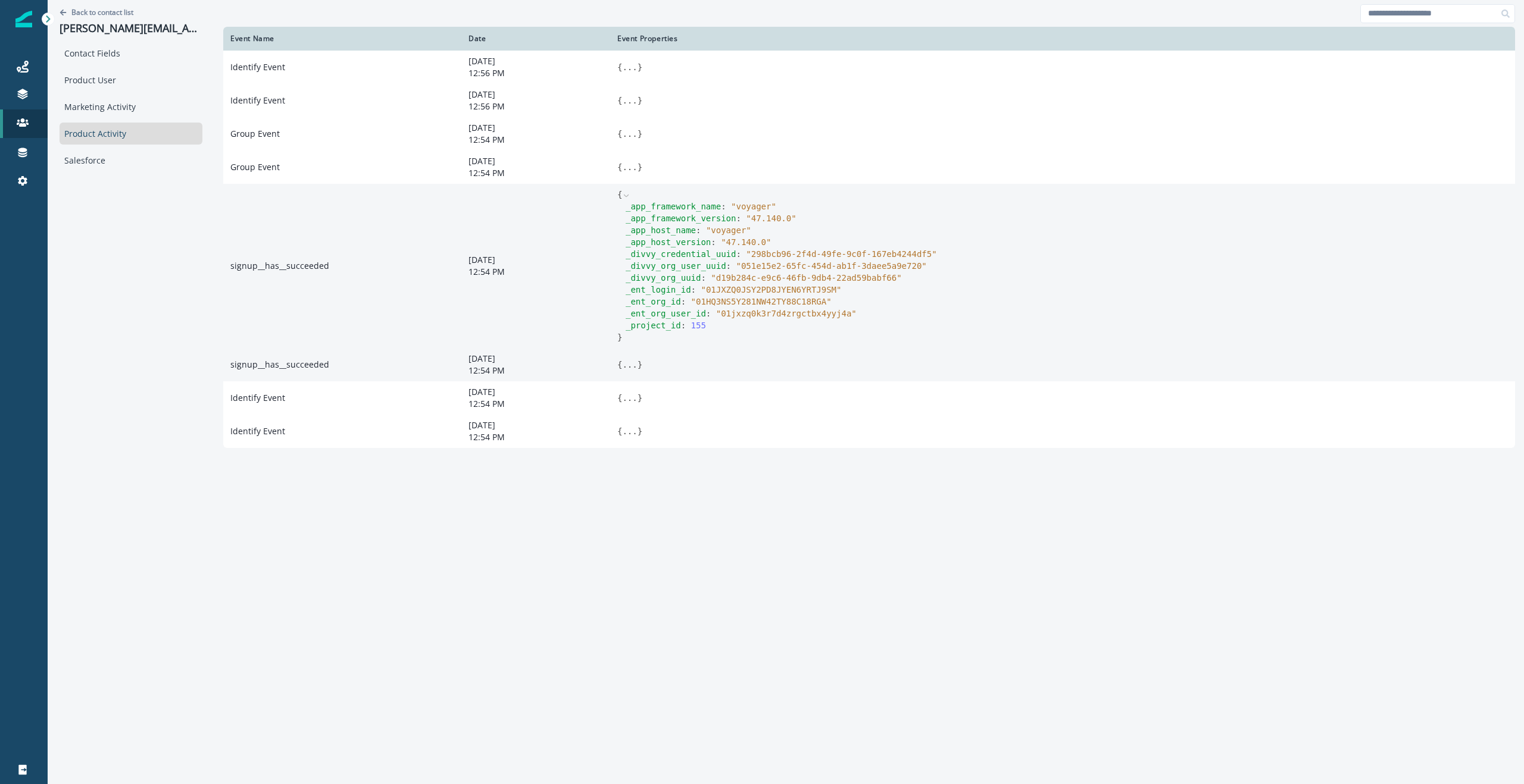
click at [625, 367] on button "..." at bounding box center [630, 365] width 15 height 12
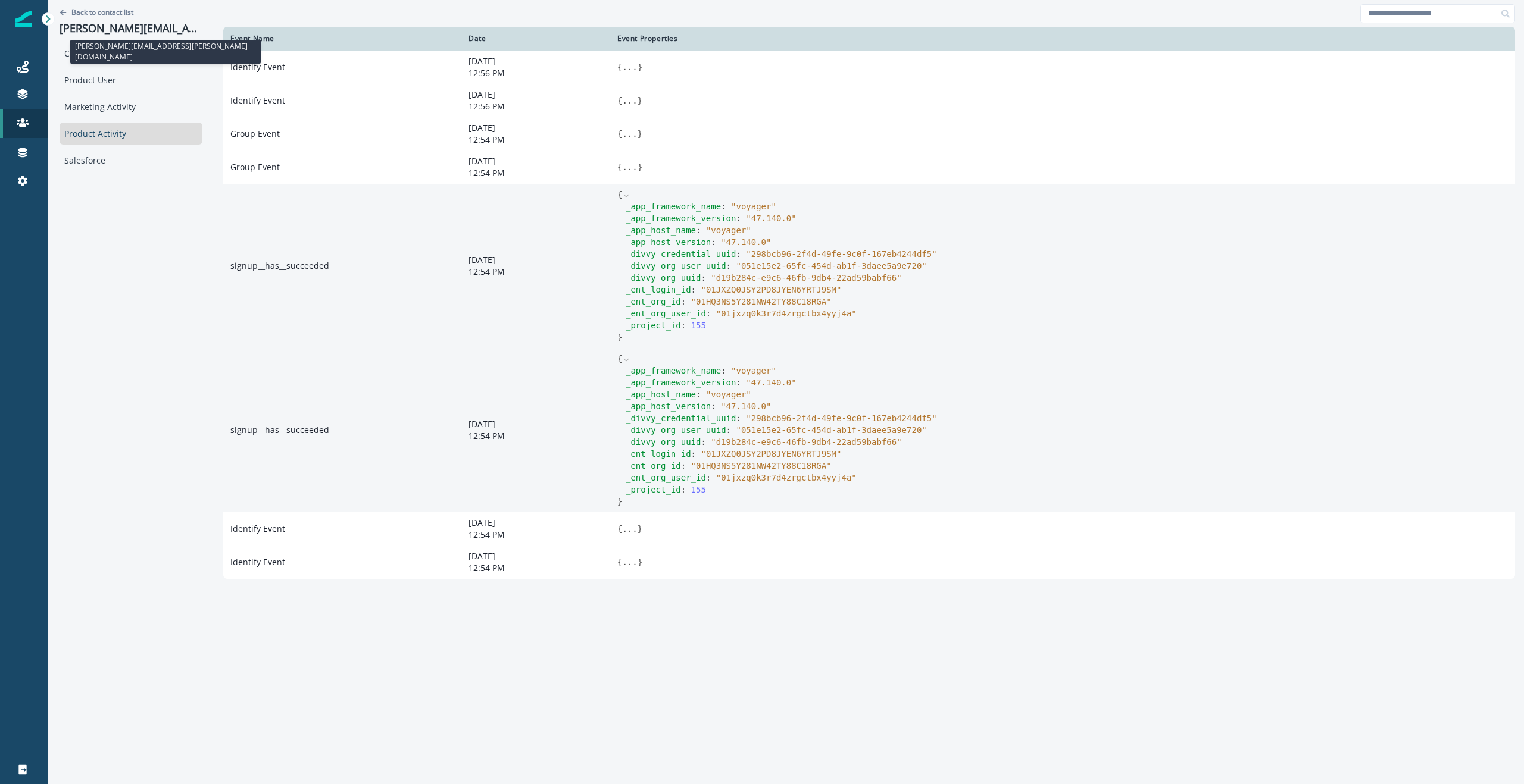
click at [128, 30] on p "maggie.deever@mangovoice.com" at bounding box center [131, 28] width 143 height 13
copy p "maggie.deever@mangovoice.com"
click at [90, 12] on p "Back to contact list" at bounding box center [102, 12] width 62 height 10
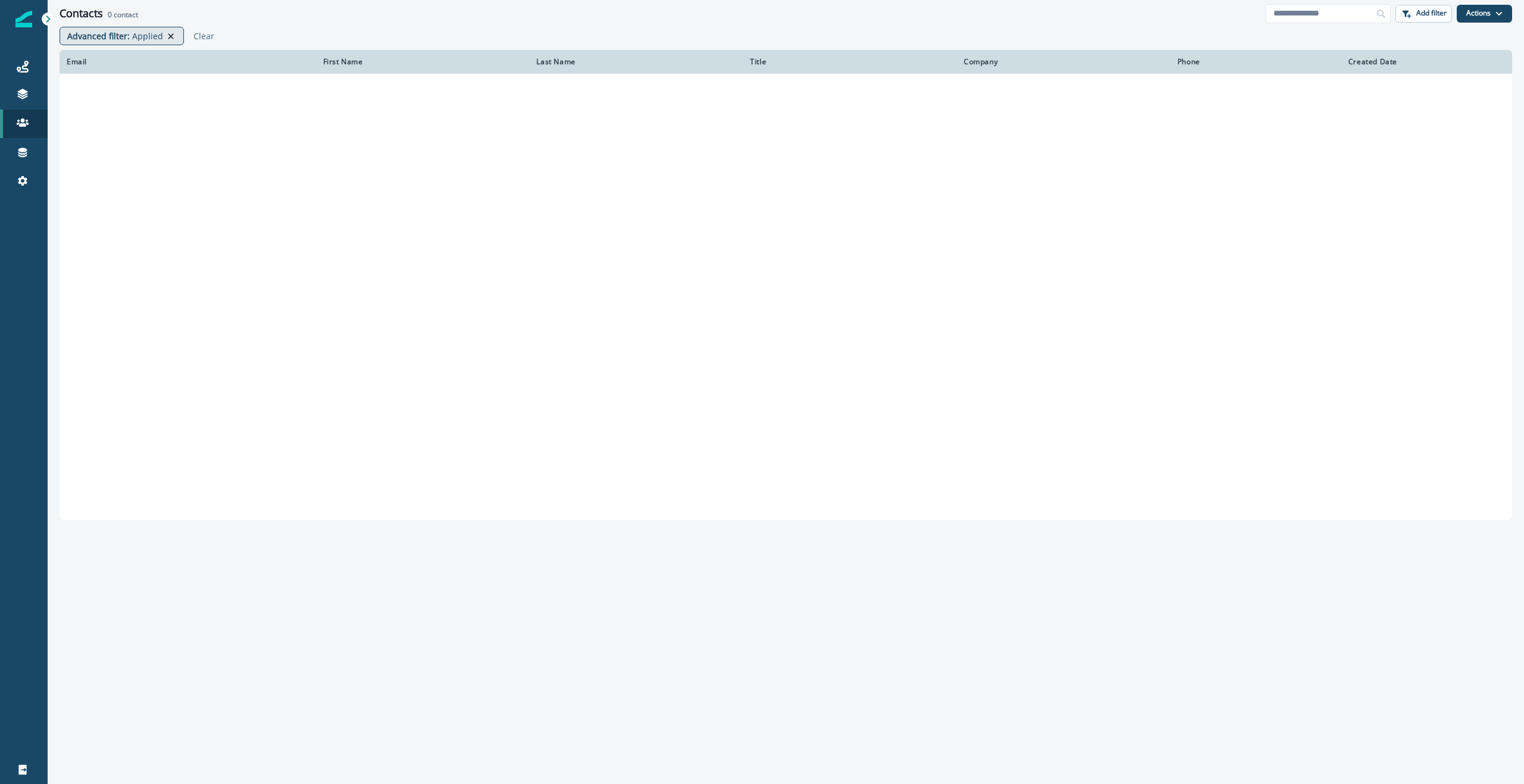
click at [165, 34] on icon at bounding box center [171, 36] width 11 height 9
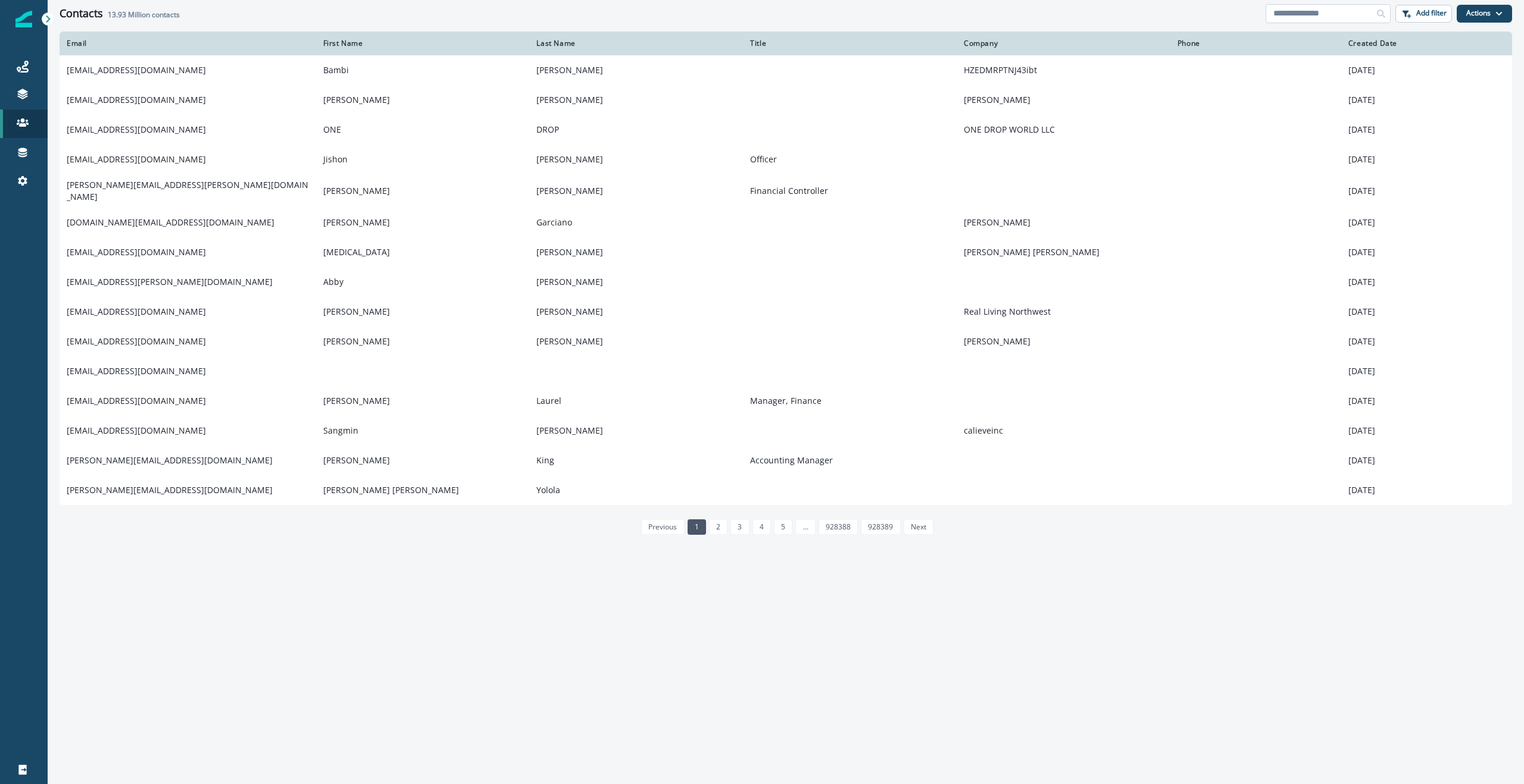
click at [1317, 17] on input at bounding box center [1328, 14] width 125 height 19
paste input "**********"
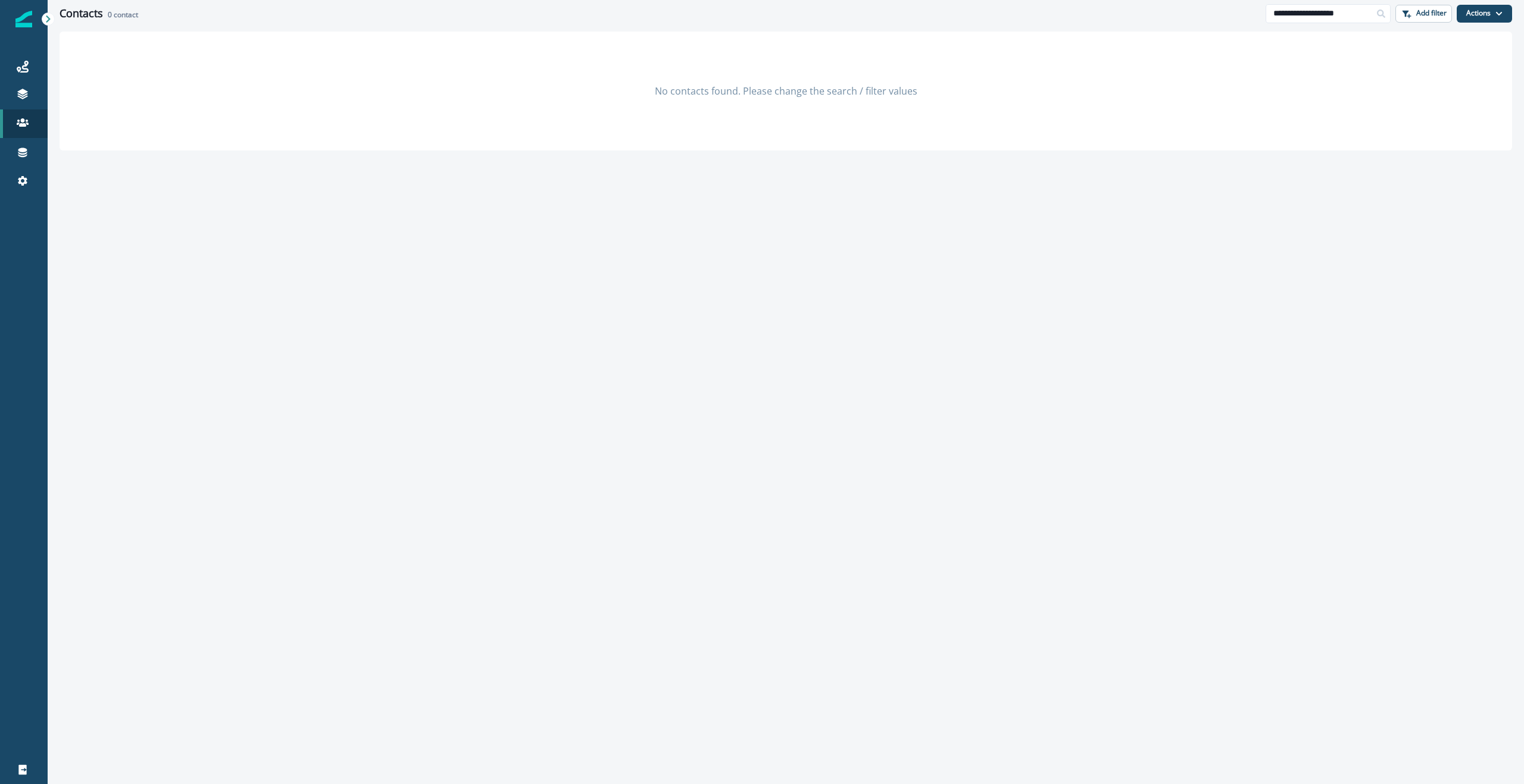
drag, startPoint x: 1011, startPoint y: 20, endPoint x: 1044, endPoint y: 20, distance: 33.0
click at [1014, 20] on div "**********" at bounding box center [786, 13] width 1477 height 27
click at [1302, 8] on input "**********" at bounding box center [1328, 14] width 125 height 19
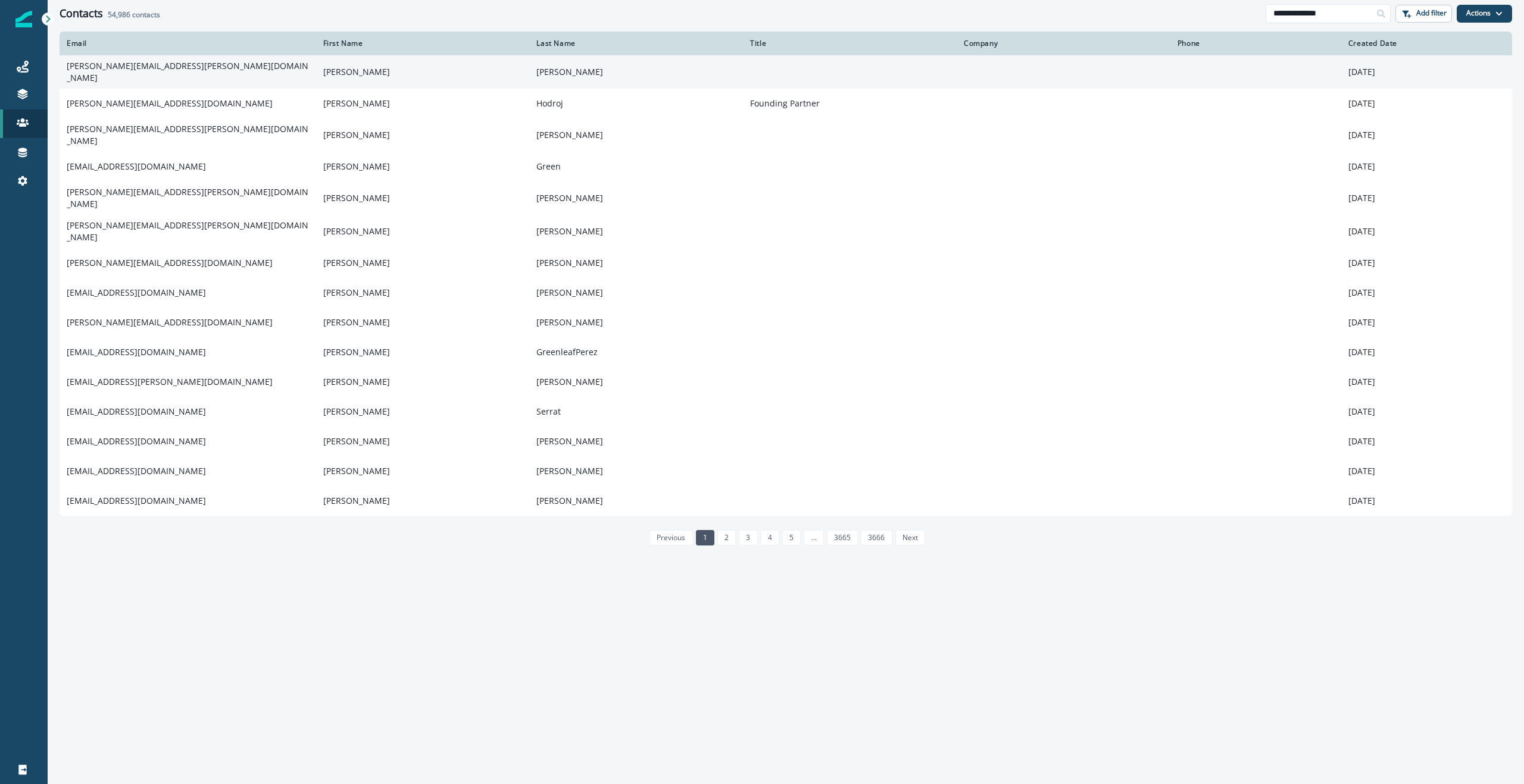
type input "**********"
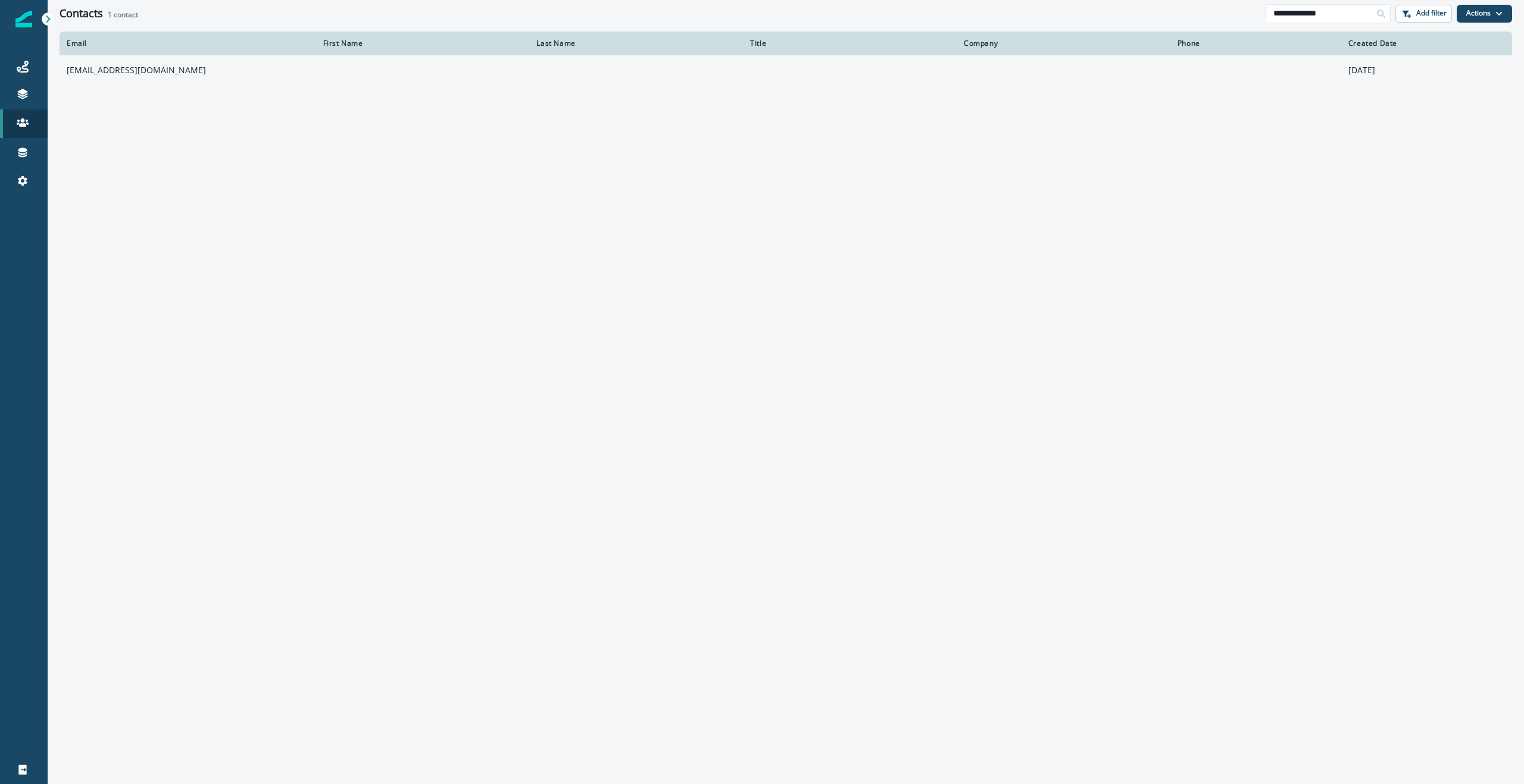
click at [132, 69] on td "[EMAIL_ADDRESS][DOMAIN_NAME]" at bounding box center [188, 70] width 257 height 30
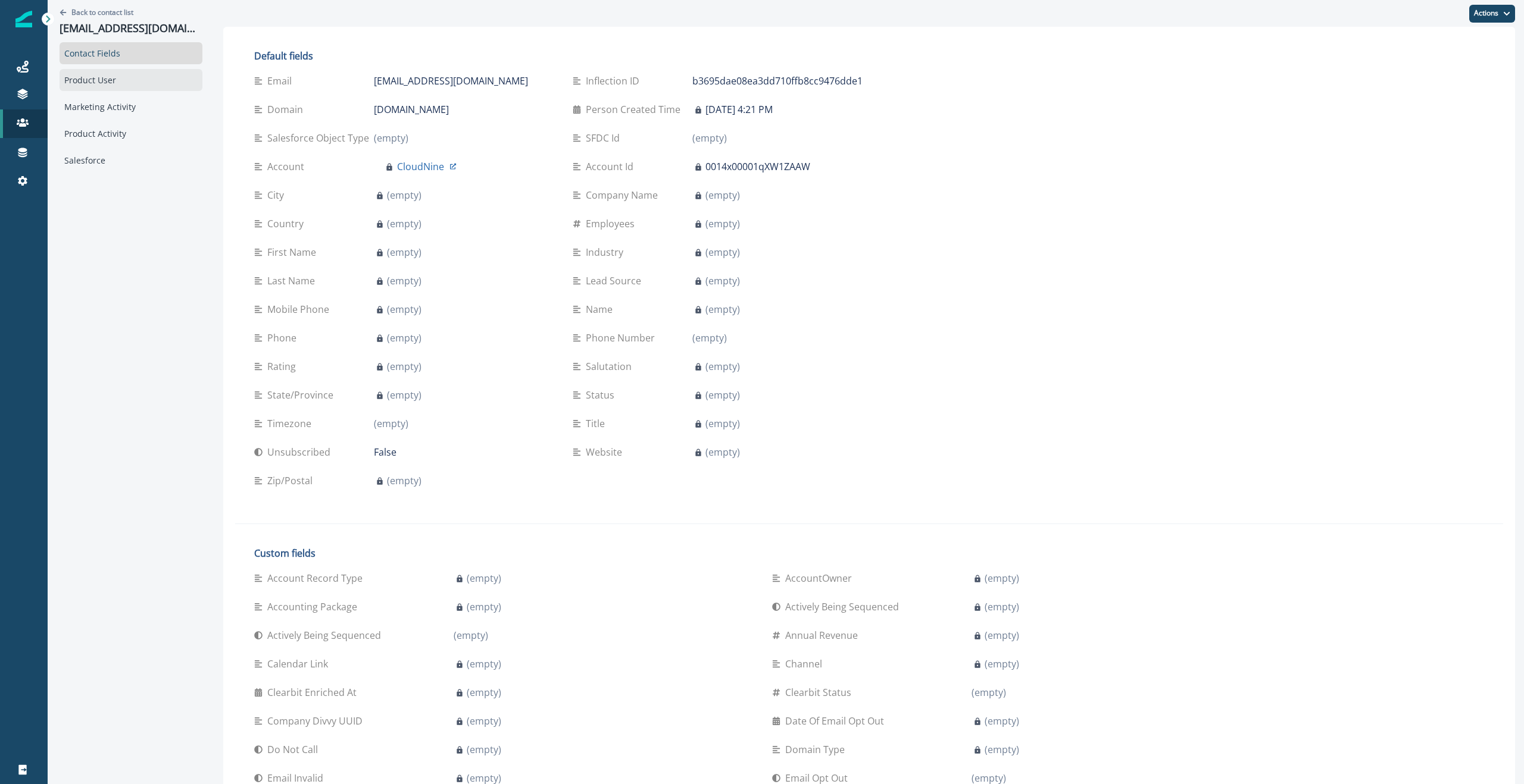
click at [90, 73] on div "Product User" at bounding box center [131, 80] width 143 height 22
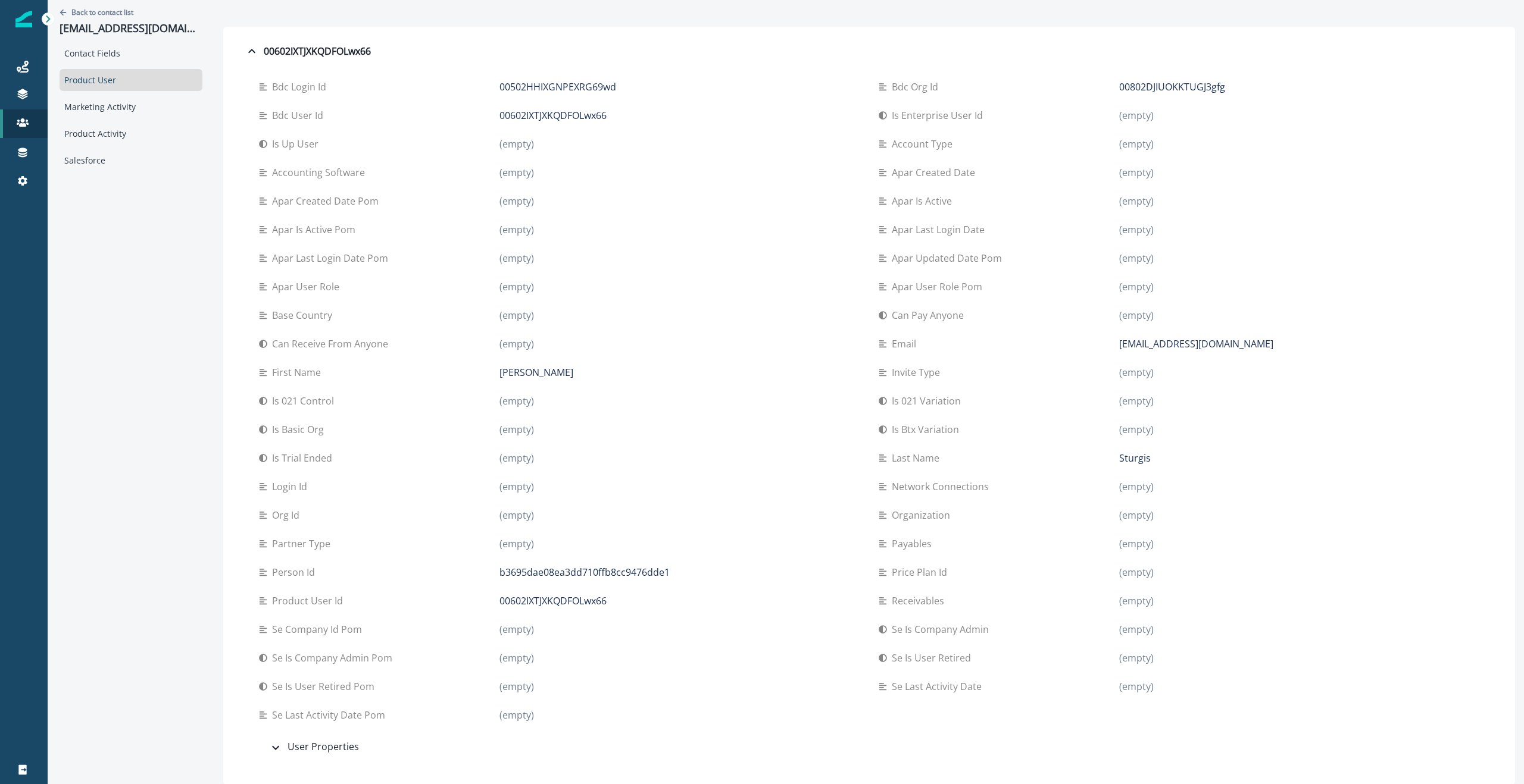
scroll to position [1, 0]
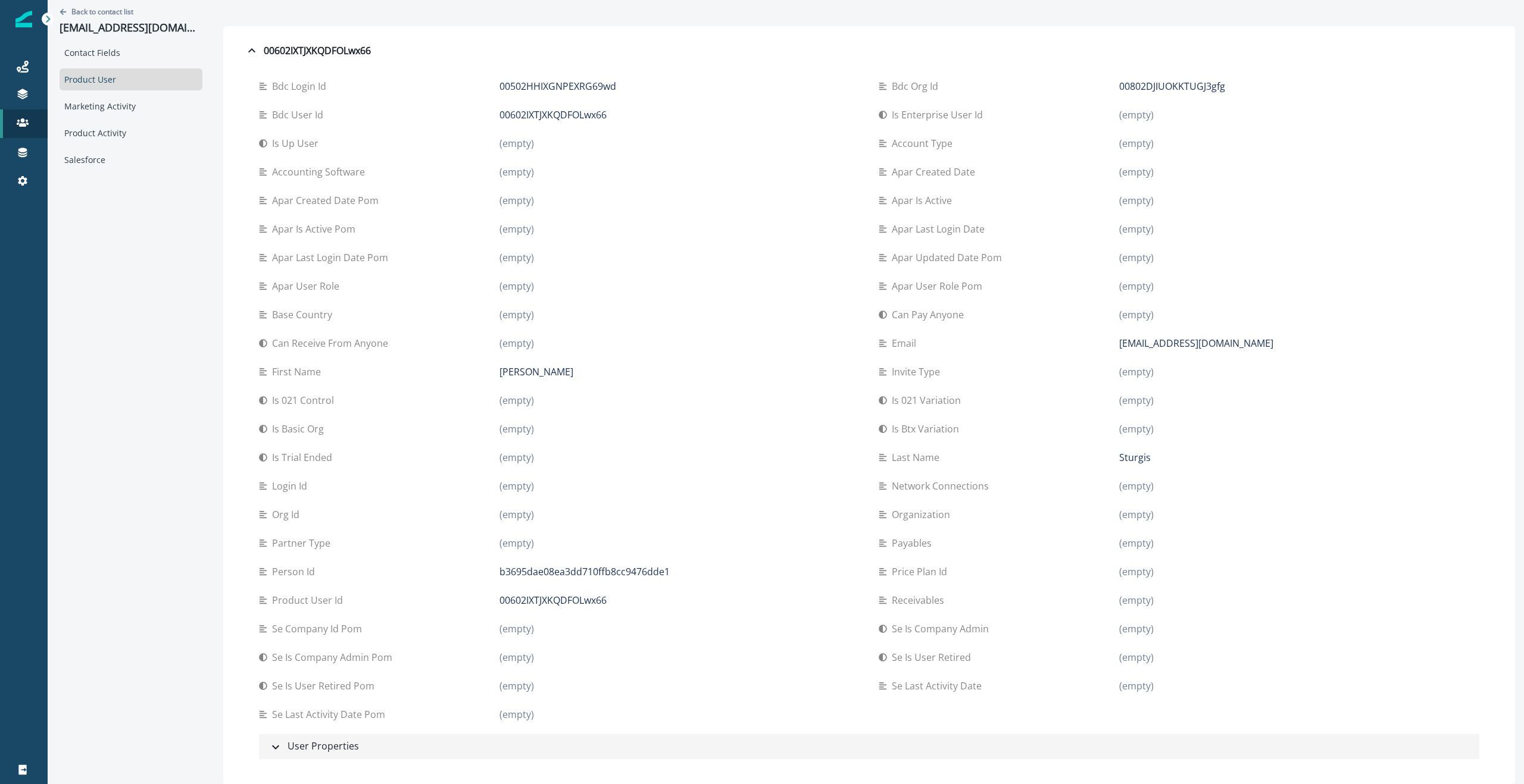
click at [278, 747] on div "User Properties" at bounding box center [313, 746] width 90 height 15
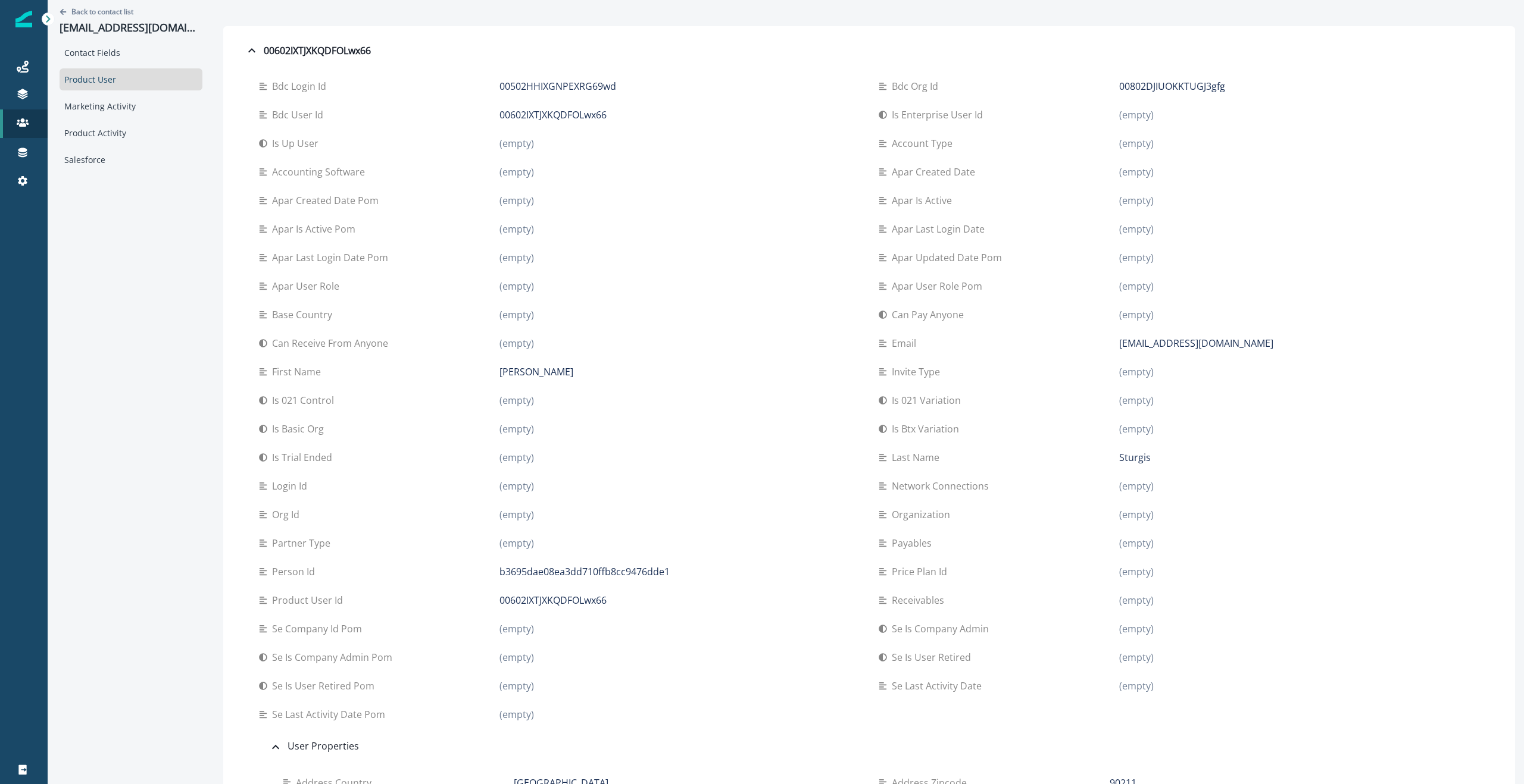
scroll to position [255, 0]
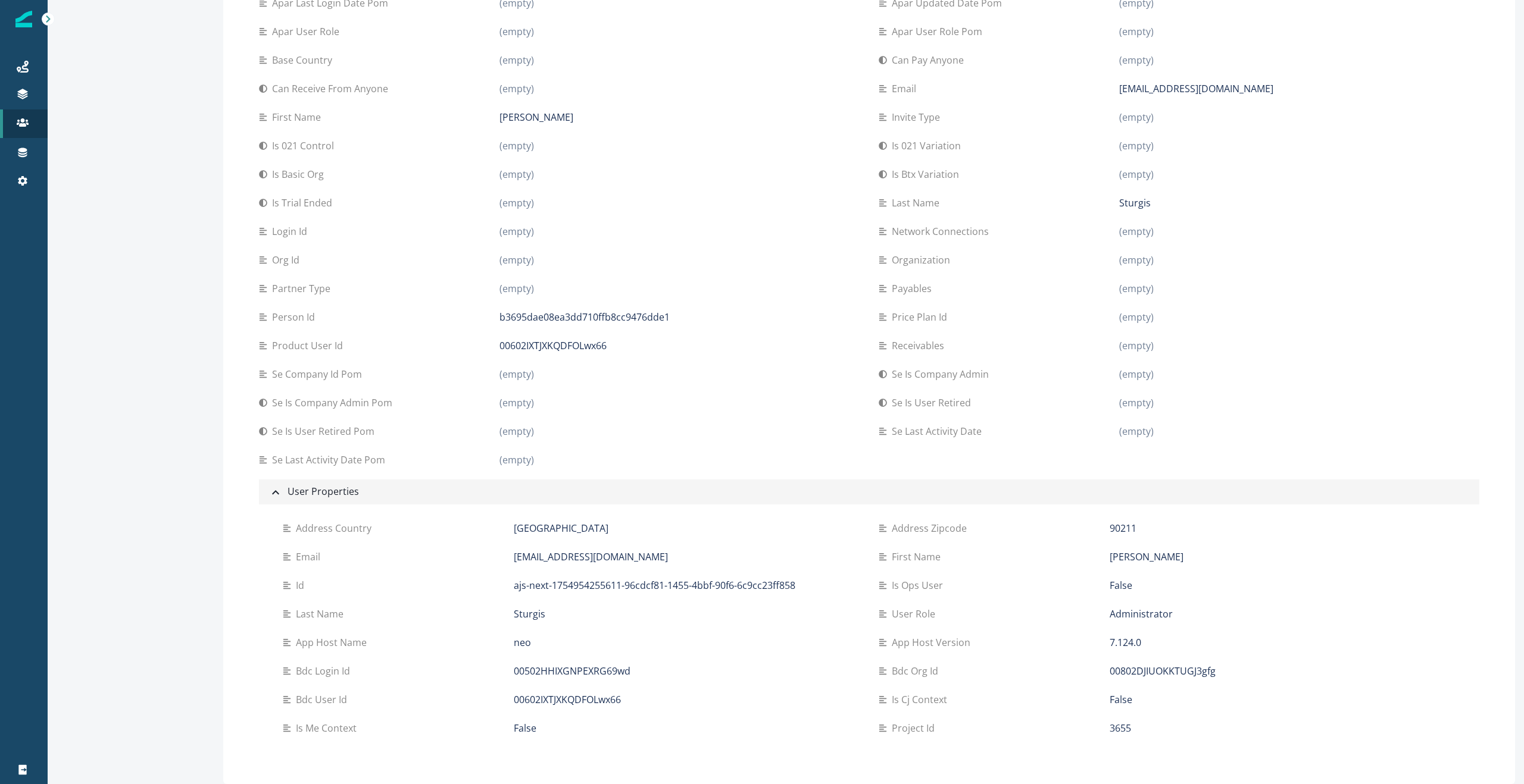
click at [294, 498] on div "User Properties" at bounding box center [313, 492] width 90 height 15
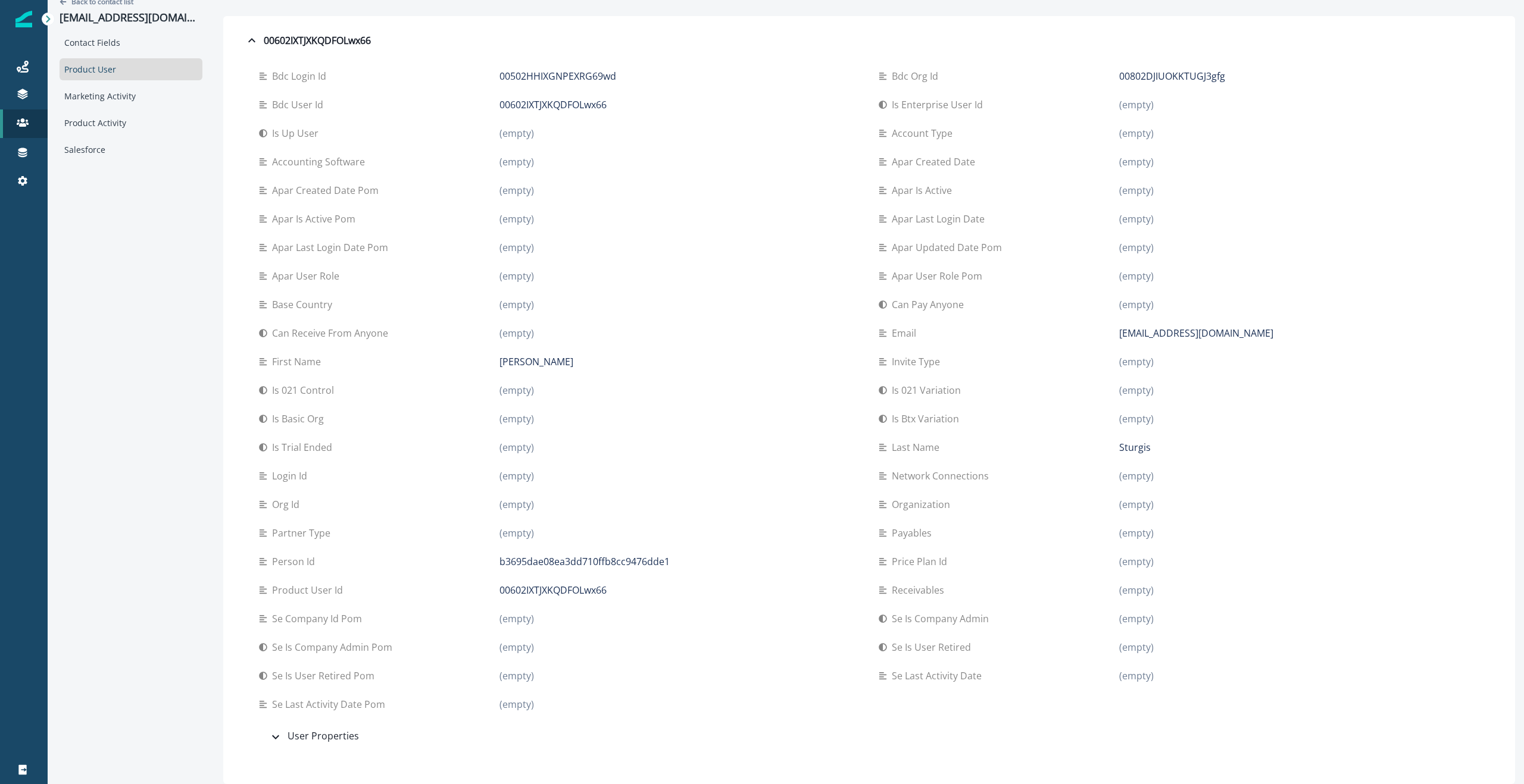
scroll to position [1, 0]
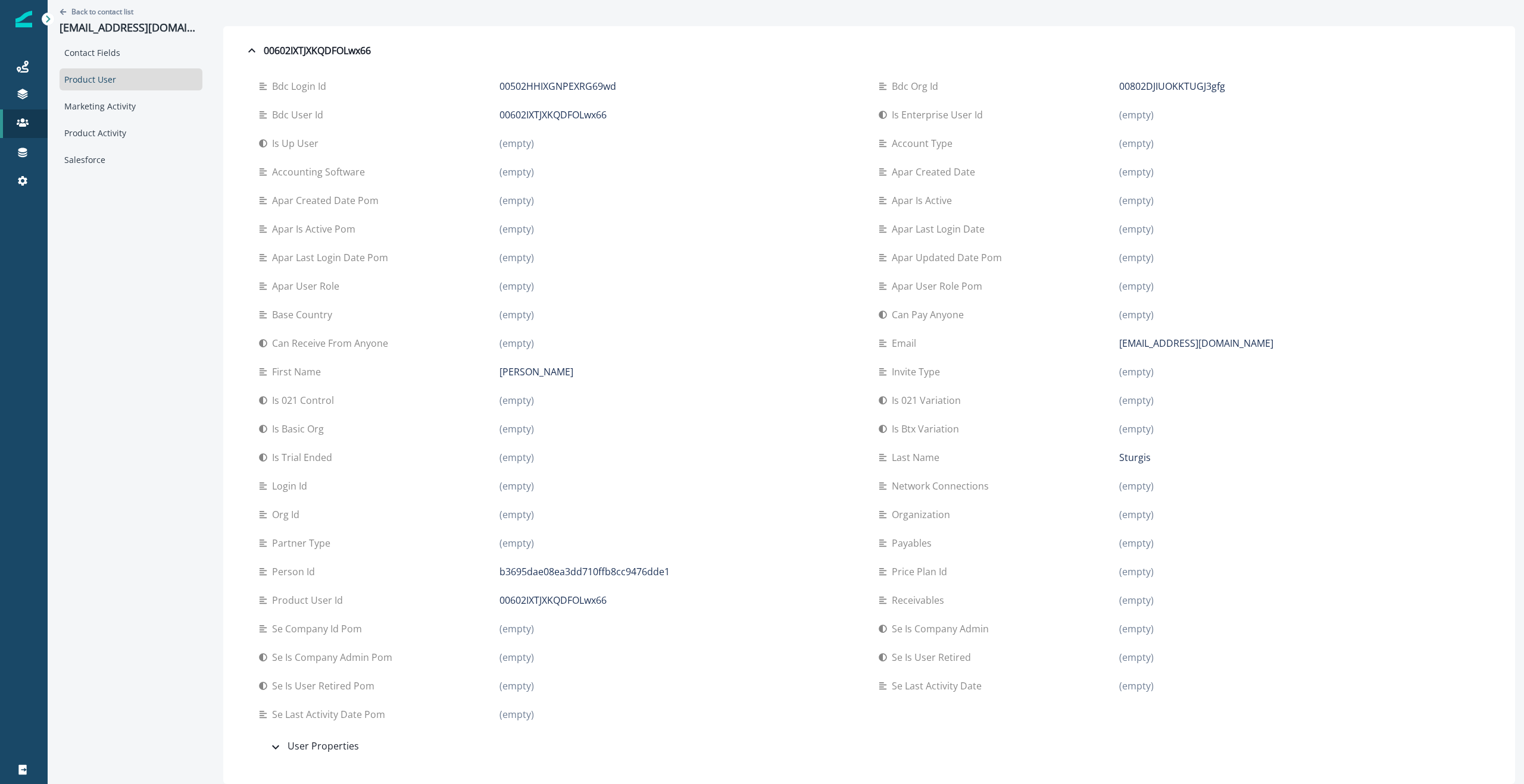
drag, startPoint x: 291, startPoint y: 748, endPoint x: 338, endPoint y: 747, distance: 47.0
click at [291, 748] on div "User Properties" at bounding box center [313, 746] width 90 height 15
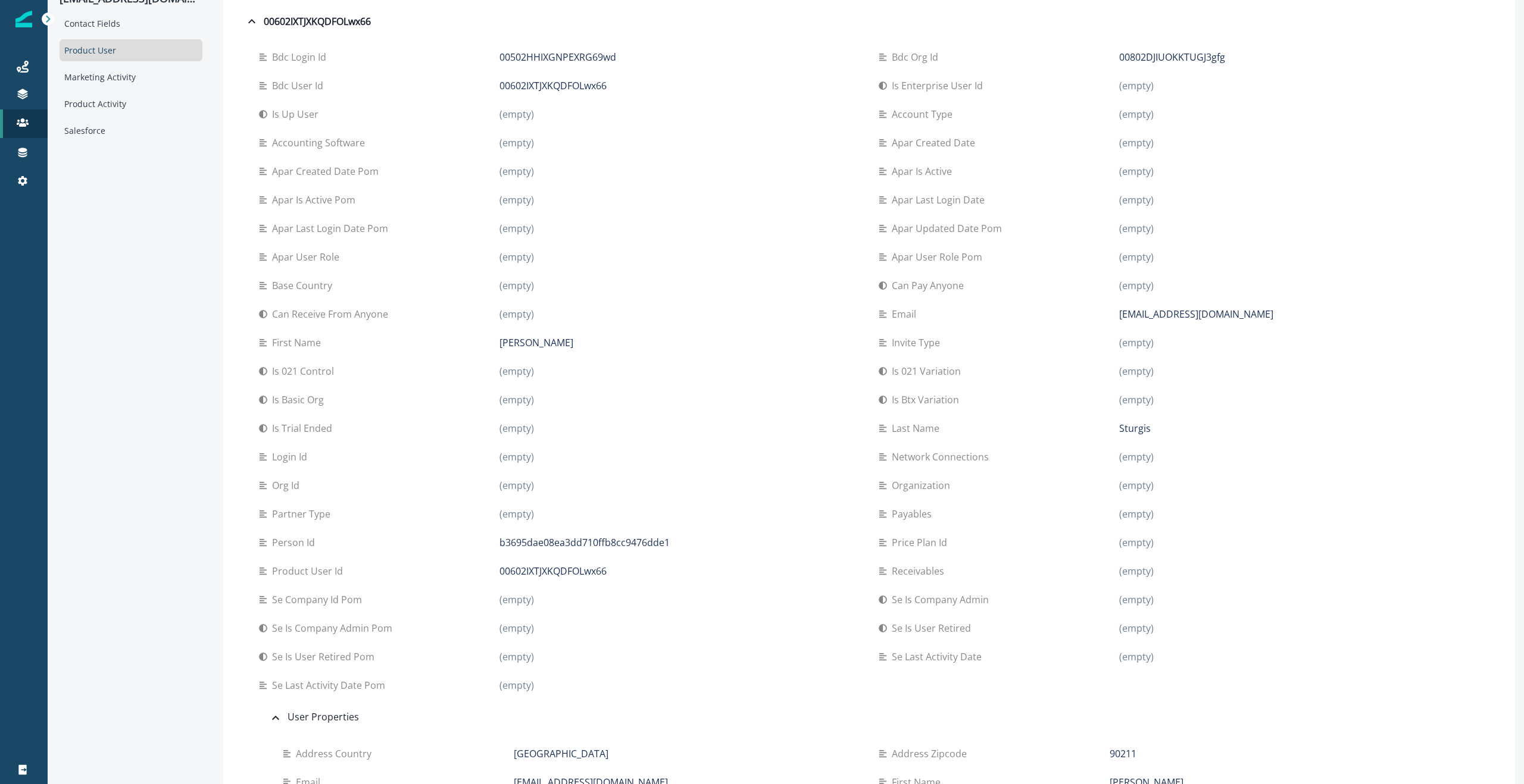
scroll to position [0, 0]
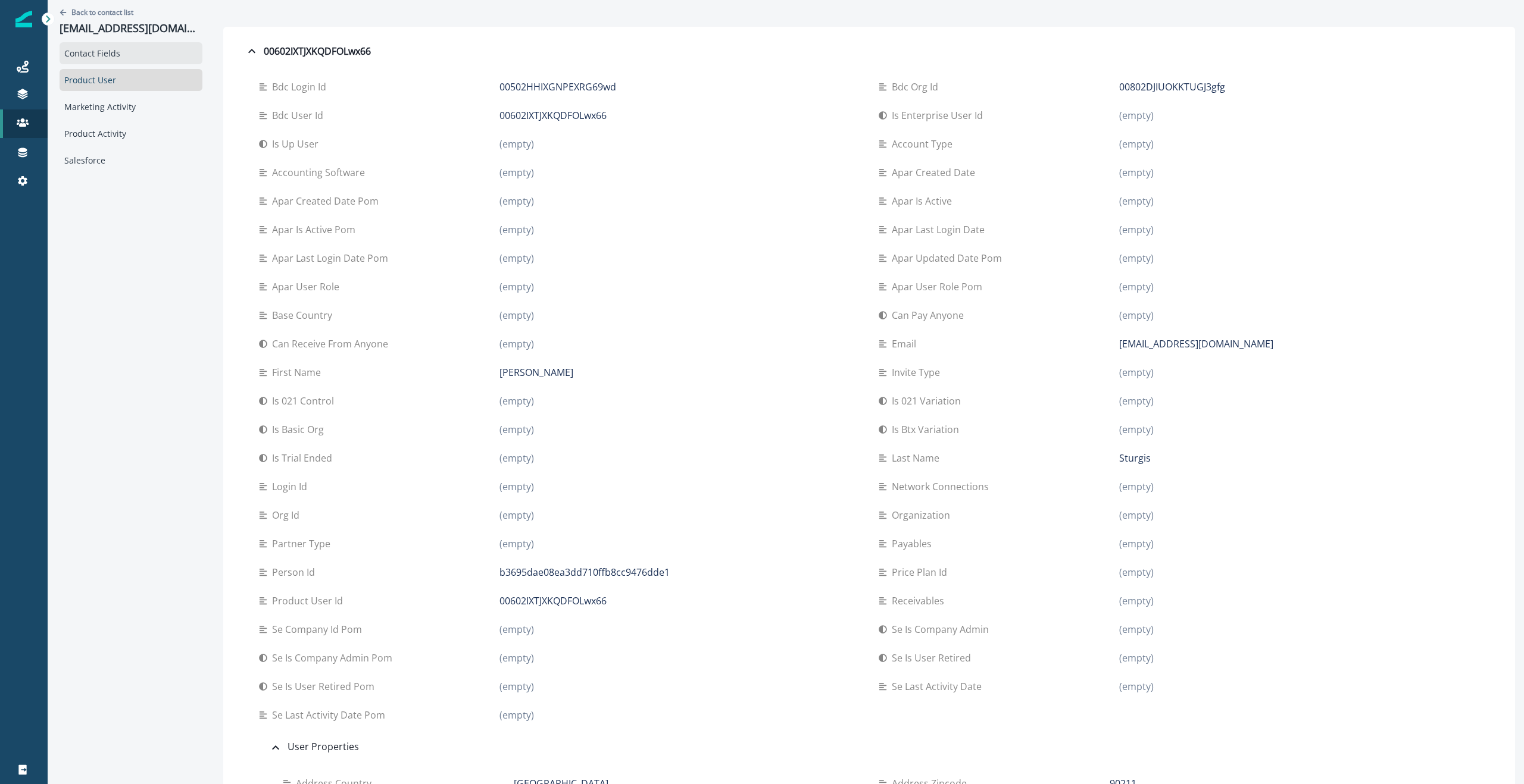
click at [126, 54] on div "Contact Fields" at bounding box center [131, 53] width 143 height 22
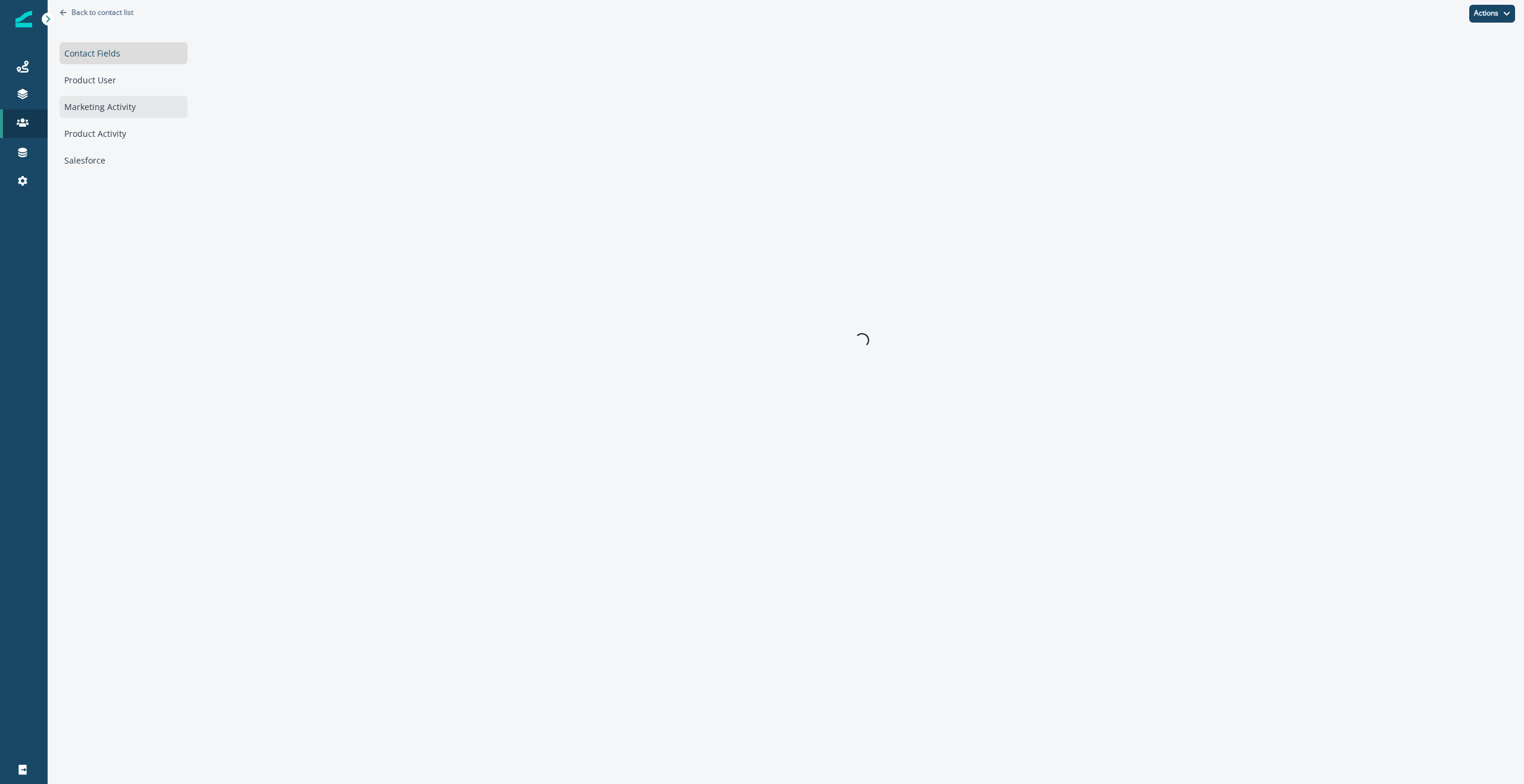
click at [109, 105] on div "Marketing Activity" at bounding box center [124, 106] width 128 height 22
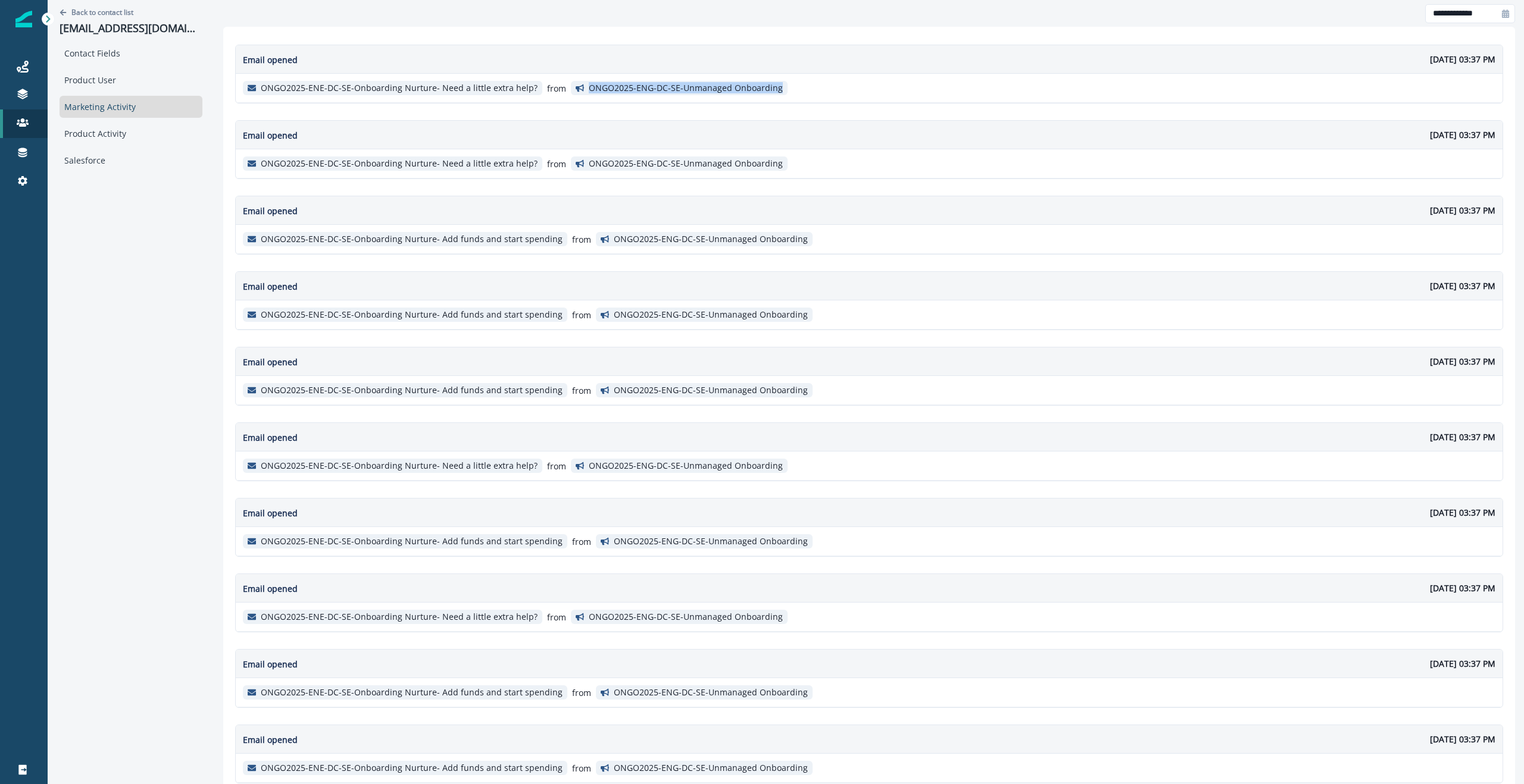
drag, startPoint x: 789, startPoint y: 85, endPoint x: 572, endPoint y: 86, distance: 217.0
click at [572, 86] on div "ONGO2025-ENE-DC-SE-Onboarding Nurture- Need a little extra help? from ONGO2025-…" at bounding box center [869, 87] width 1267 height 28
copy p "ONGO2025-ENG-DC-SE-Unmanaged Onboarding"
click at [251, 34] on div "Email opened August 11, 2025 at 03:37 PM ONGO2025-ENE-DC-SE-Onboarding Nurture-…" at bounding box center [869, 623] width 1292 height 1192
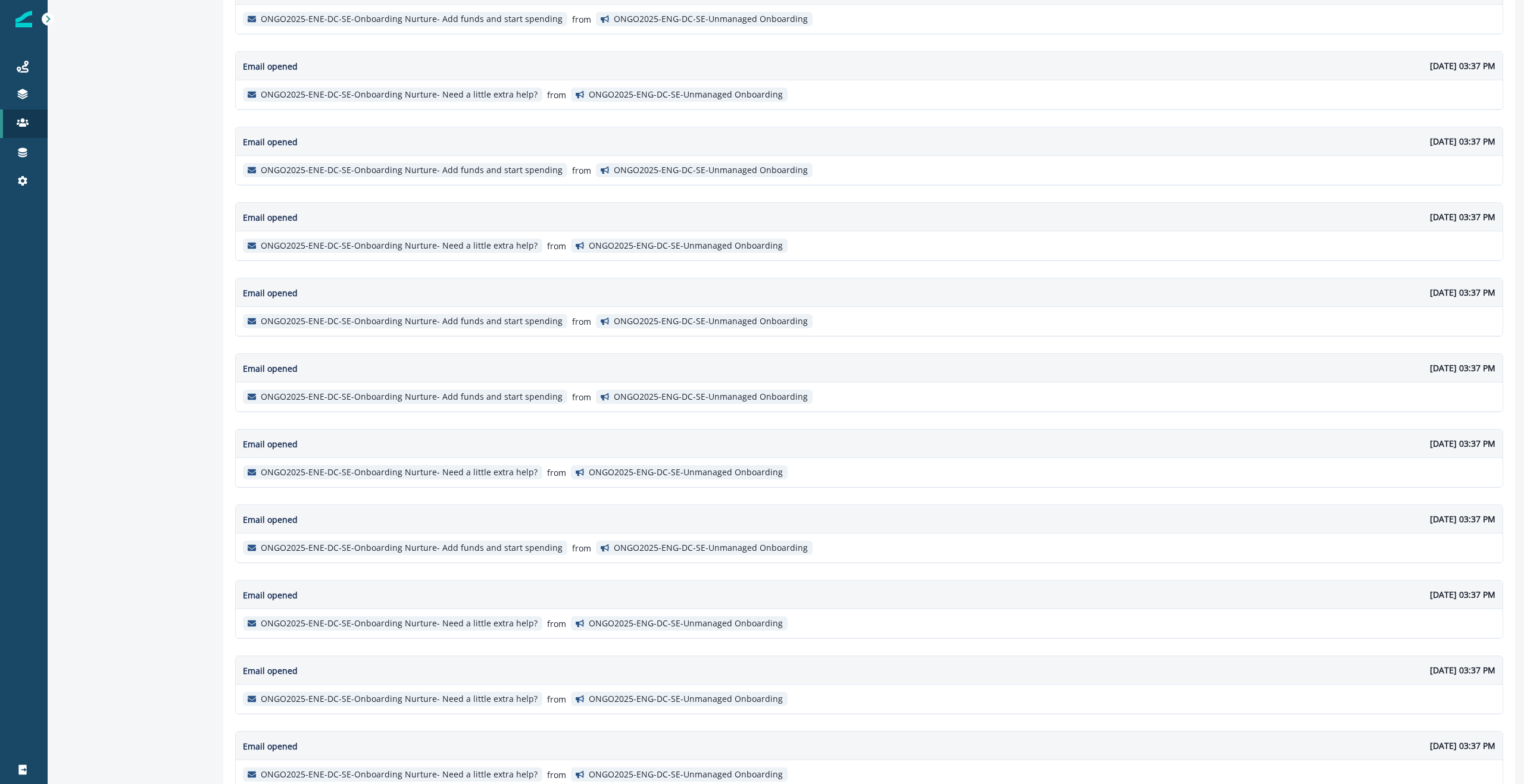
scroll to position [434, 0]
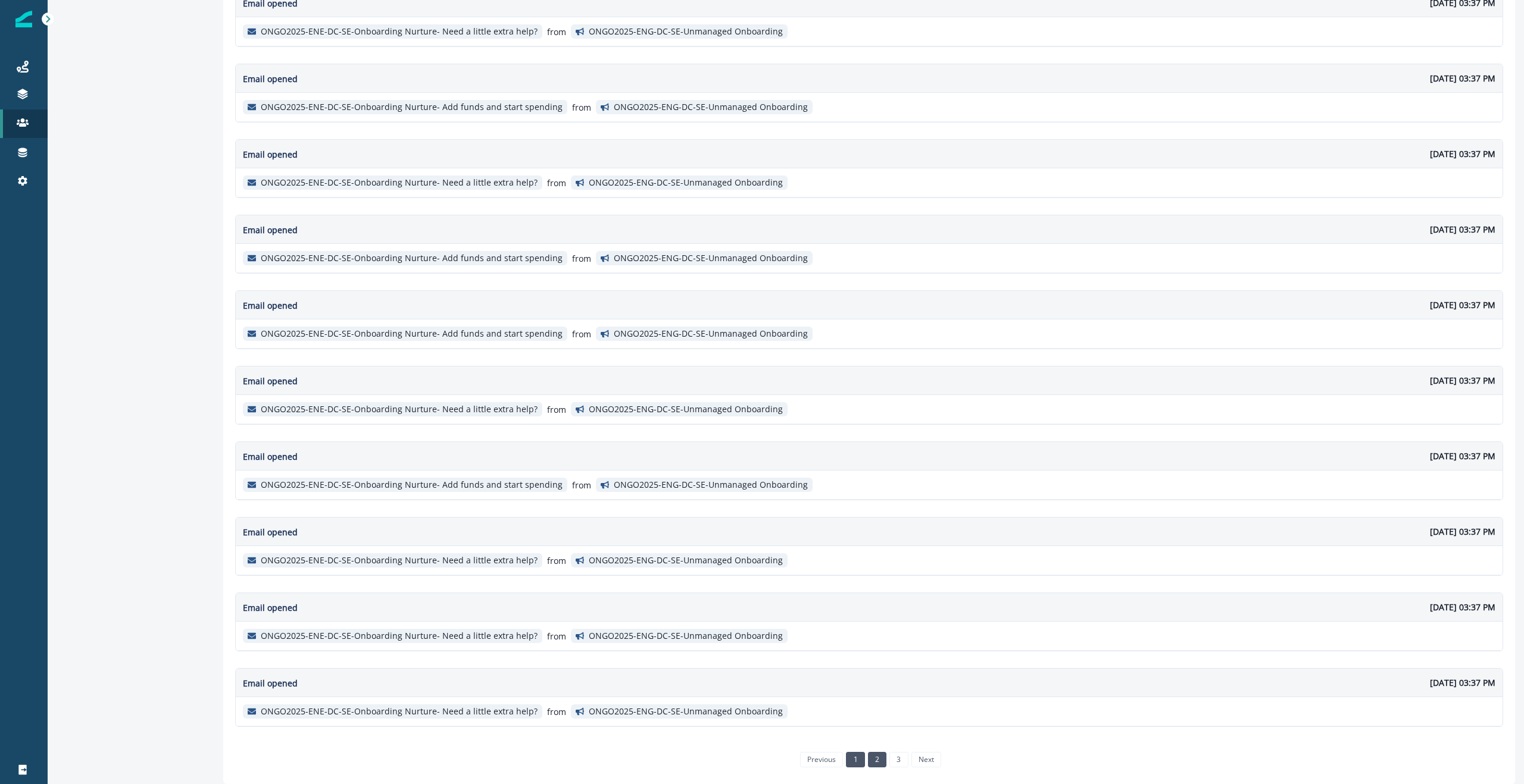
click at [877, 759] on link "2" at bounding box center [877, 759] width 18 height 15
click at [895, 758] on link "3" at bounding box center [898, 759] width 18 height 15
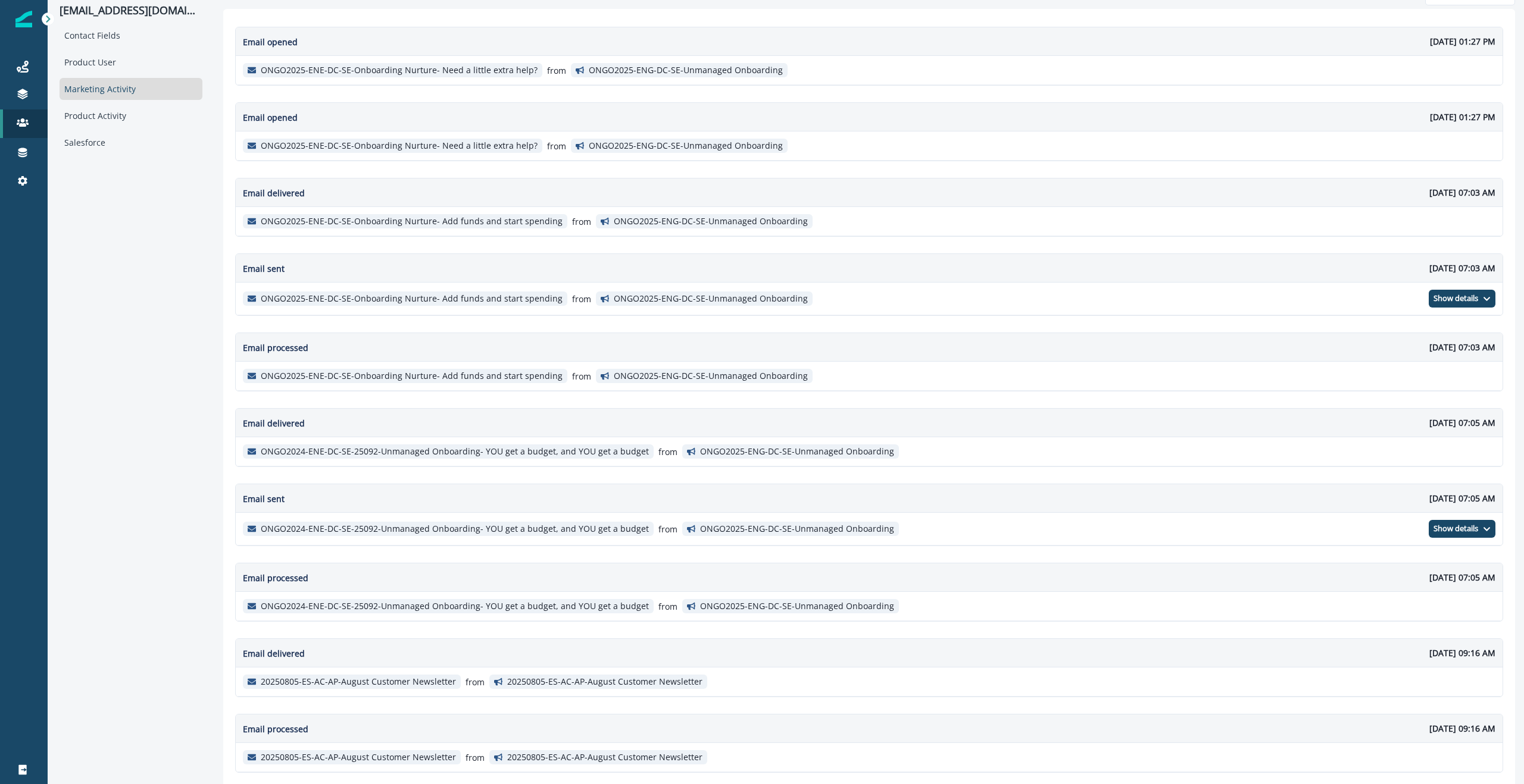
scroll to position [0, 0]
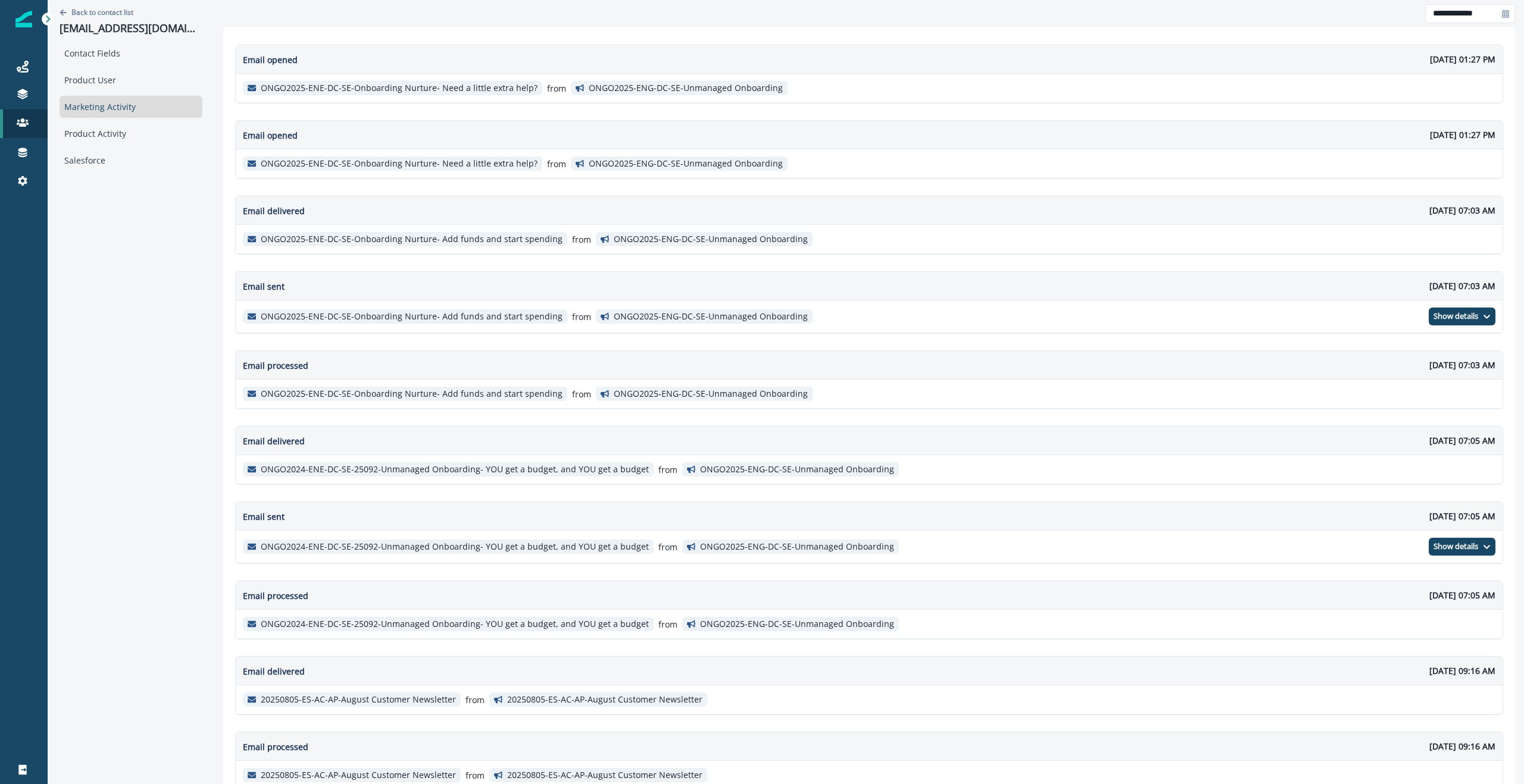
click at [105, 427] on div "Back to contact list alyssa.alexander@prestigeschoolsolutions.com Contact Field…" at bounding box center [130, 463] width 167 height 928
click at [145, 248] on div "Back to contact list alyssa.alexander@prestigeschoolsolutions.com Contact Field…" at bounding box center [130, 463] width 167 height 928
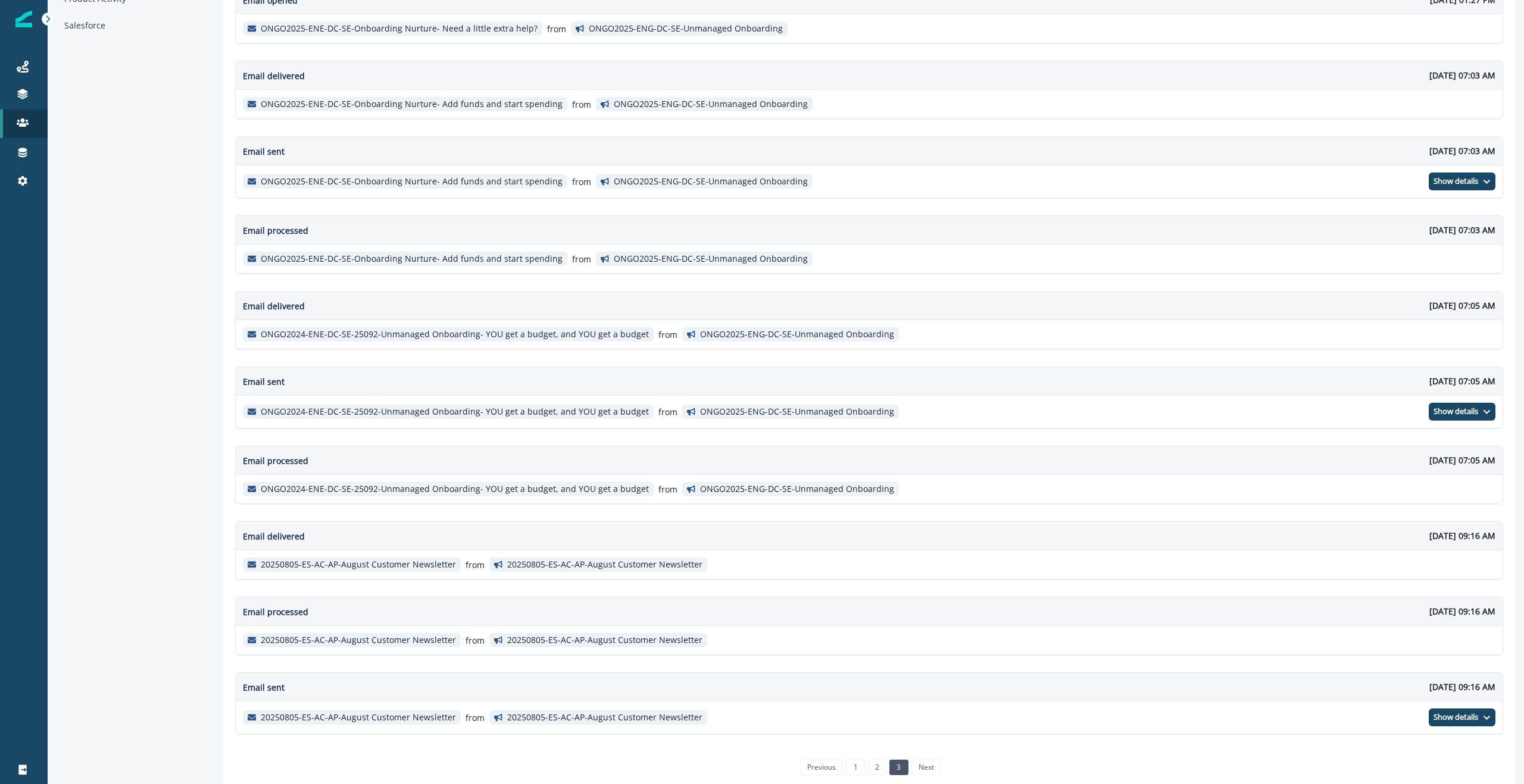
scroll to position [143, 0]
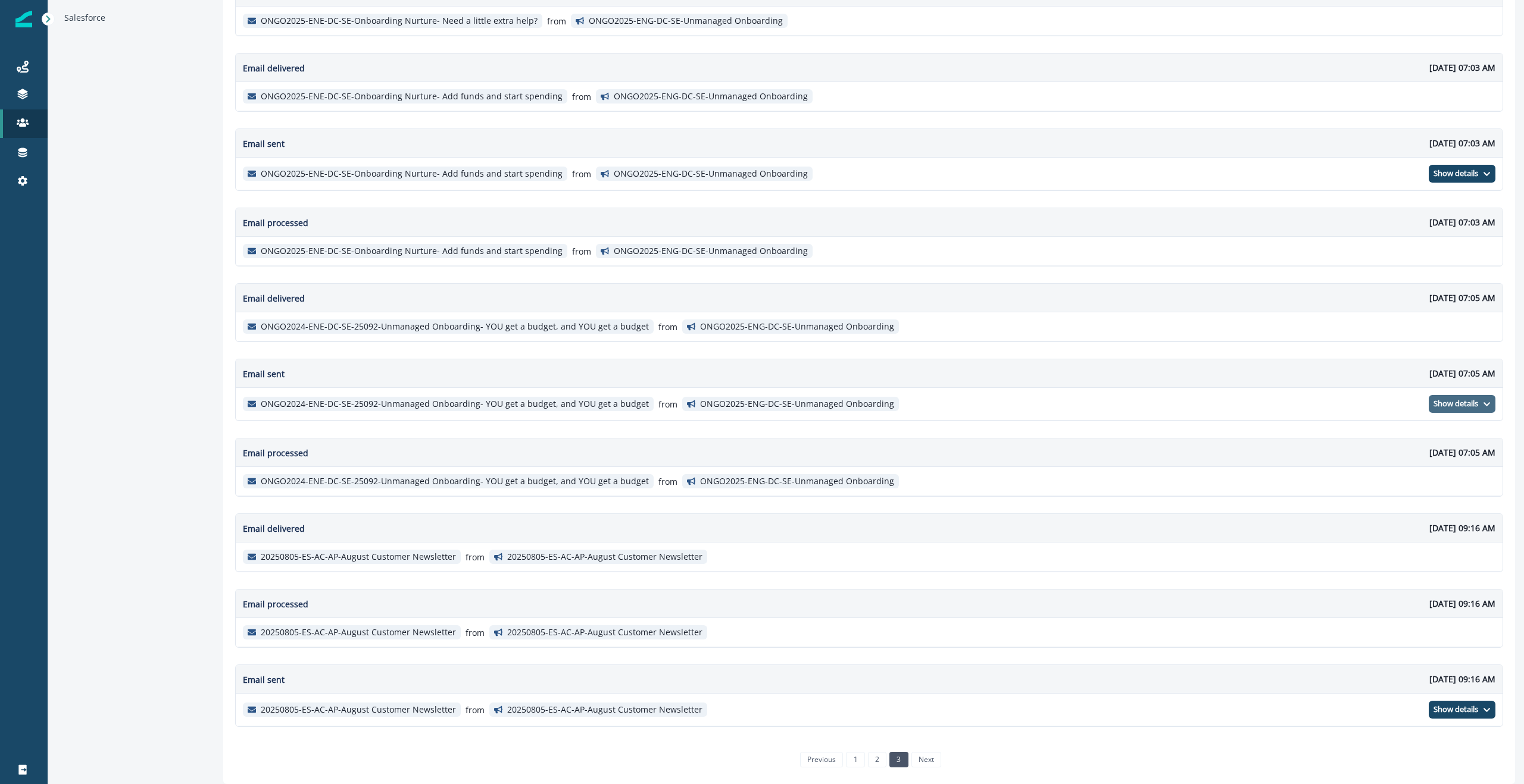
click at [1475, 405] on p "Show details" at bounding box center [1455, 404] width 44 height 9
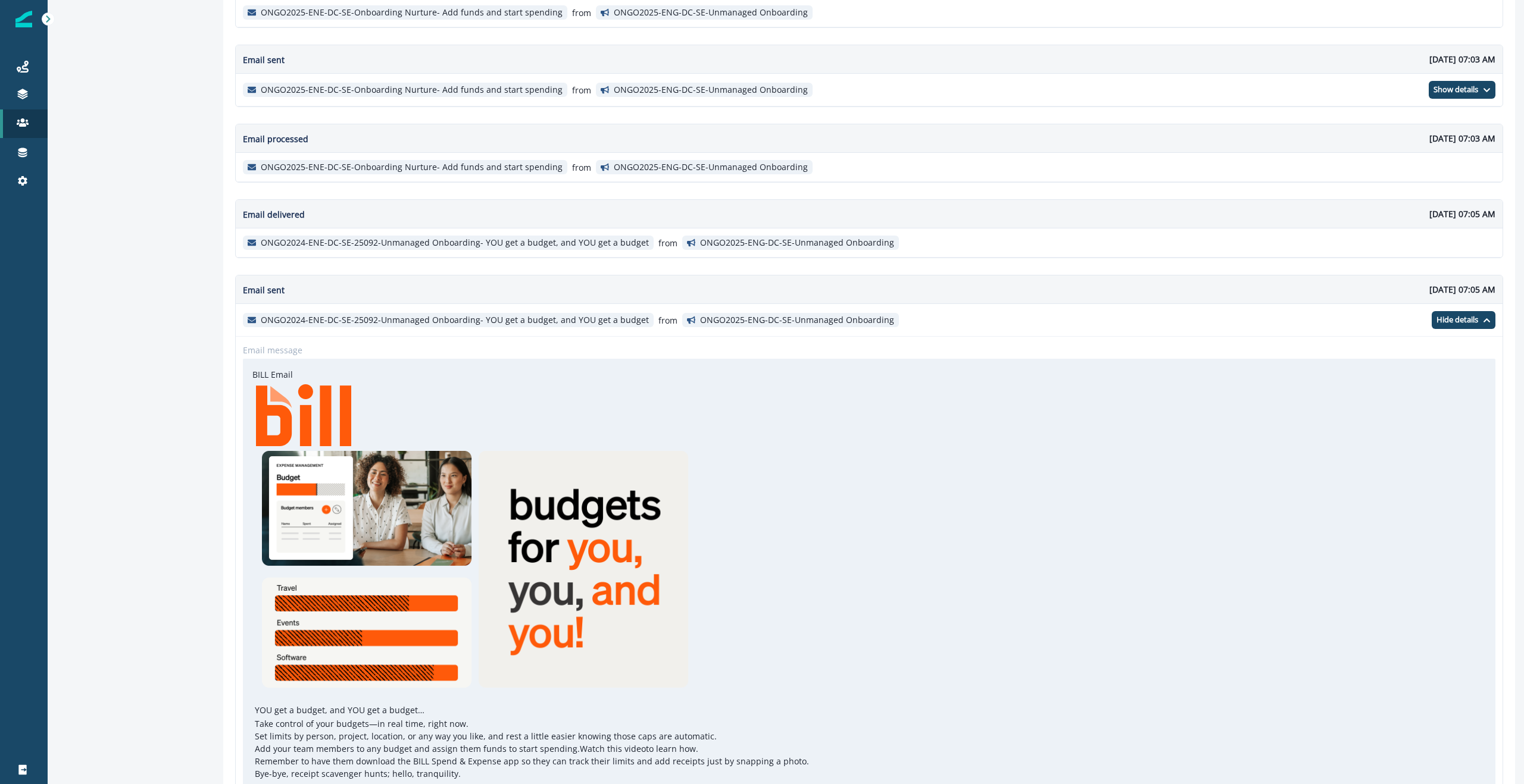
scroll to position [227, 0]
